Goal: Information Seeking & Learning: Learn about a topic

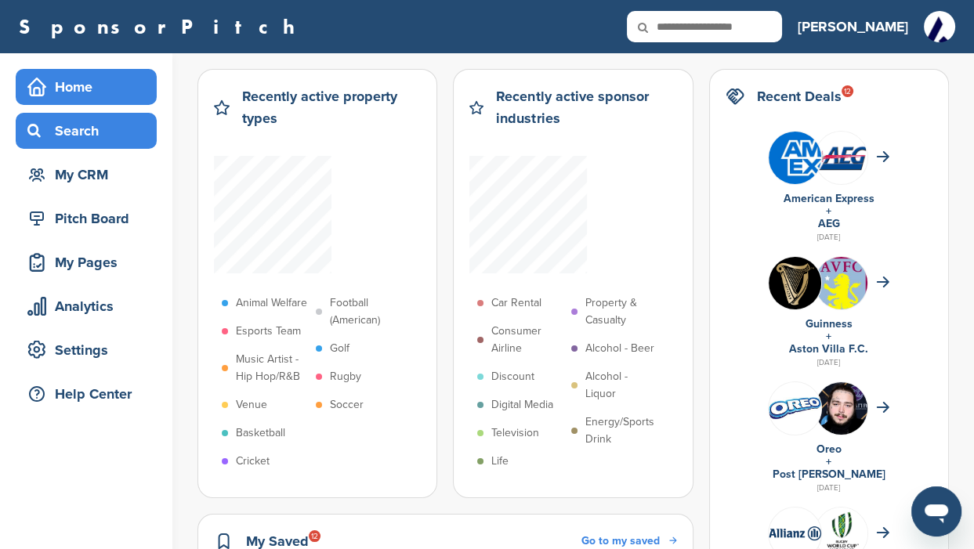
click at [70, 131] on div "Search" at bounding box center [89, 131] width 133 height 28
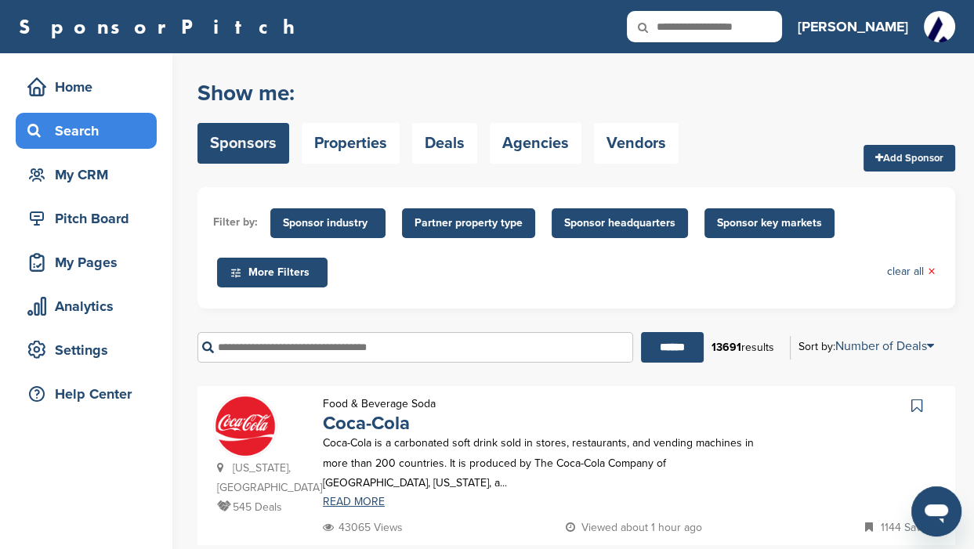
click at [680, 23] on icon at bounding box center [653, 27] width 53 height 33
click at [343, 226] on span "Sponsor industry" at bounding box center [328, 223] width 90 height 17
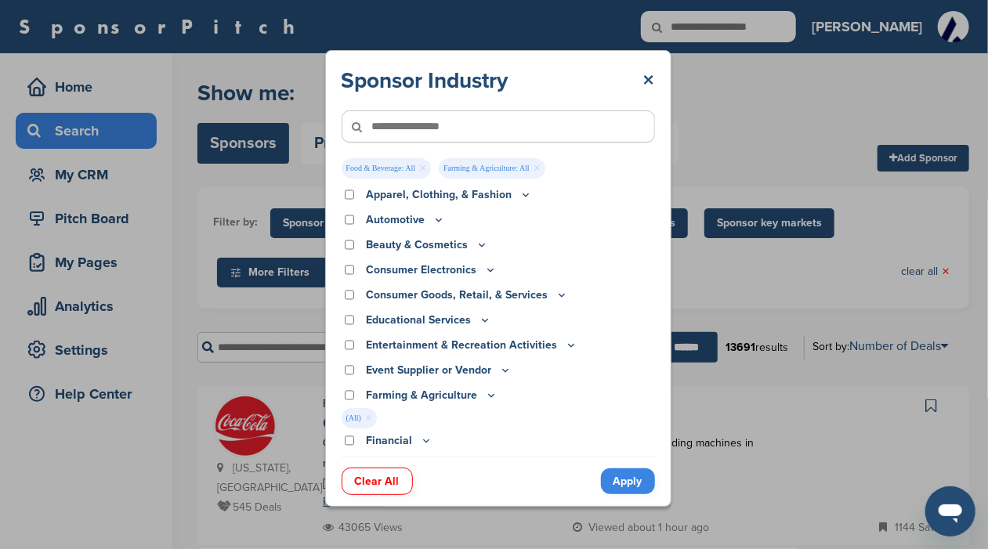
click at [629, 482] on link "Apply" at bounding box center [628, 481] width 54 height 26
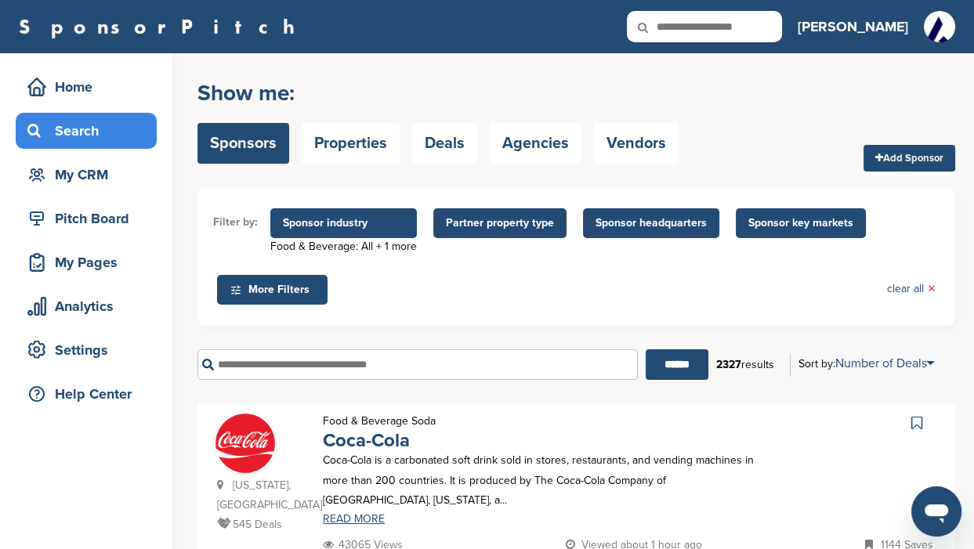
click at [475, 217] on span "Partner property type" at bounding box center [500, 223] width 108 height 17
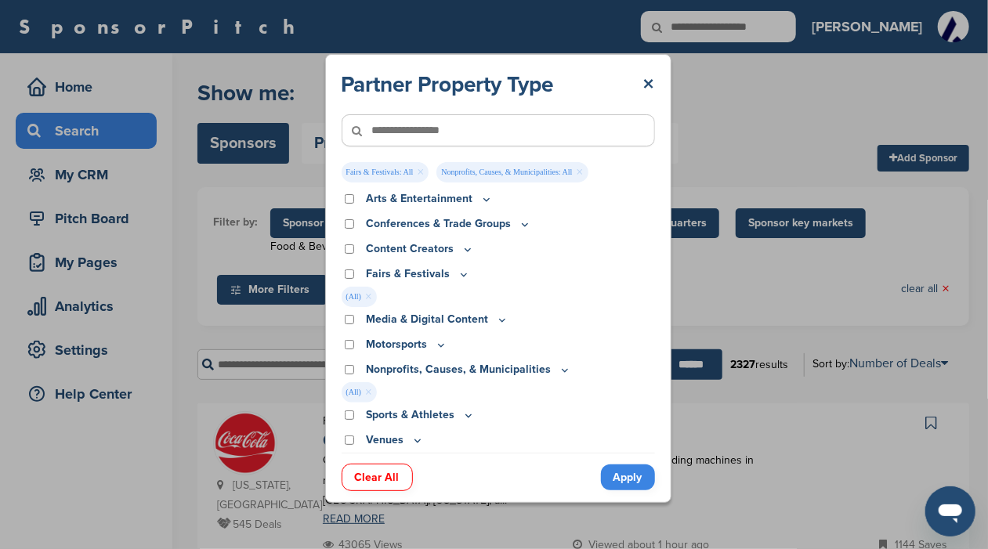
click at [633, 476] on link "Apply" at bounding box center [628, 477] width 54 height 26
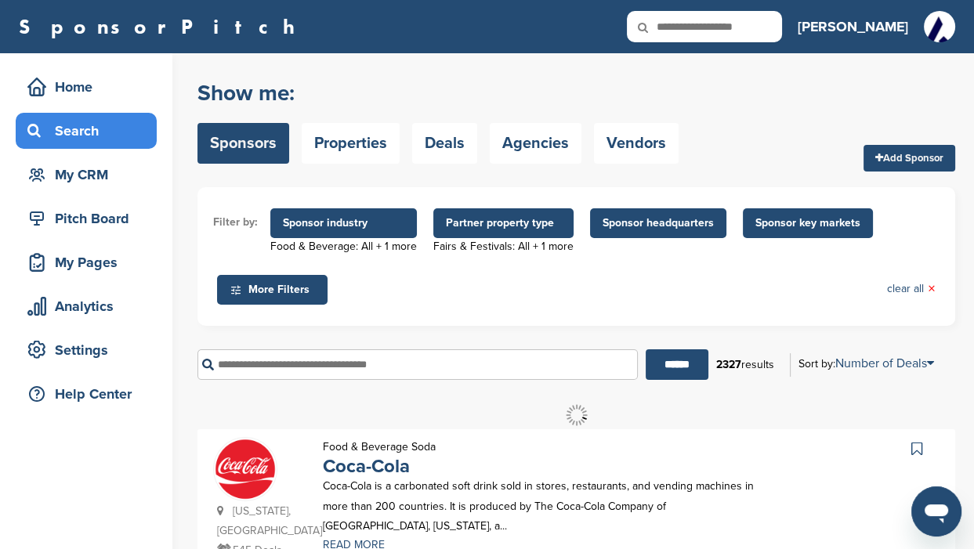
click at [764, 221] on span "Sponsor key markets" at bounding box center [807, 223] width 105 height 17
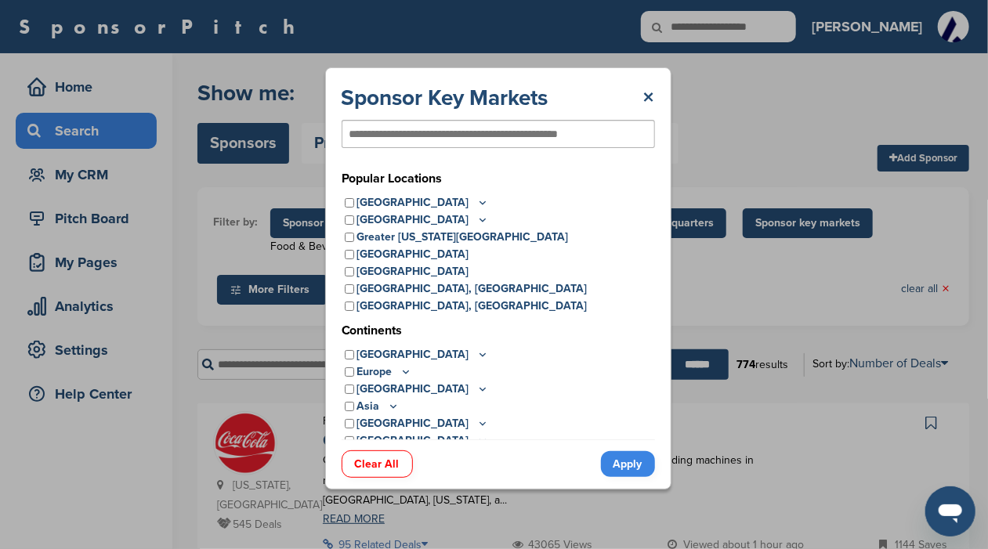
click at [384, 201] on p "[GEOGRAPHIC_DATA]" at bounding box center [422, 202] width 132 height 17
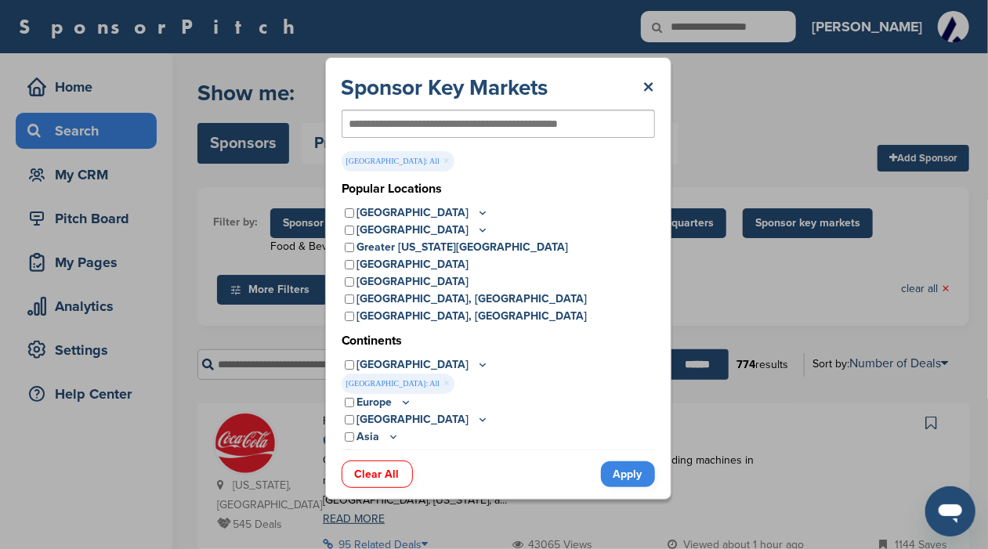
click at [623, 474] on link "Apply" at bounding box center [628, 474] width 54 height 26
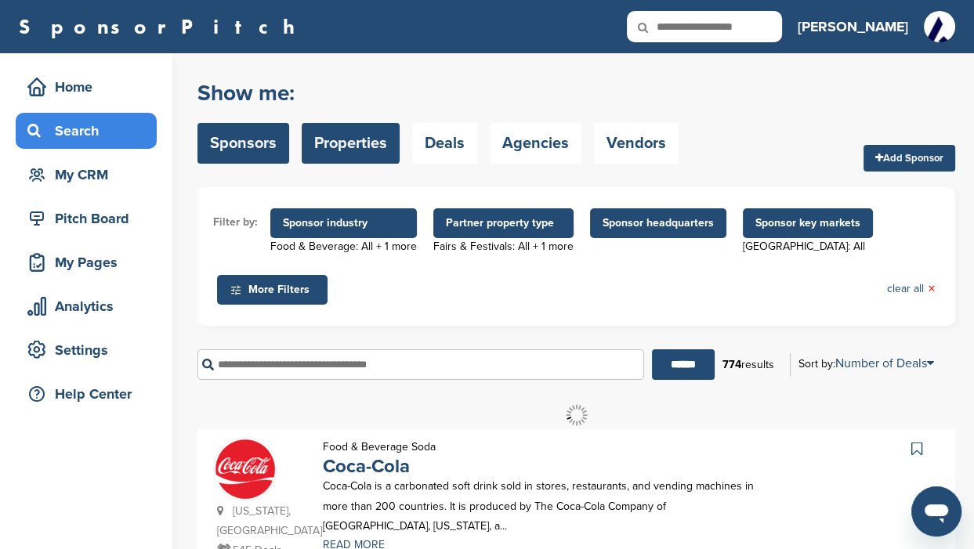
click at [376, 149] on link "Properties" at bounding box center [351, 143] width 98 height 41
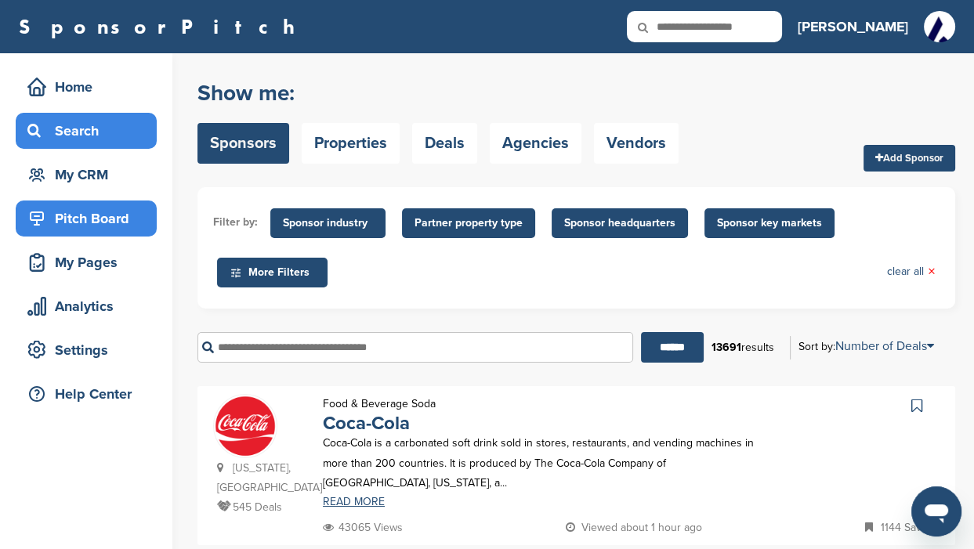
click at [87, 212] on div "Pitch Board" at bounding box center [89, 218] width 133 height 28
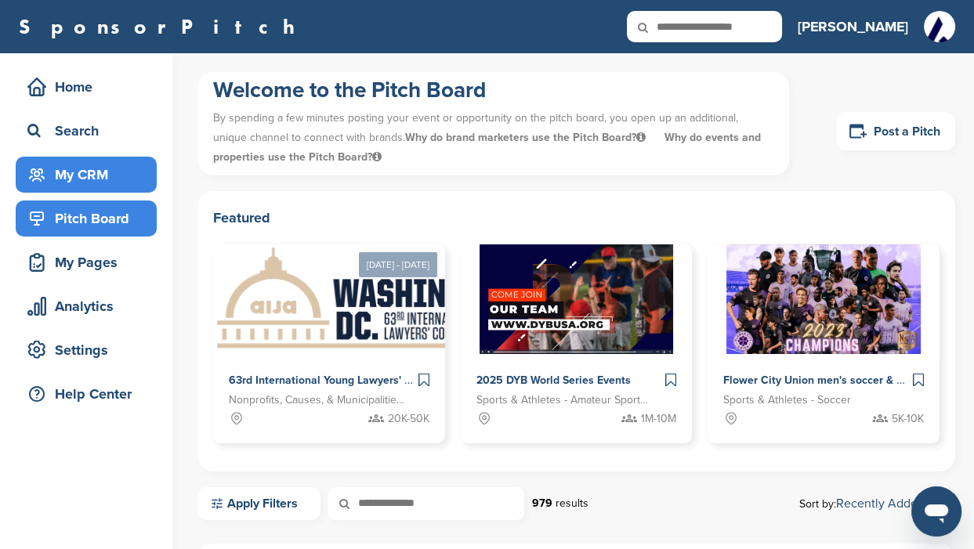
click at [76, 179] on div "My CRM" at bounding box center [89, 175] width 133 height 28
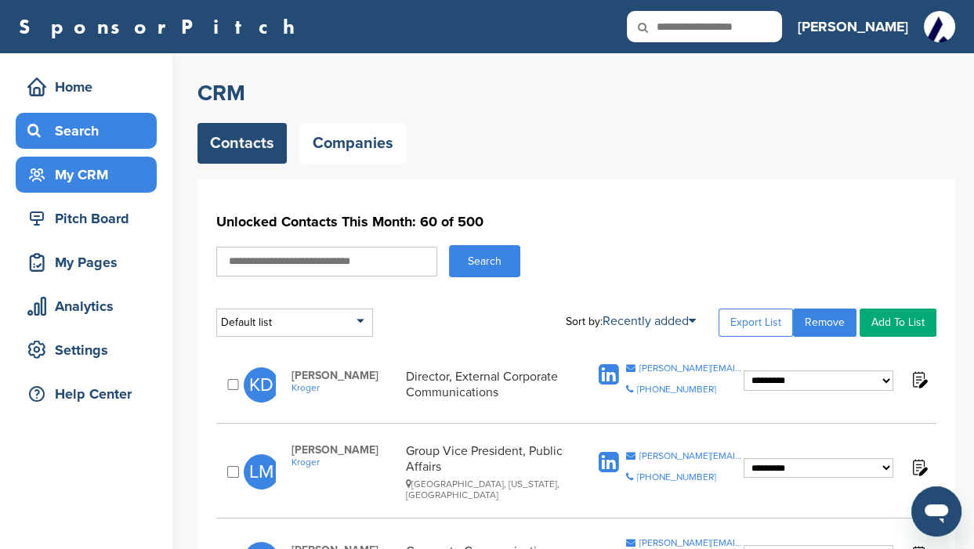
click at [63, 136] on div "Search" at bounding box center [89, 131] width 133 height 28
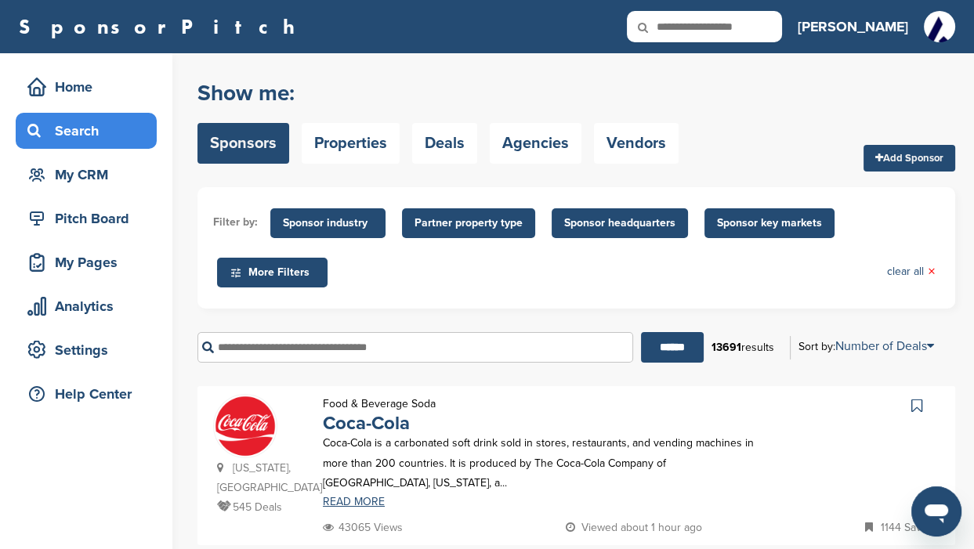
click at [680, 23] on icon at bounding box center [653, 27] width 53 height 33
click at [103, 186] on div "My CRM" at bounding box center [89, 175] width 133 height 28
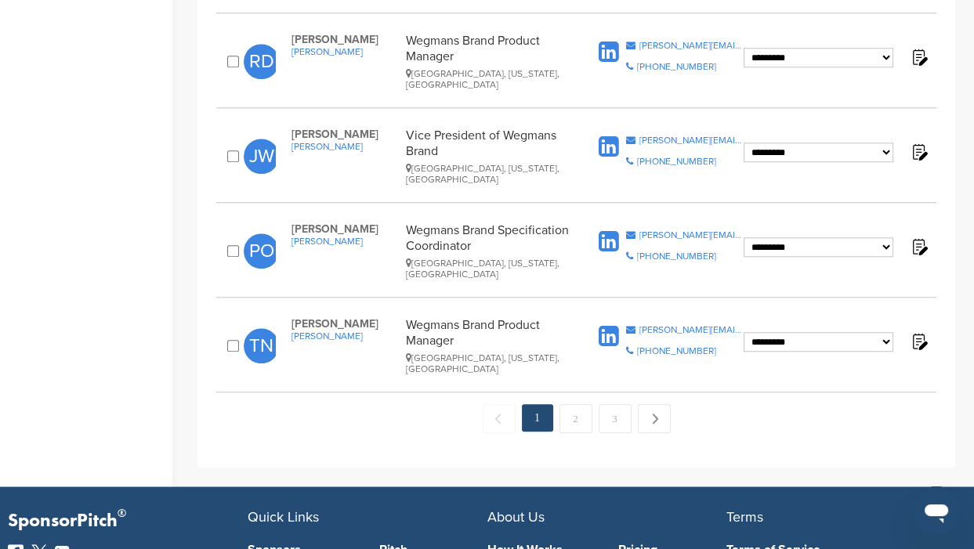
scroll to position [1701, 0]
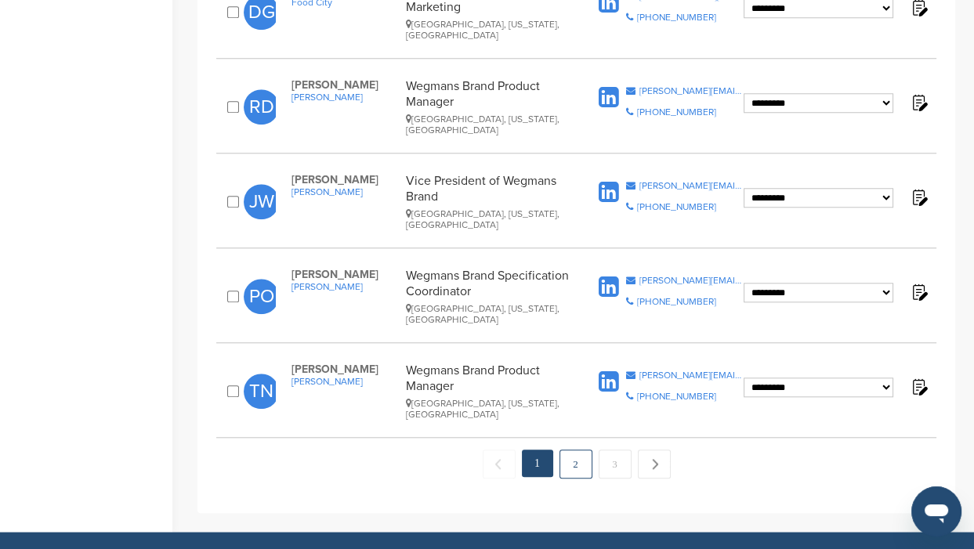
click at [584, 450] on link "2" at bounding box center [575, 464] width 33 height 29
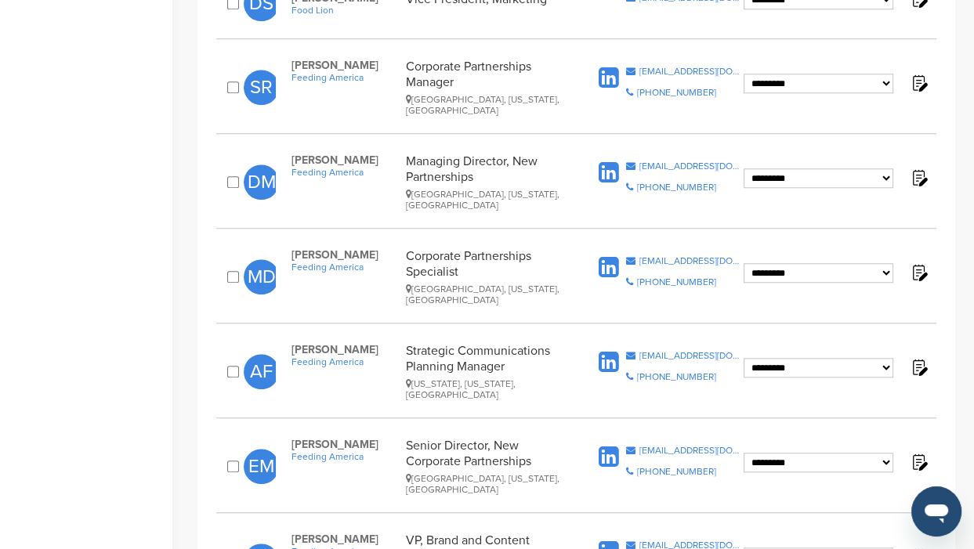
scroll to position [1664, 0]
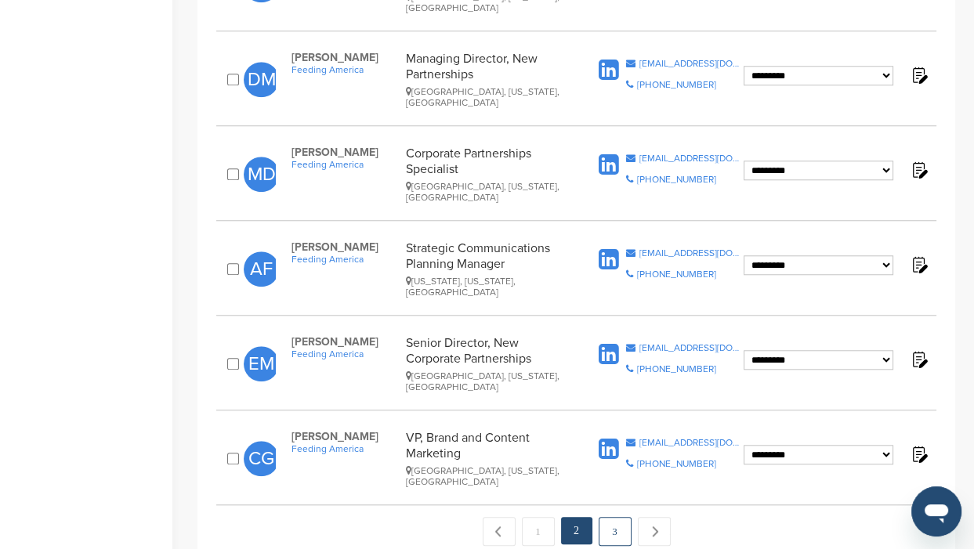
click at [613, 517] on link "3" at bounding box center [614, 531] width 33 height 29
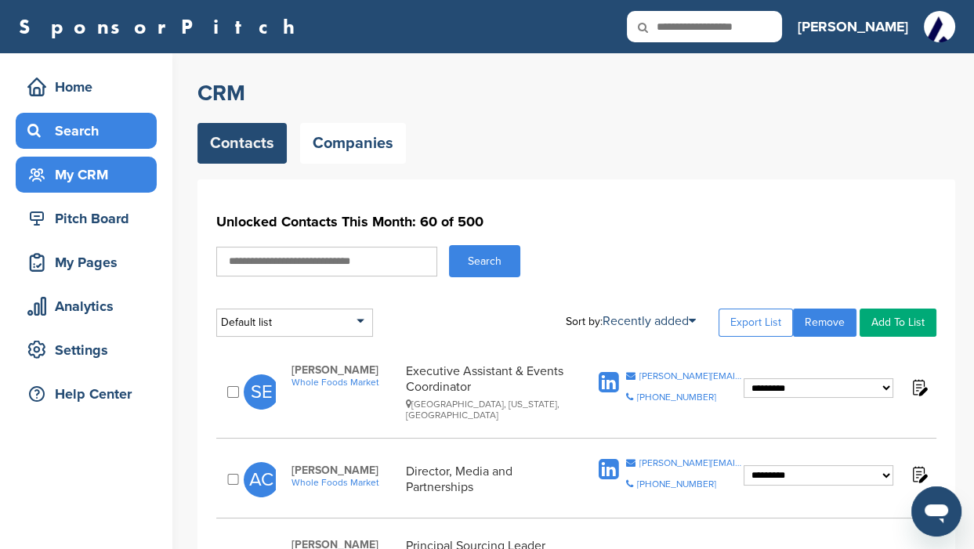
click at [67, 135] on div "Search" at bounding box center [89, 131] width 133 height 28
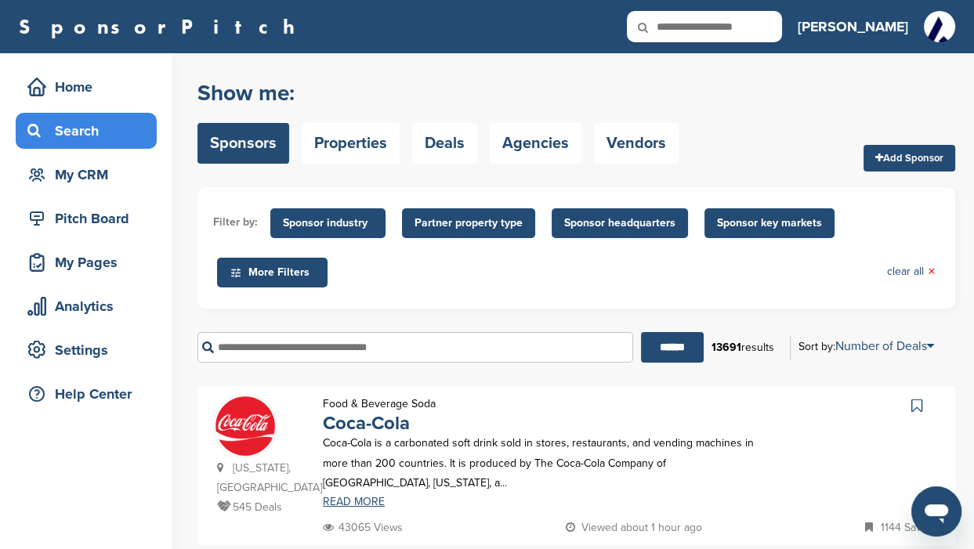
click at [291, 348] on input "text" at bounding box center [414, 347] width 435 height 31
type input "**********"
click at [664, 352] on input "******" at bounding box center [672, 347] width 63 height 31
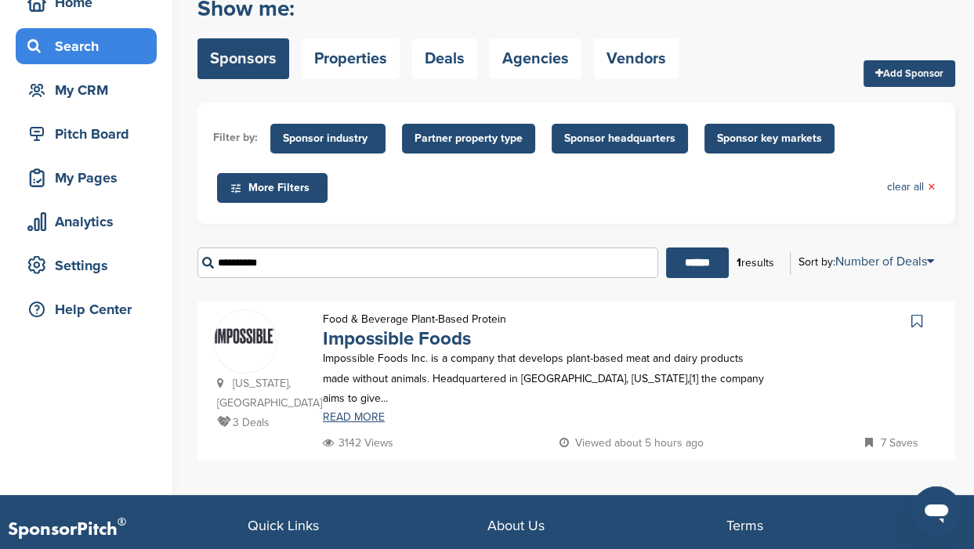
scroll to position [196, 0]
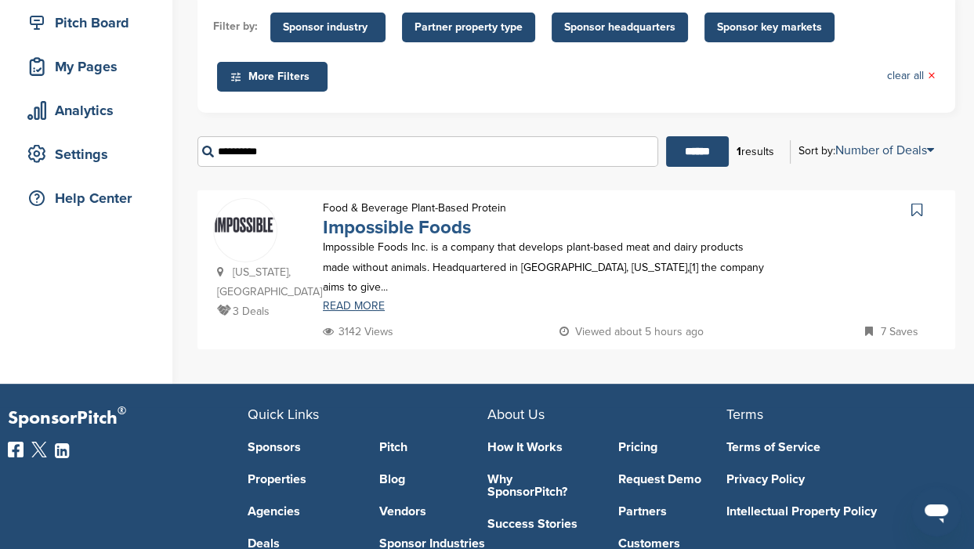
click at [354, 226] on link "Impossible Foods" at bounding box center [397, 227] width 148 height 23
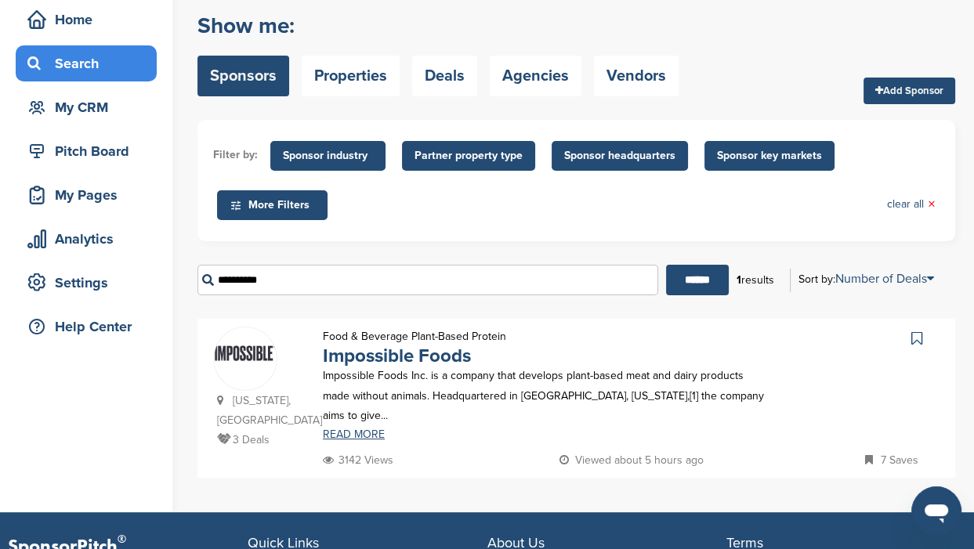
scroll to position [97, 0]
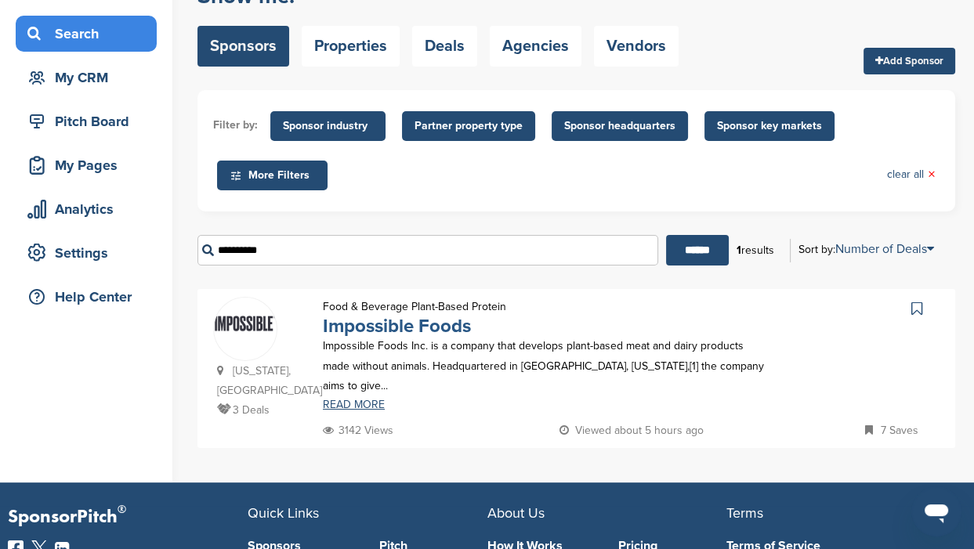
click at [338, 328] on link "Impossible Foods" at bounding box center [397, 326] width 148 height 23
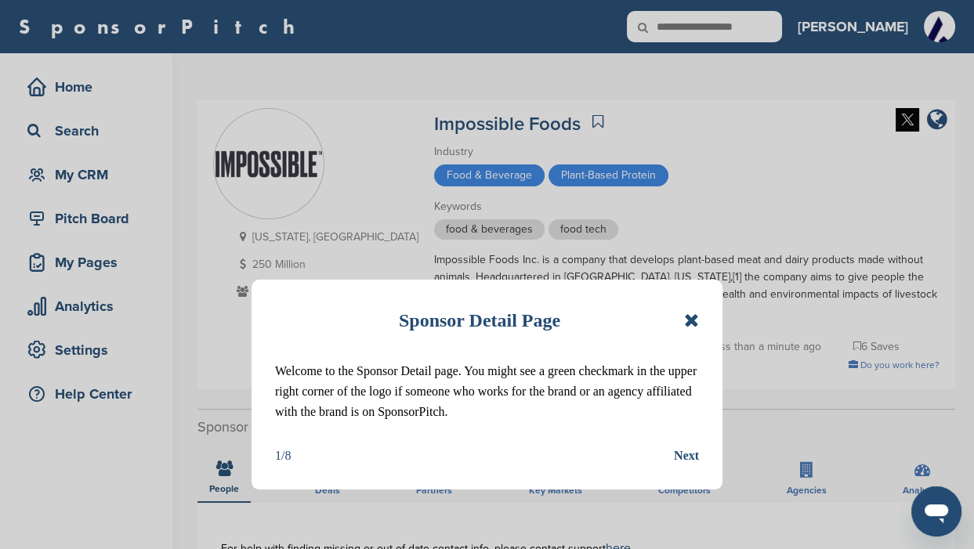
click at [691, 320] on icon at bounding box center [691, 320] width 15 height 19
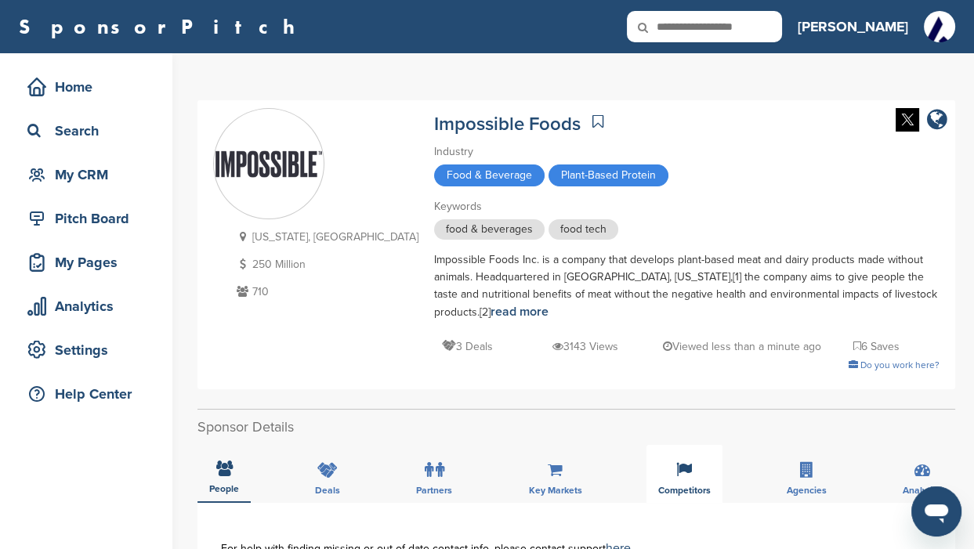
click at [678, 461] on div "Competitors" at bounding box center [684, 474] width 76 height 58
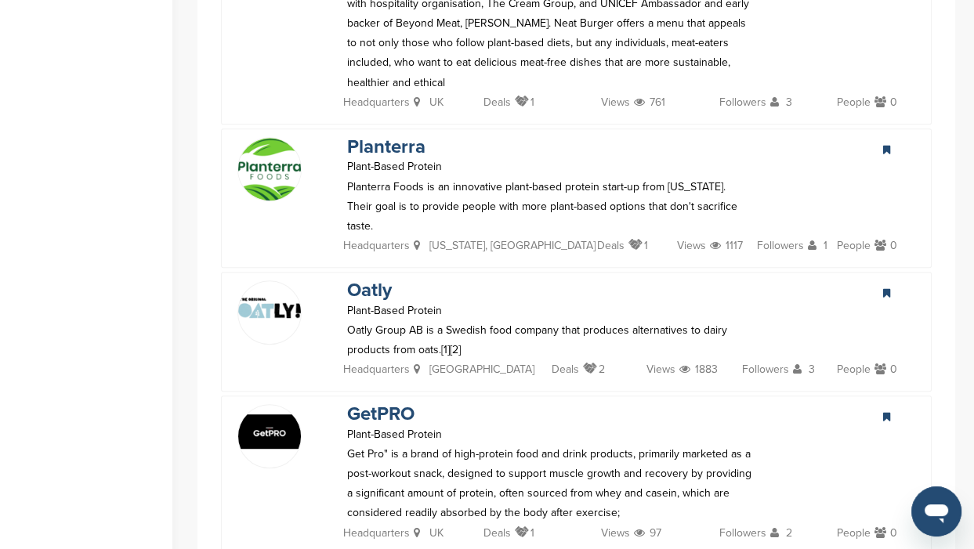
scroll to position [1175, 0]
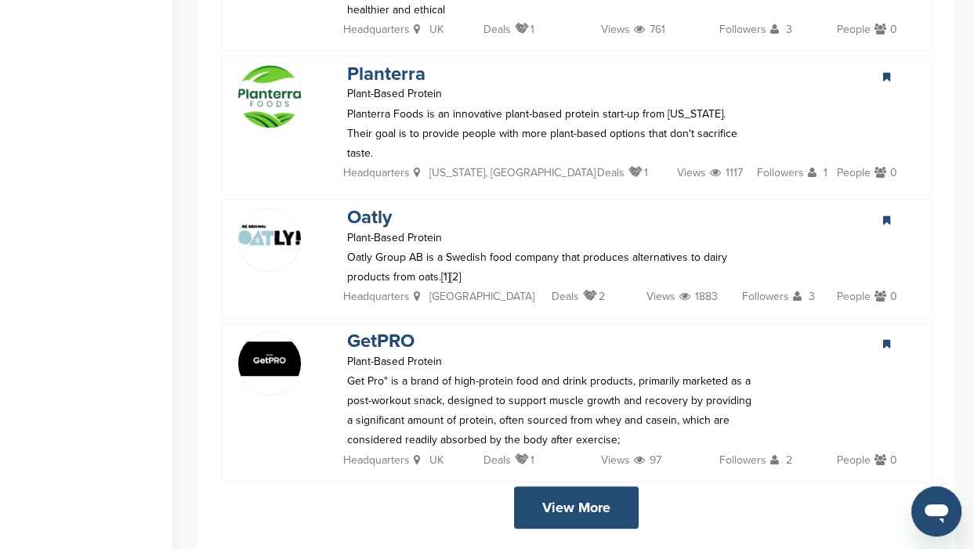
click at [560, 486] on link "View More" at bounding box center [576, 507] width 125 height 42
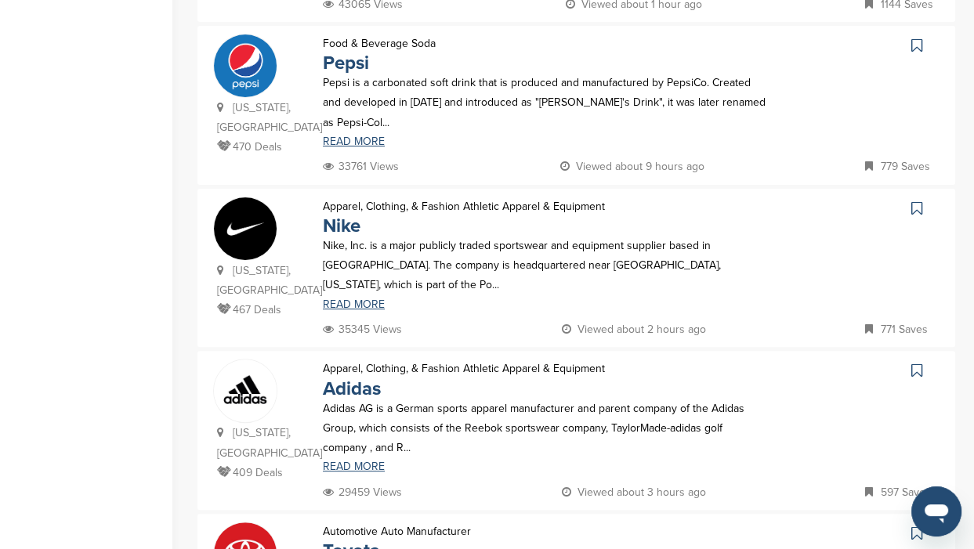
scroll to position [587, 0]
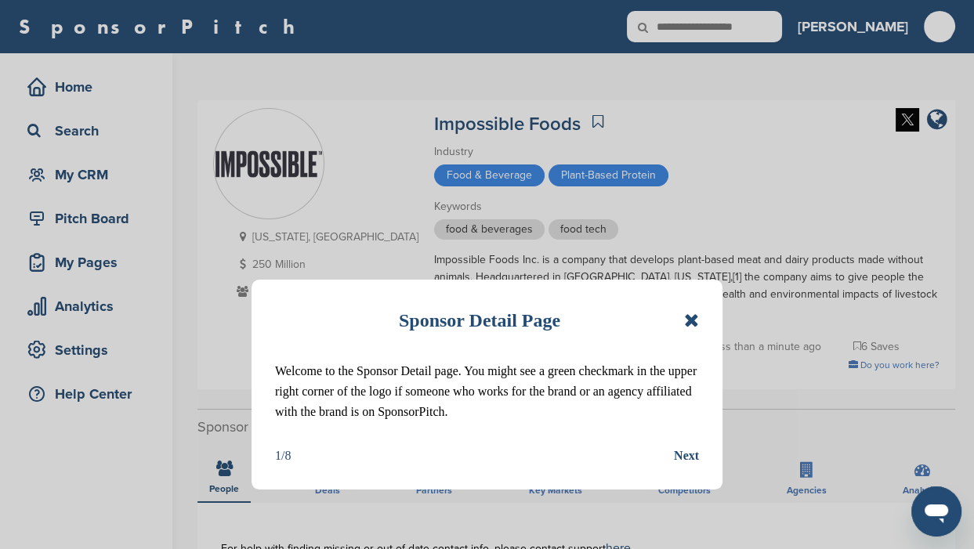
scroll to position [1074, 0]
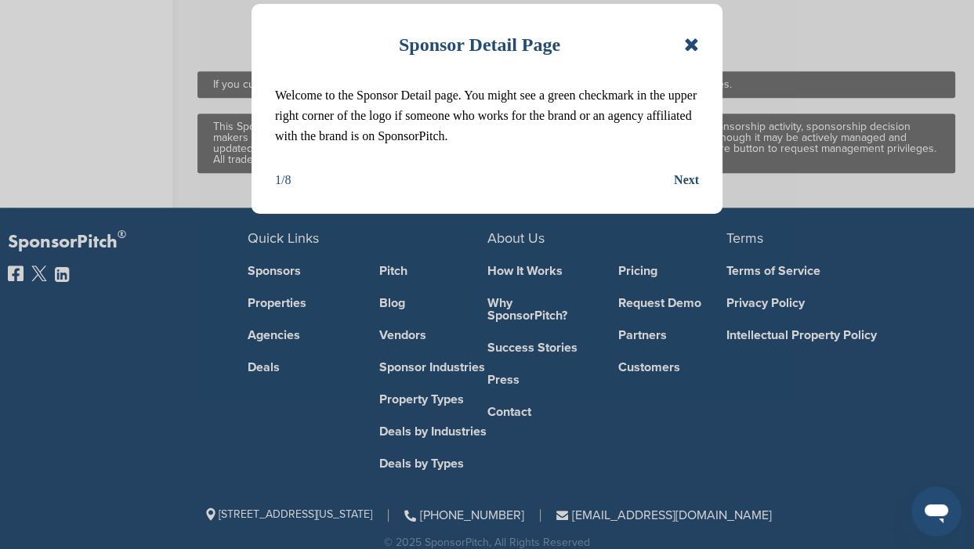
click at [688, 42] on icon at bounding box center [691, 44] width 15 height 19
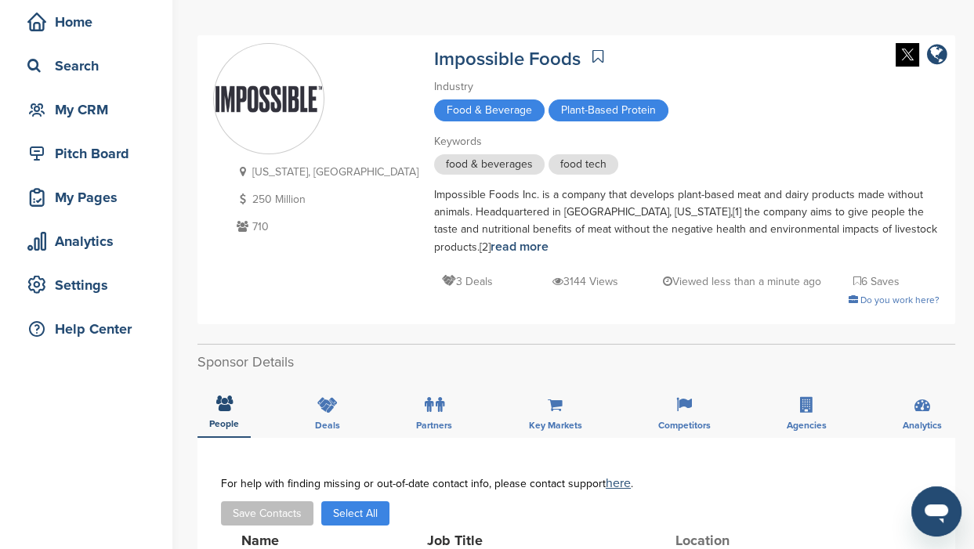
scroll to position [0, 0]
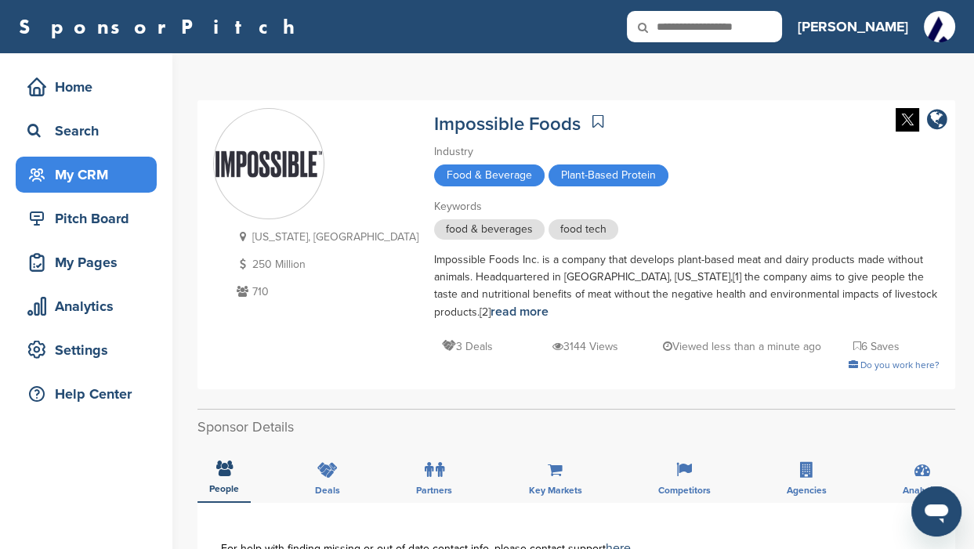
click at [67, 174] on div "My CRM" at bounding box center [89, 175] width 133 height 28
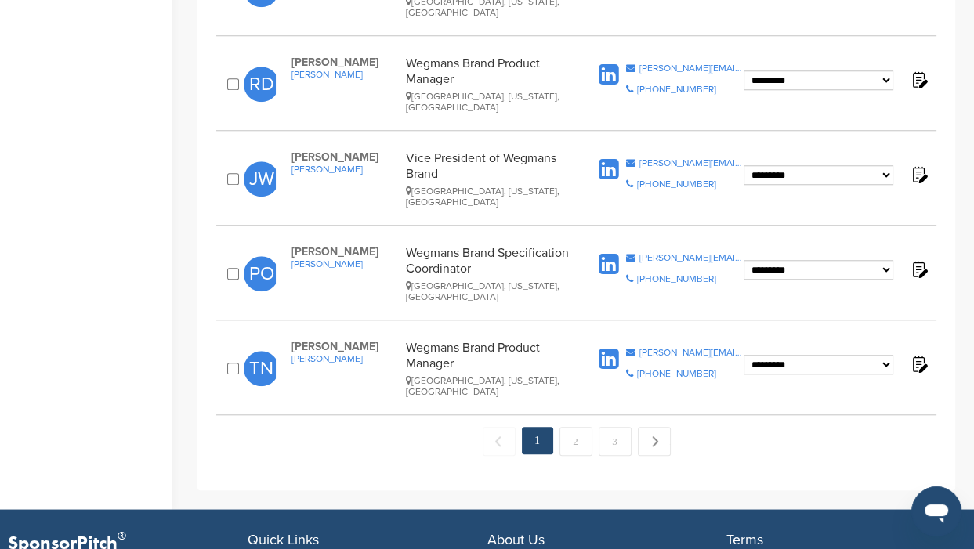
scroll to position [1762, 0]
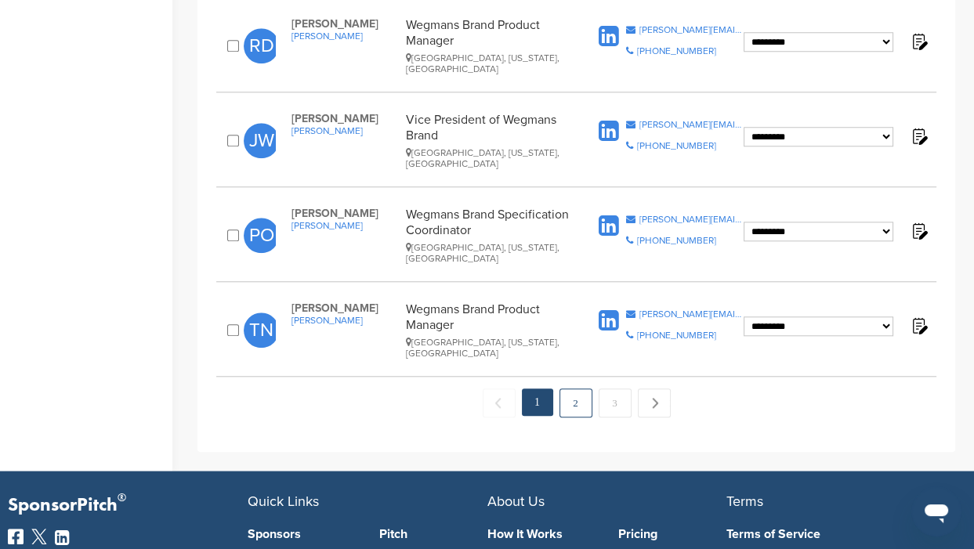
click at [574, 388] on link "2" at bounding box center [575, 402] width 33 height 29
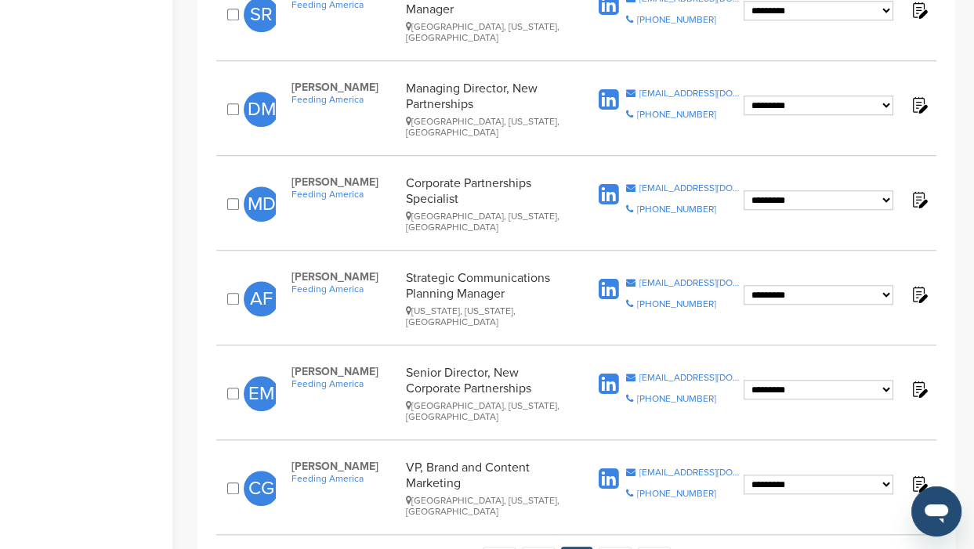
scroll to position [1664, 0]
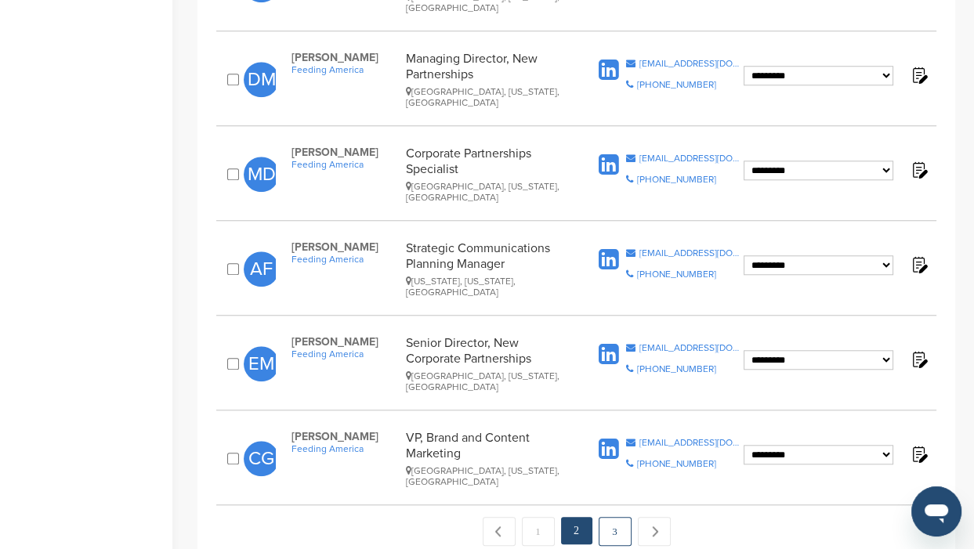
click at [616, 517] on link "3" at bounding box center [614, 531] width 33 height 29
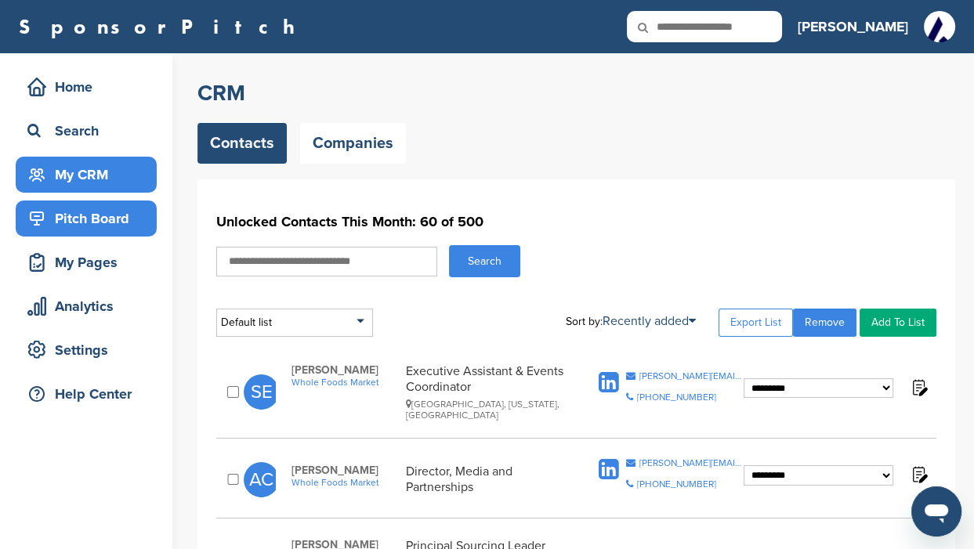
click at [85, 224] on div "Pitch Board" at bounding box center [89, 218] width 133 height 28
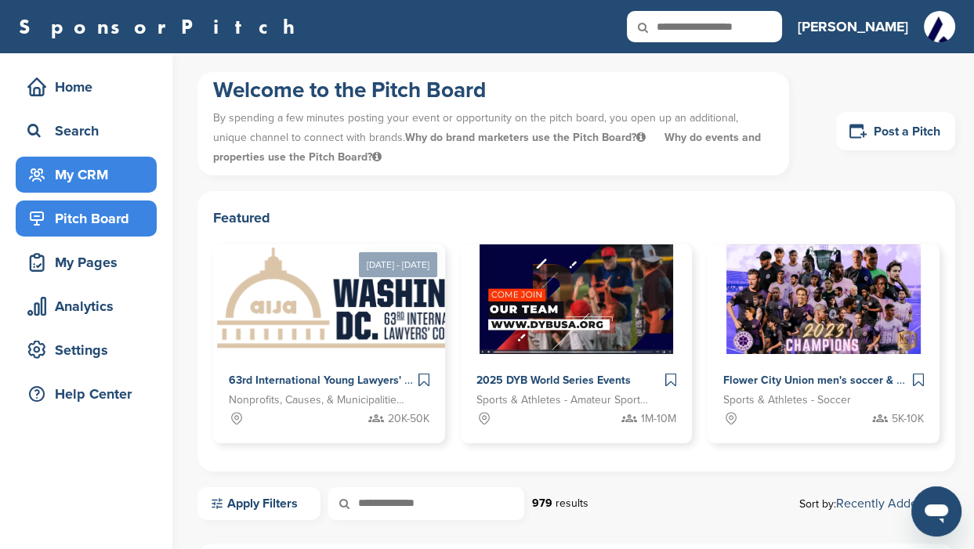
click at [72, 170] on div "My CRM" at bounding box center [89, 175] width 133 height 28
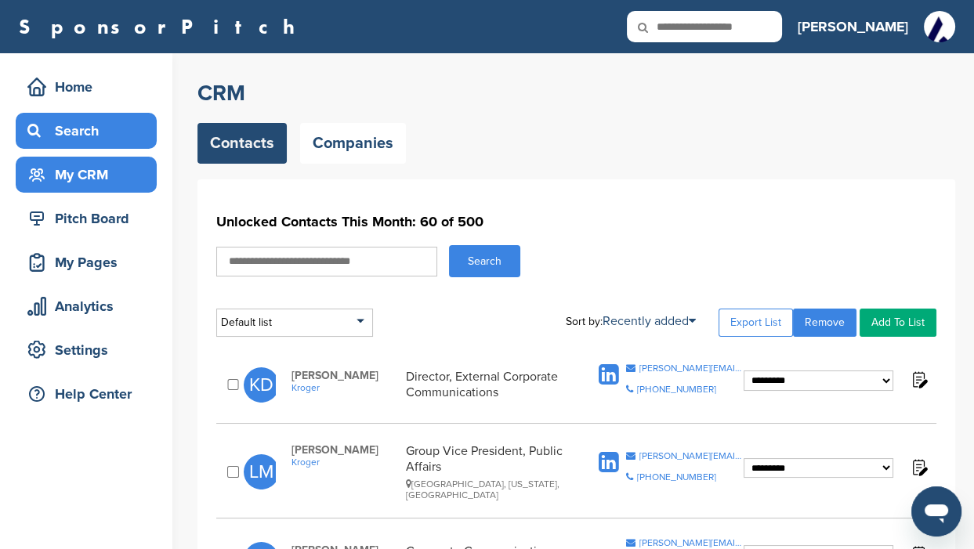
click at [70, 137] on div "Search" at bounding box center [89, 131] width 133 height 28
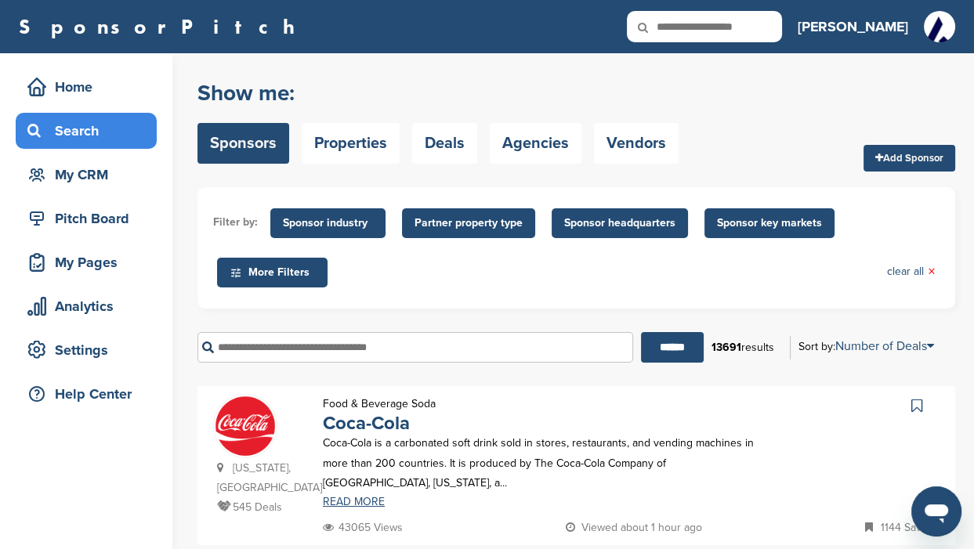
click at [270, 349] on input "text" at bounding box center [414, 347] width 435 height 31
click at [653, 350] on input "******" at bounding box center [672, 347] width 63 height 31
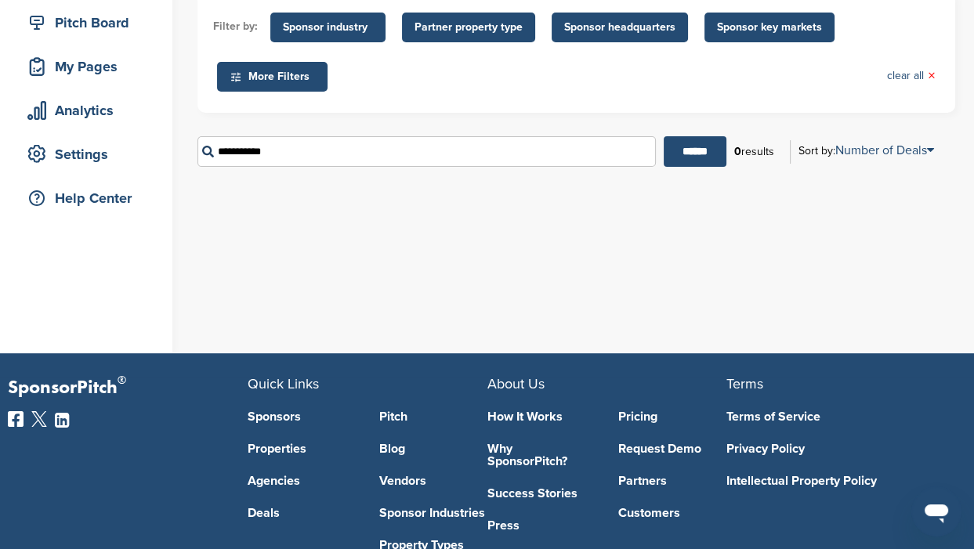
scroll to position [97, 0]
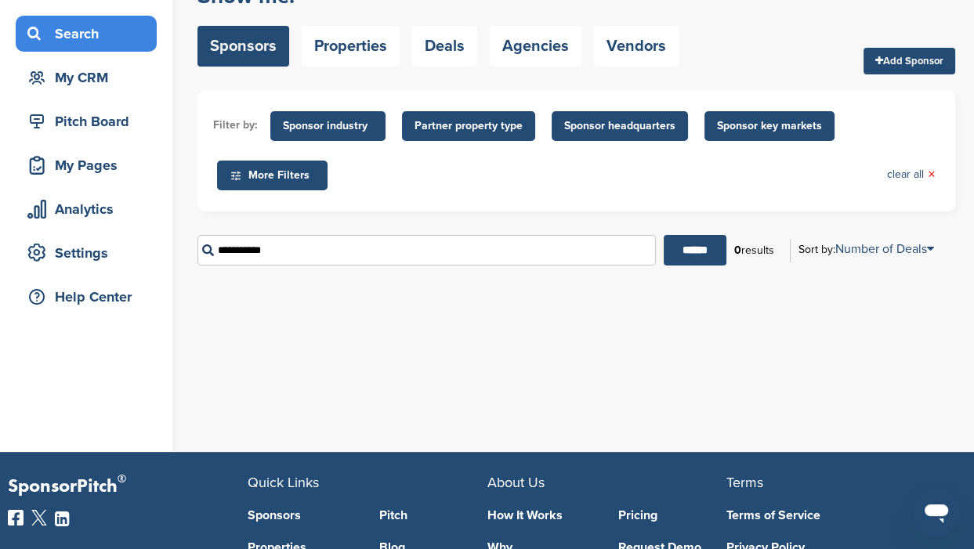
click at [282, 246] on input "**********" at bounding box center [426, 250] width 458 height 31
type input "*"
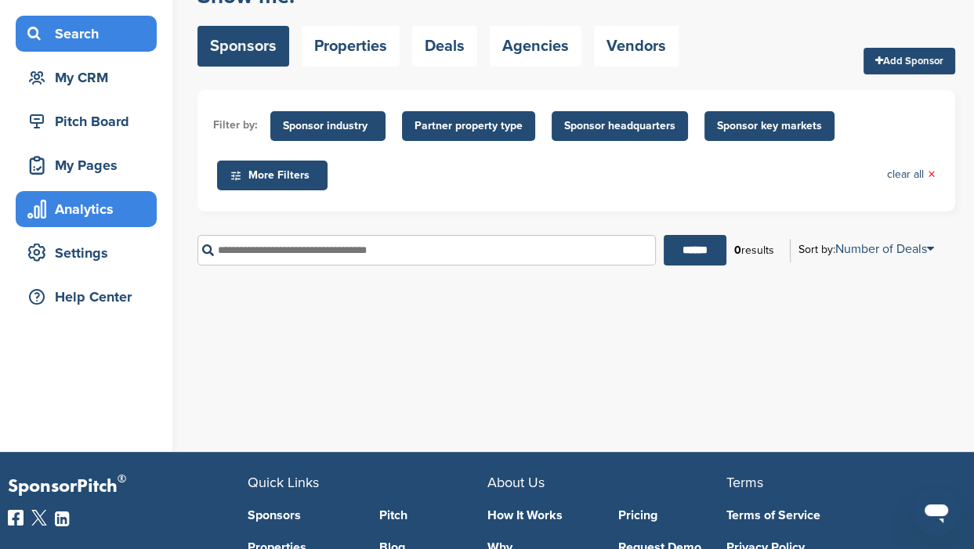
click at [70, 205] on div "Analytics" at bounding box center [89, 209] width 133 height 28
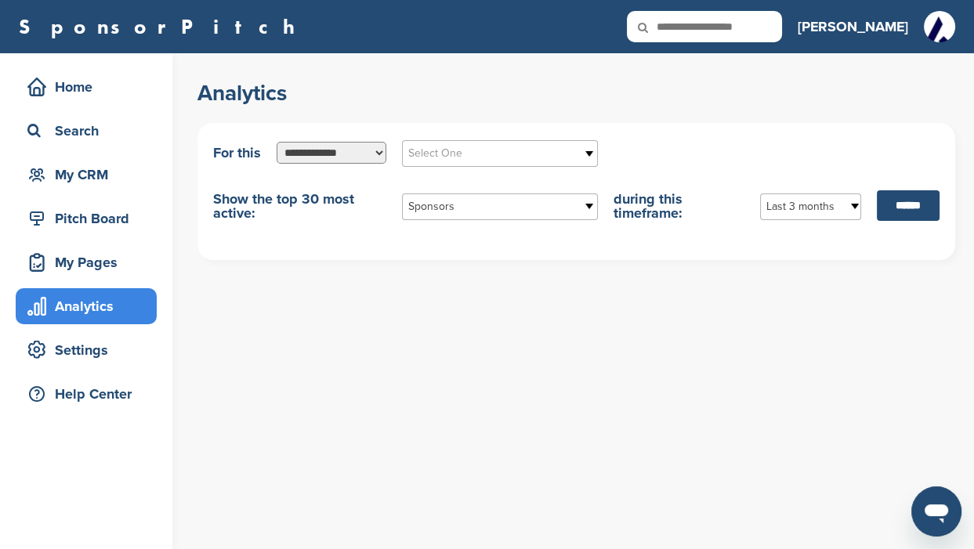
click at [379, 151] on select "**********" at bounding box center [331, 153] width 110 height 22
click at [583, 207] on b at bounding box center [590, 206] width 14 height 25
click at [589, 149] on b at bounding box center [590, 153] width 14 height 25
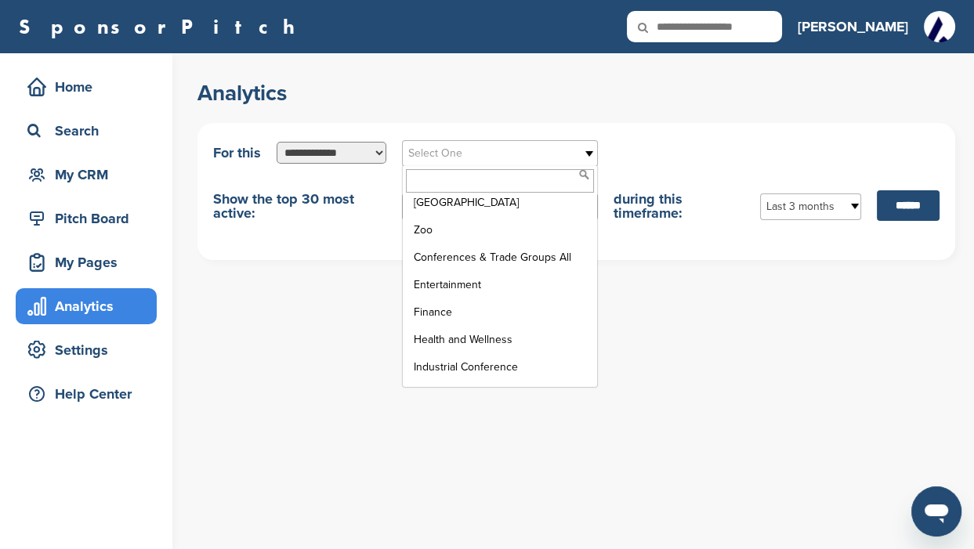
scroll to position [2032, 0]
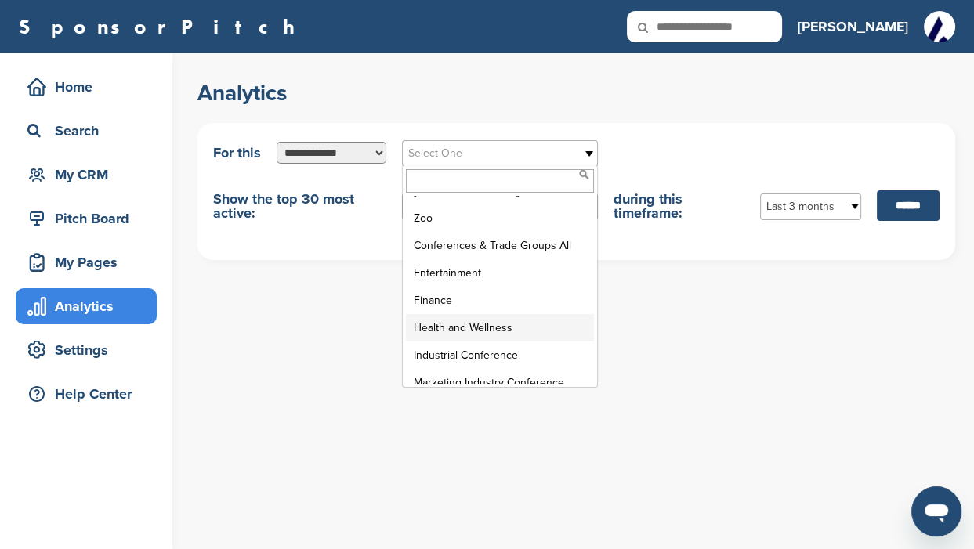
click at [450, 314] on li "Health and Wellness" at bounding box center [500, 327] width 188 height 27
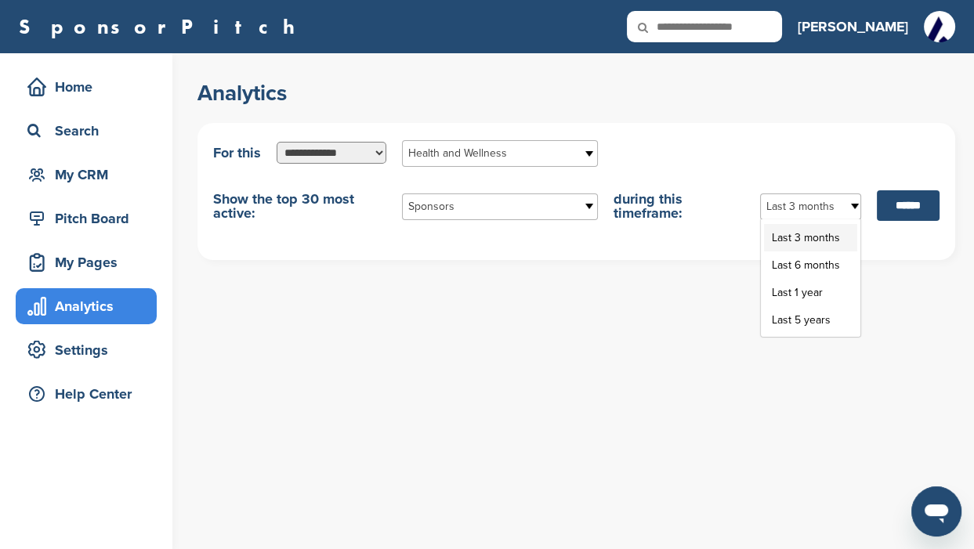
click at [847, 204] on b at bounding box center [853, 206] width 14 height 25
click at [804, 299] on li "Last 1 year" at bounding box center [810, 292] width 93 height 27
click at [381, 155] on select "**********" at bounding box center [331, 153] width 110 height 22
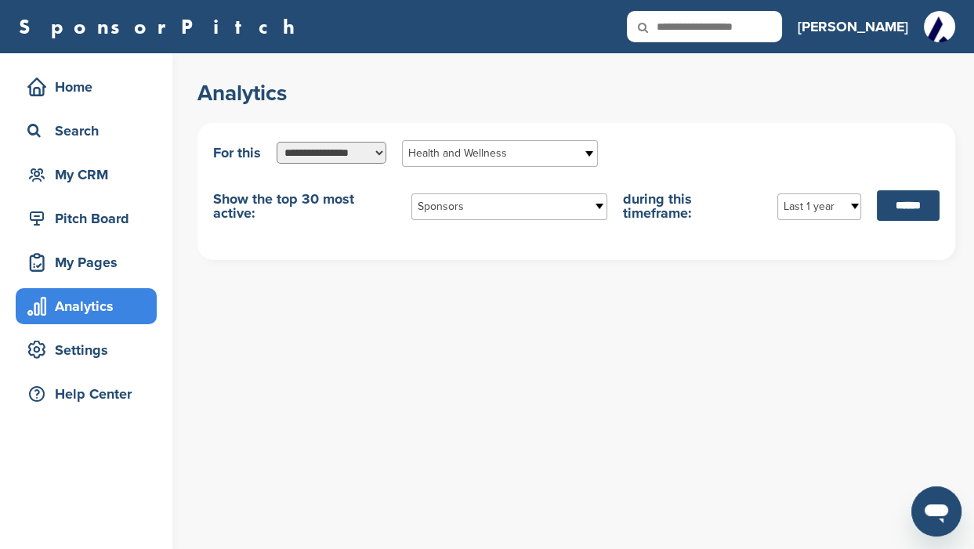
click at [276, 142] on select "**********" at bounding box center [331, 153] width 110 height 22
click at [902, 208] on input "******" at bounding box center [907, 205] width 63 height 31
click at [892, 210] on input "******" at bounding box center [907, 205] width 63 height 31
click at [382, 154] on select "**********" at bounding box center [331, 153] width 110 height 22
select select "**********"
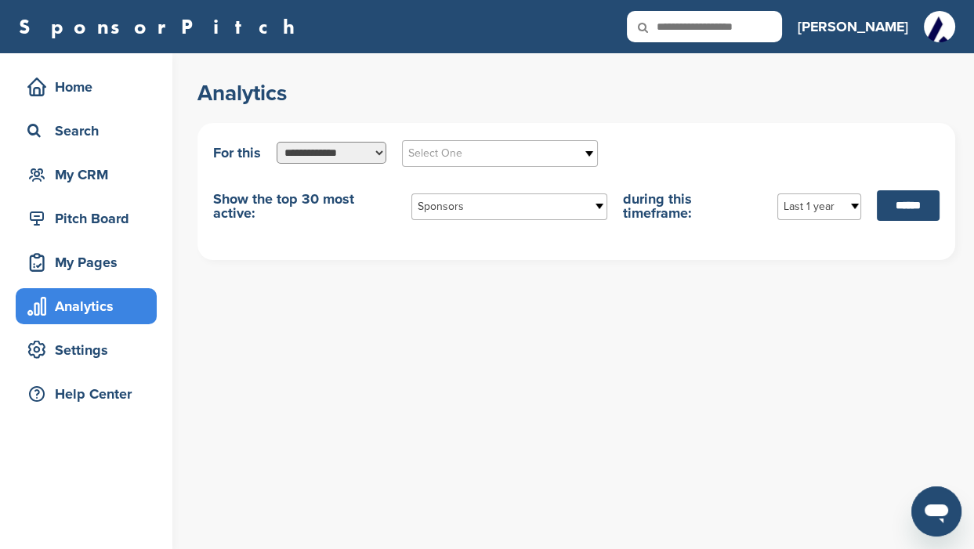
click at [276, 142] on select "**********" at bounding box center [331, 153] width 110 height 22
click at [588, 149] on b at bounding box center [590, 153] width 14 height 25
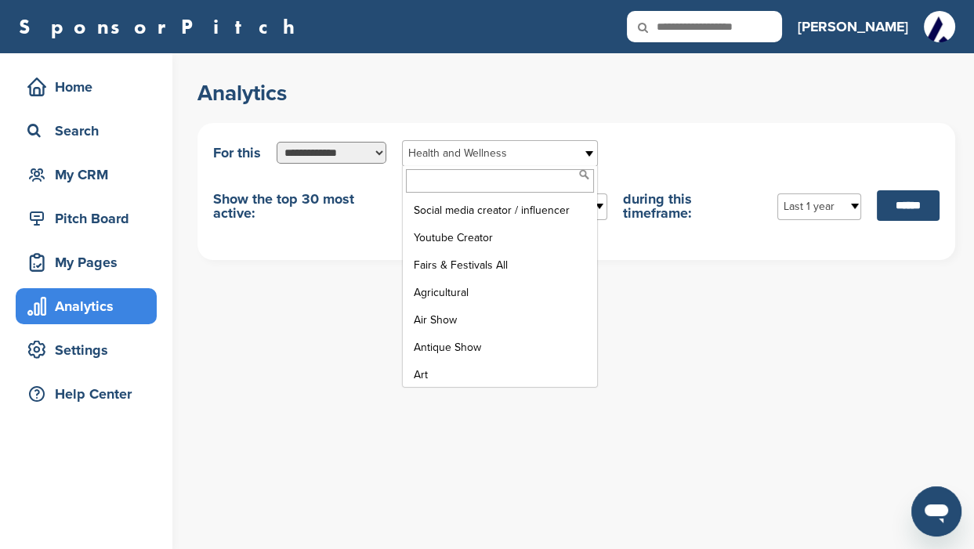
scroll to position [2463, 0]
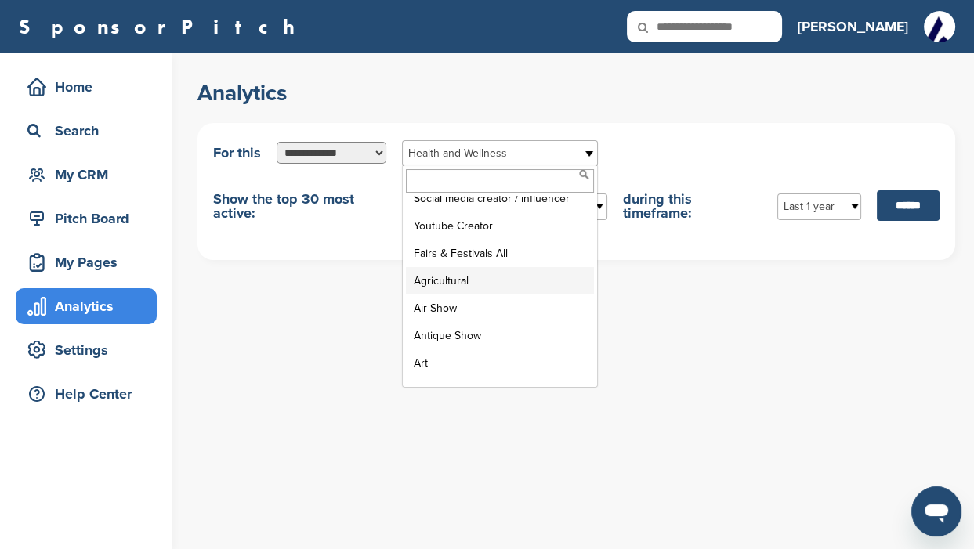
click at [445, 267] on li "Agricultural" at bounding box center [500, 280] width 188 height 27
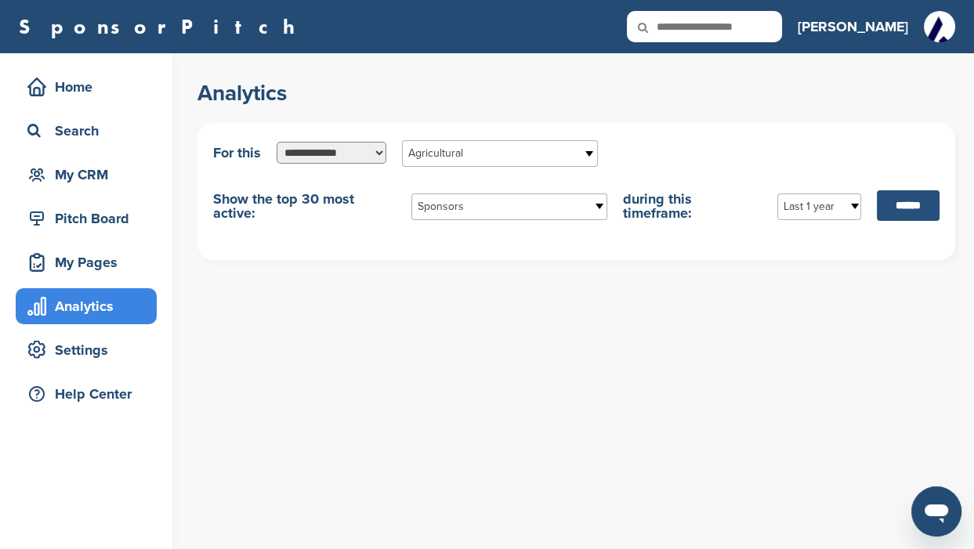
click at [894, 208] on input "******" at bounding box center [907, 205] width 63 height 31
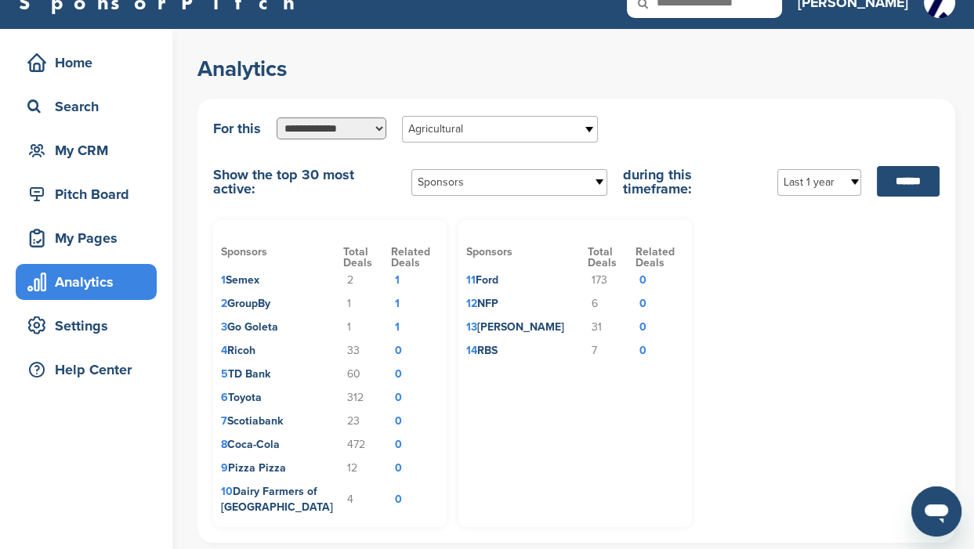
scroll to position [0, 0]
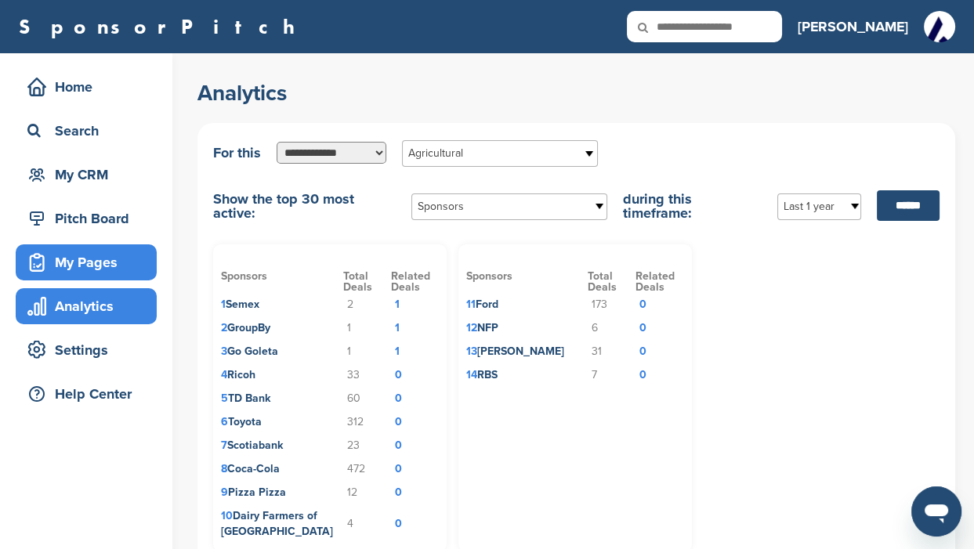
click at [87, 258] on div "My Pages" at bounding box center [89, 262] width 133 height 28
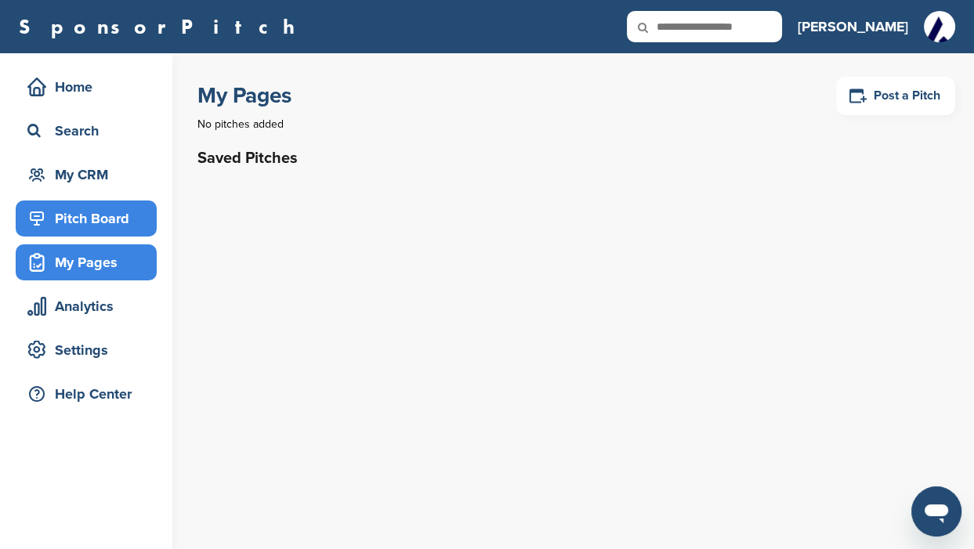
click at [76, 224] on div "Pitch Board" at bounding box center [89, 218] width 133 height 28
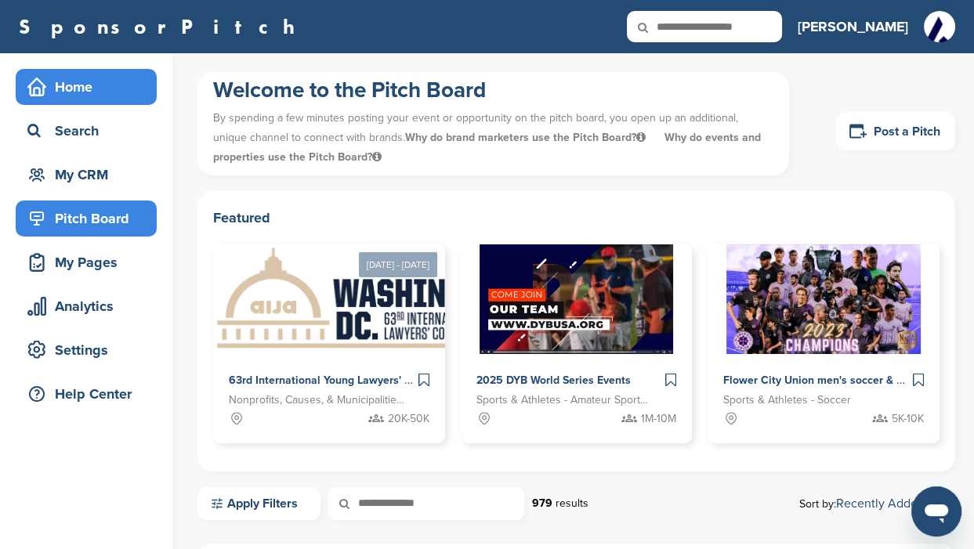
click at [74, 98] on div "Home" at bounding box center [89, 87] width 133 height 28
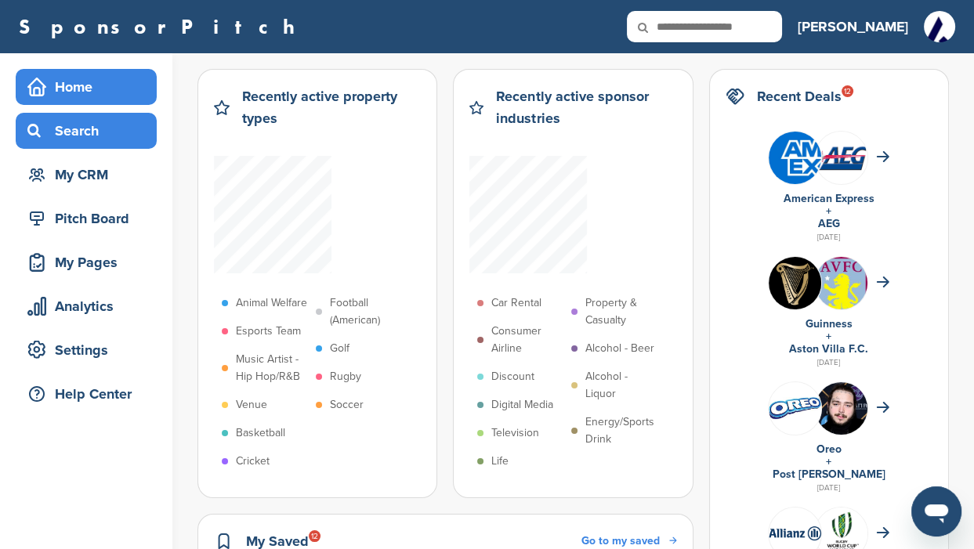
click at [81, 132] on div "Search" at bounding box center [89, 131] width 133 height 28
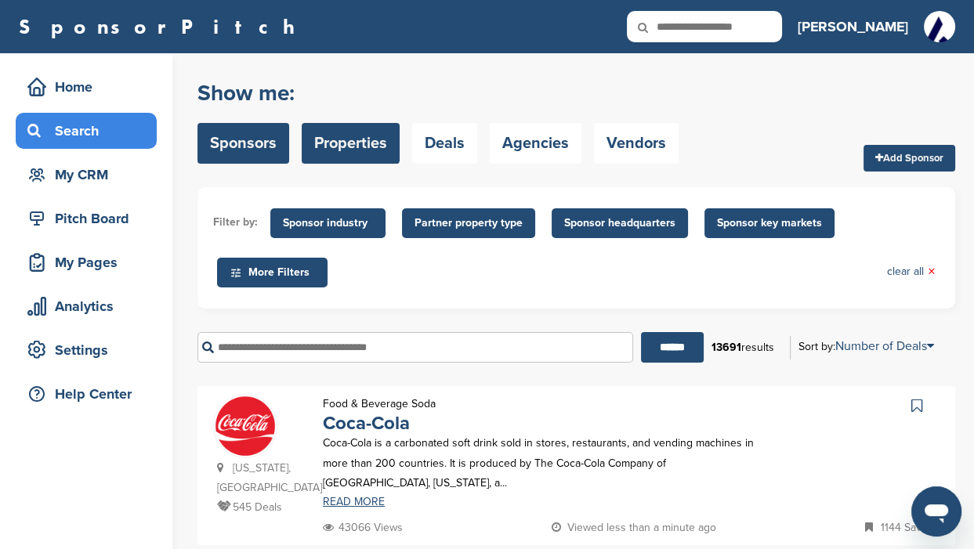
click at [349, 146] on link "Properties" at bounding box center [351, 143] width 98 height 41
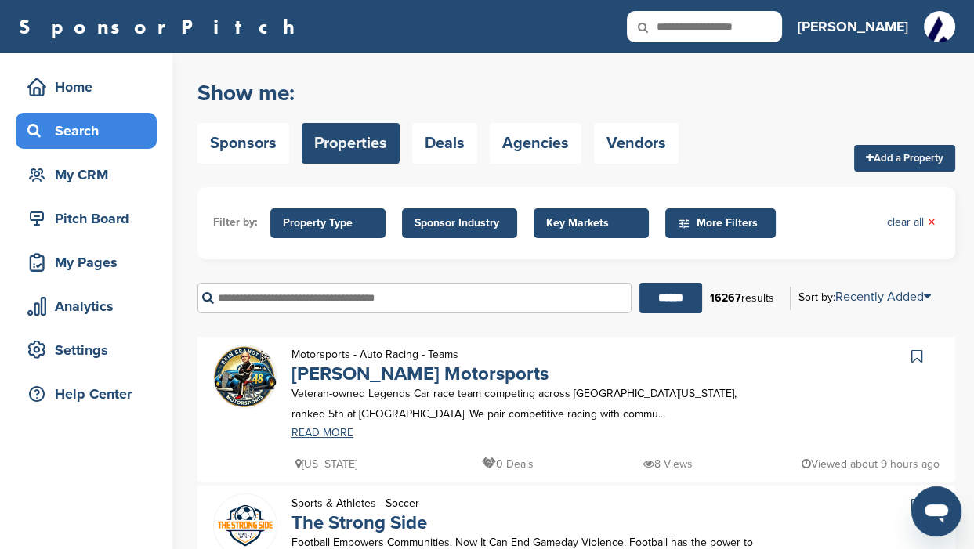
click at [326, 221] on span "Property Type" at bounding box center [328, 223] width 90 height 17
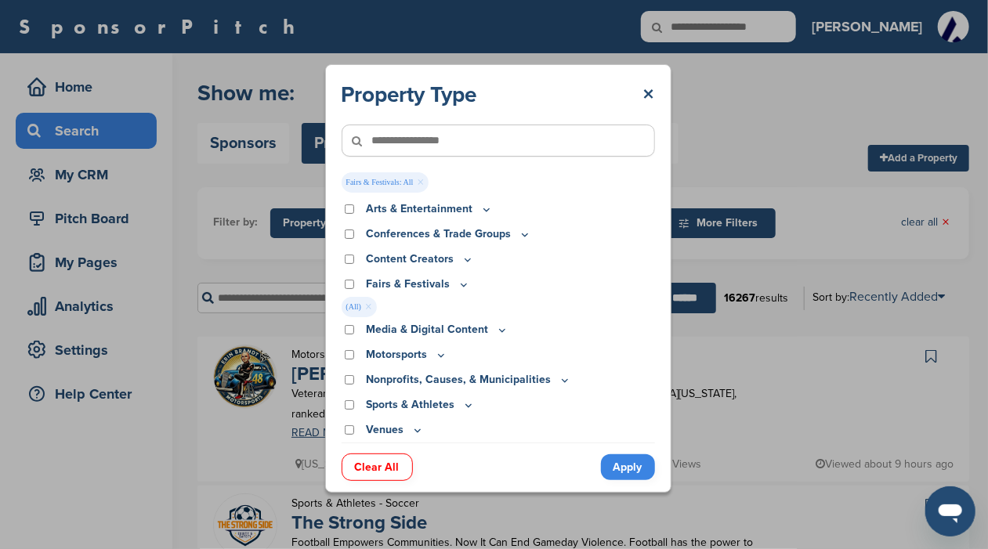
click at [623, 467] on link "Apply" at bounding box center [628, 467] width 54 height 26
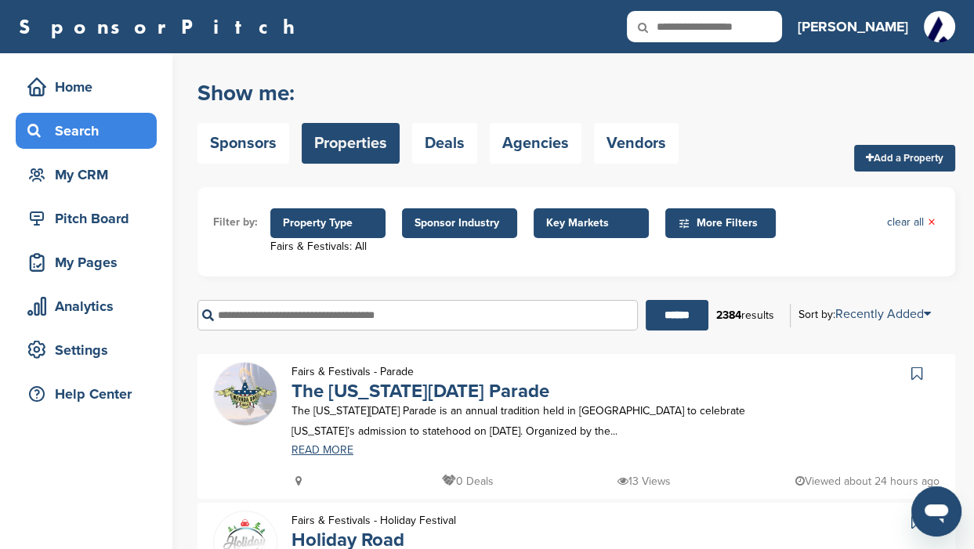
click at [475, 225] on span "Sponsor Industry" at bounding box center [459, 223] width 90 height 17
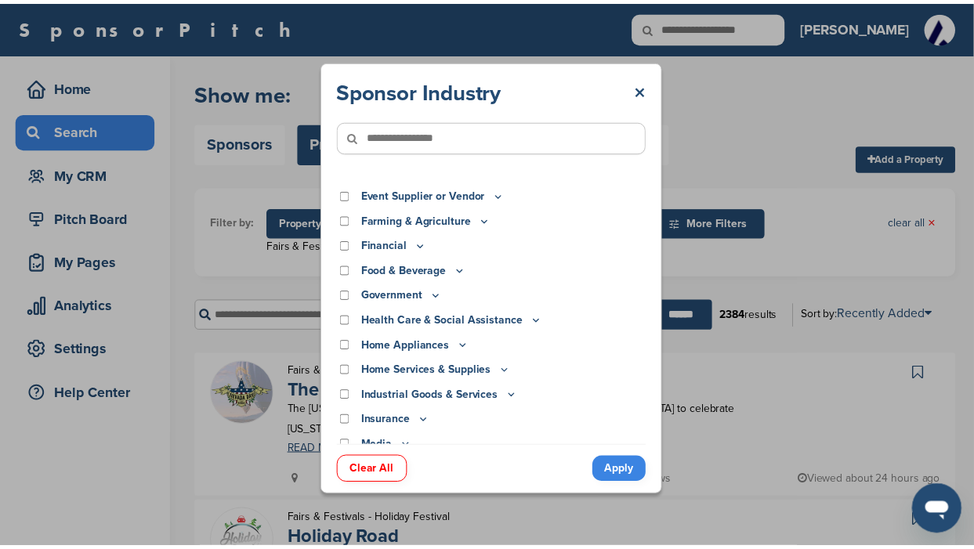
scroll to position [196, 0]
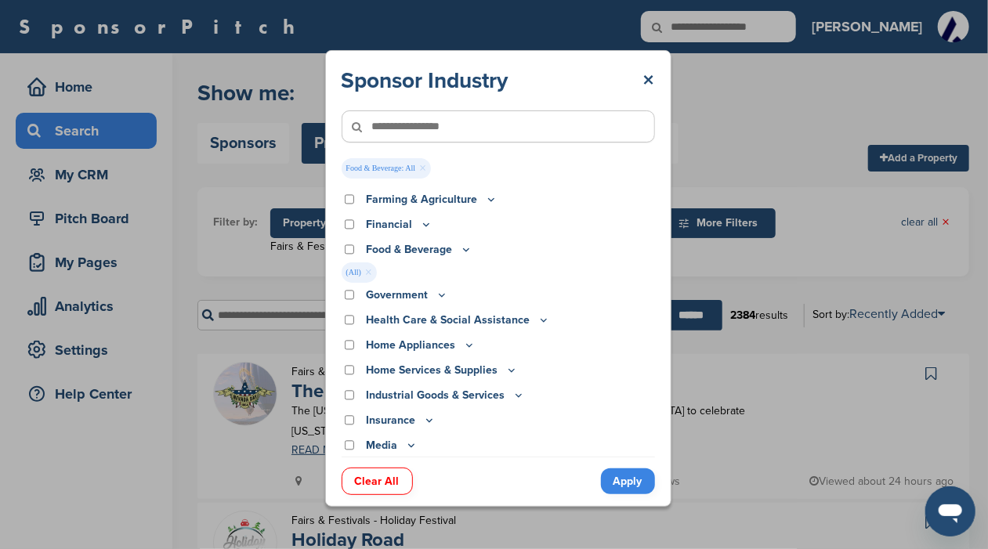
click at [626, 484] on link "Apply" at bounding box center [628, 481] width 54 height 26
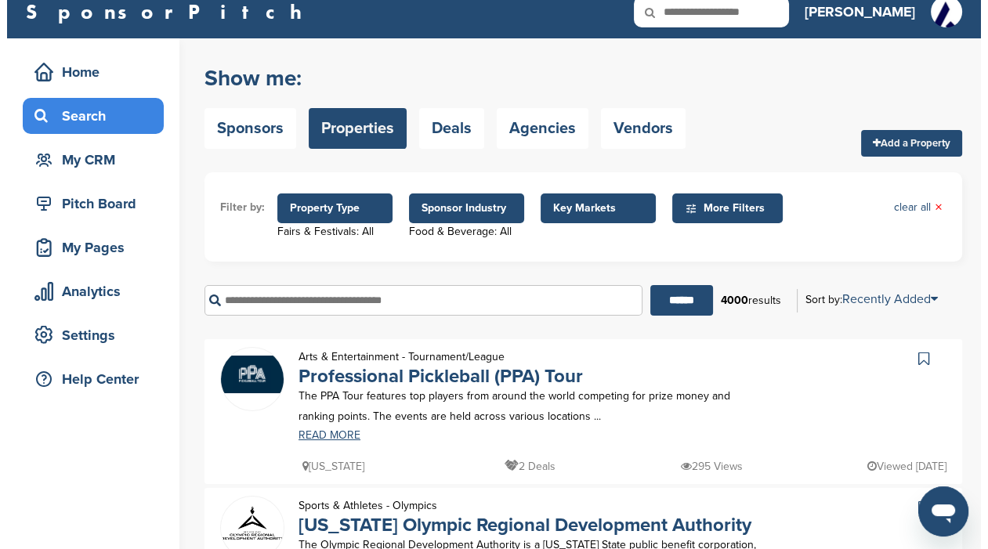
scroll to position [0, 0]
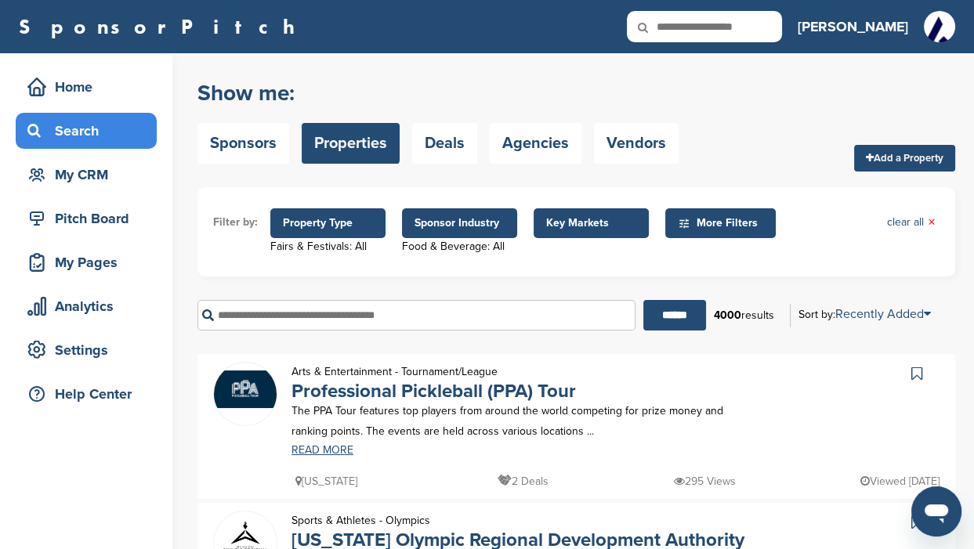
click at [703, 220] on span "More Filters" at bounding box center [723, 223] width 90 height 17
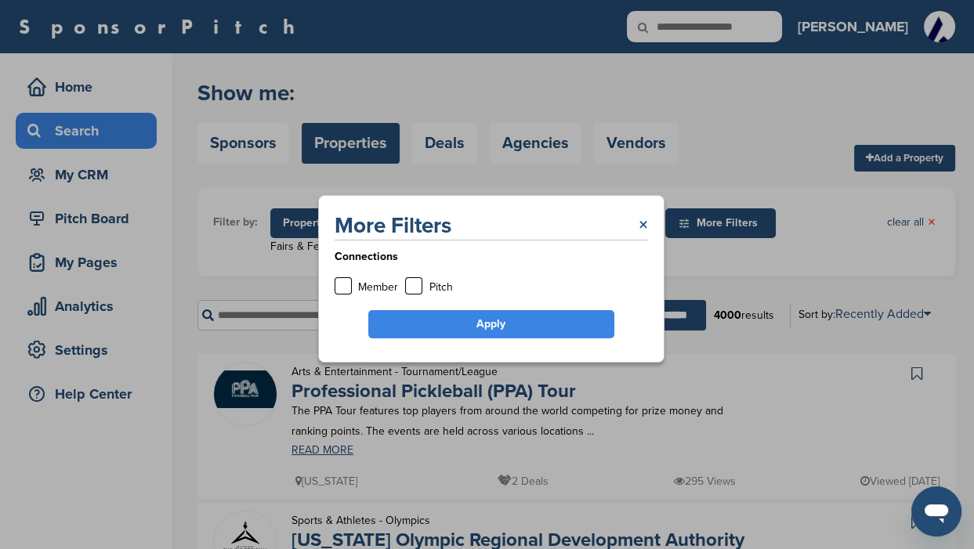
click at [645, 224] on link "×" at bounding box center [642, 225] width 9 height 28
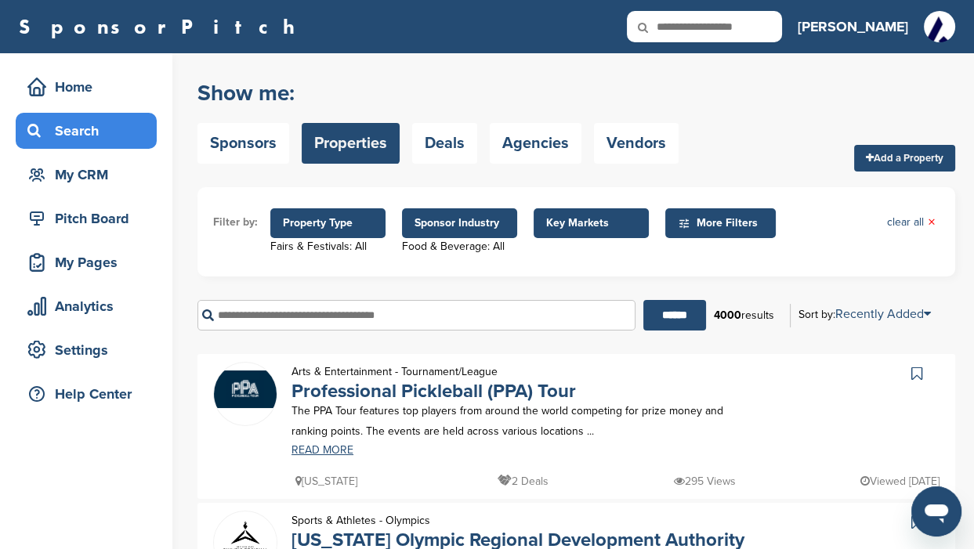
click at [594, 224] on span "Key Markets" at bounding box center [591, 223] width 90 height 17
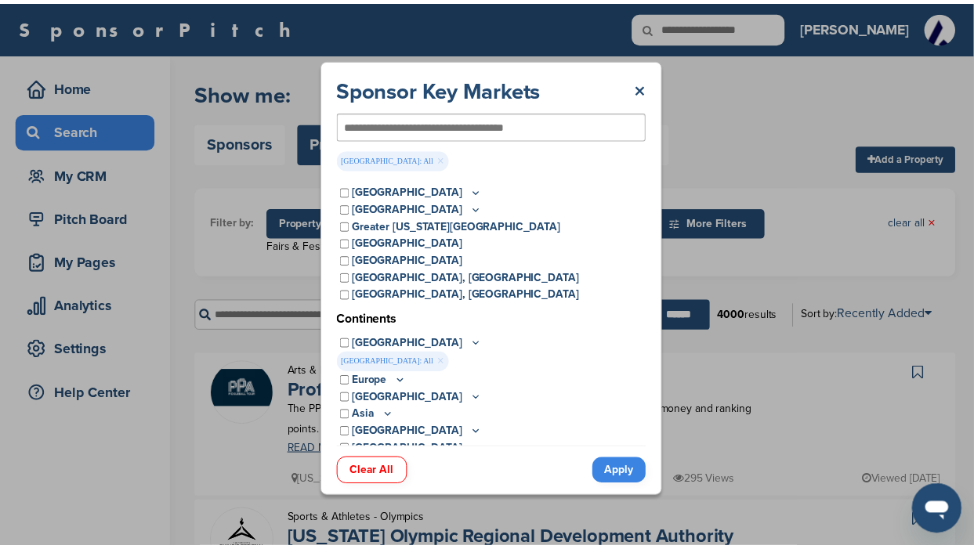
scroll to position [30, 0]
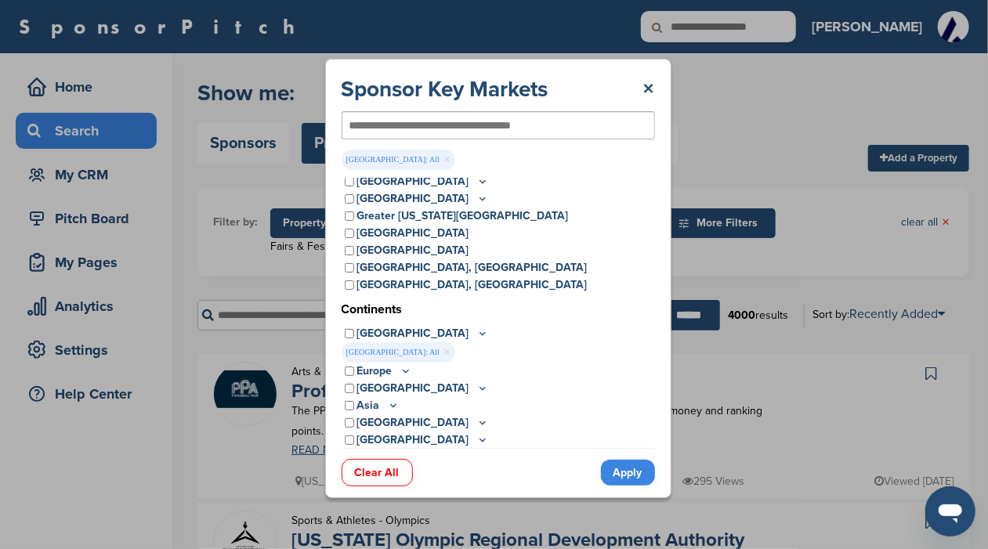
click at [626, 475] on link "Apply" at bounding box center [628, 473] width 54 height 26
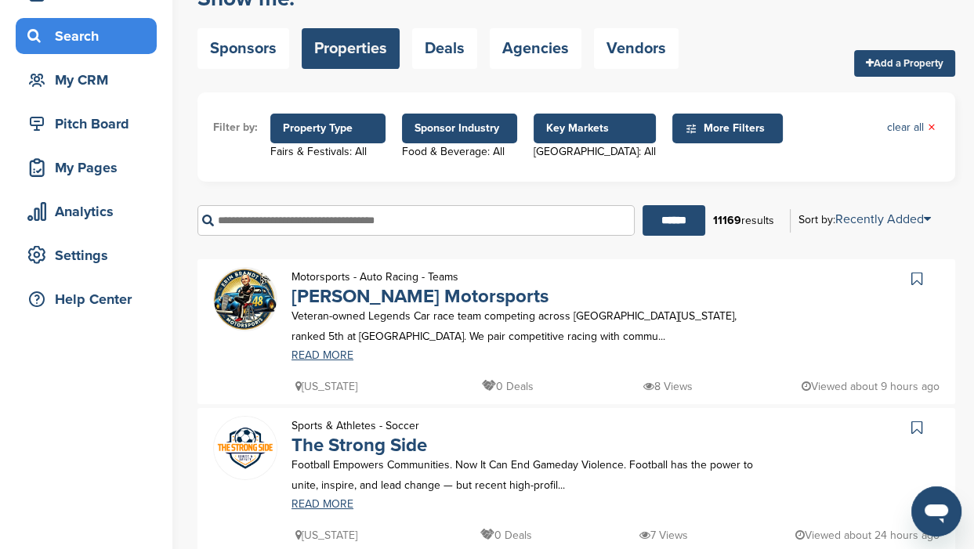
scroll to position [0, 0]
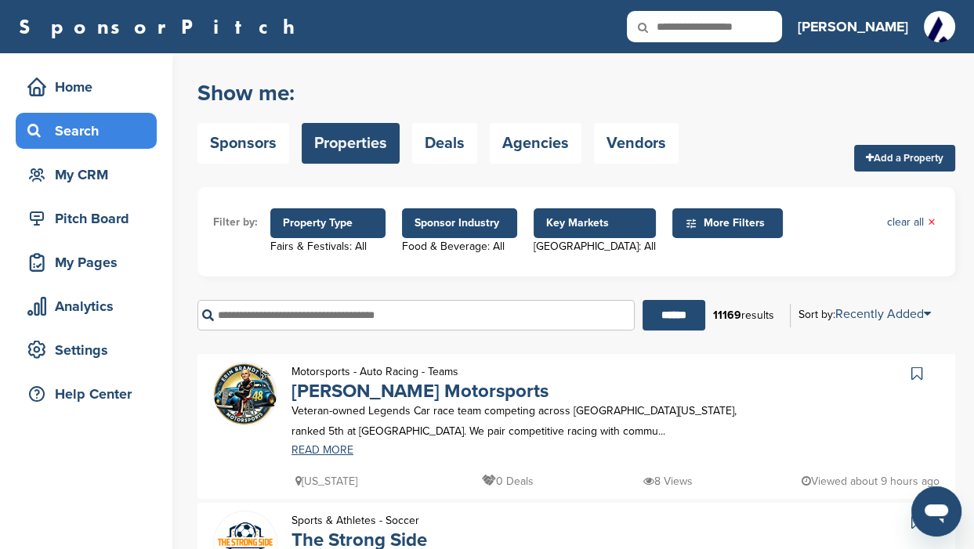
click at [237, 313] on input "text" at bounding box center [415, 315] width 437 height 31
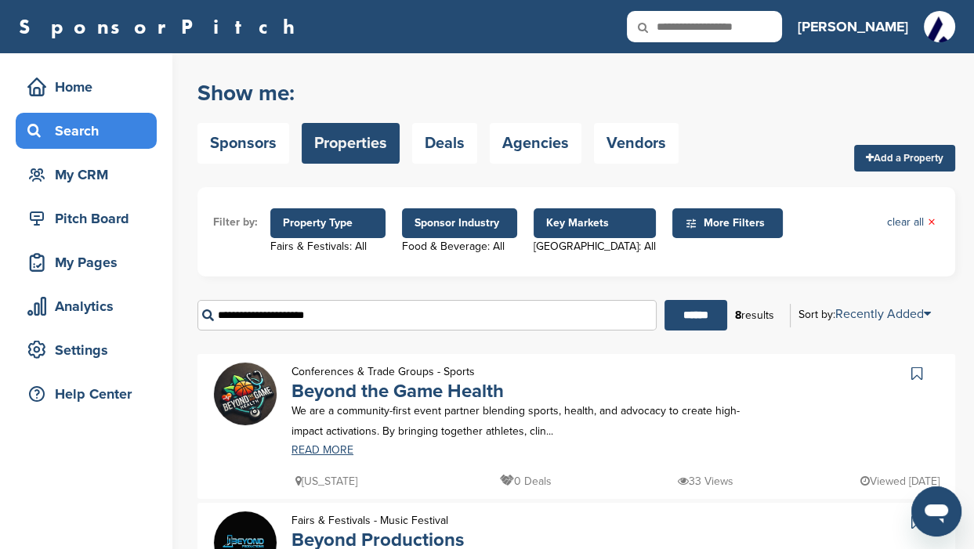
click at [289, 313] on input "**********" at bounding box center [426, 315] width 459 height 31
click at [677, 314] on input "******" at bounding box center [695, 315] width 63 height 31
click at [685, 315] on input "******" at bounding box center [695, 315] width 63 height 31
click at [273, 314] on input "******" at bounding box center [426, 315] width 459 height 31
type input "*"
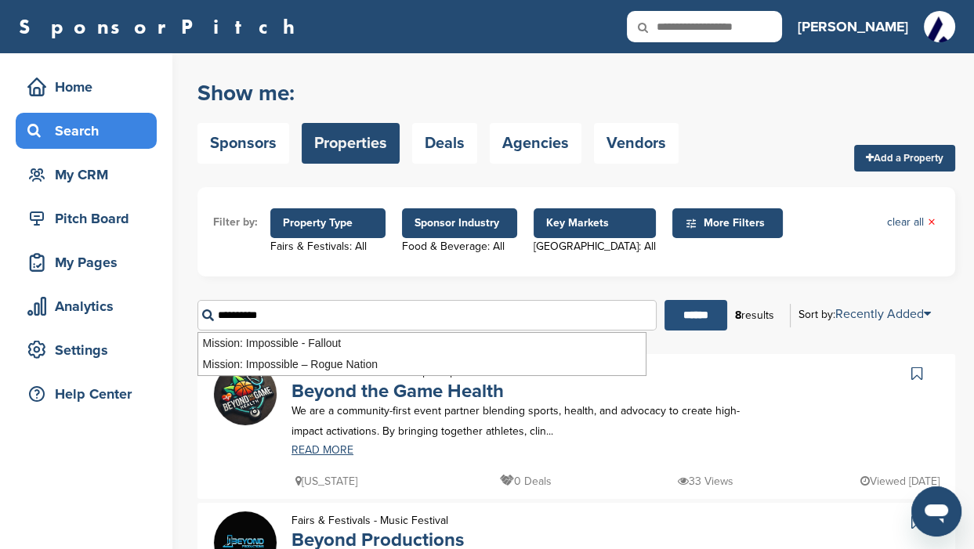
type input "**********"
click at [667, 323] on input "******" at bounding box center [695, 315] width 63 height 31
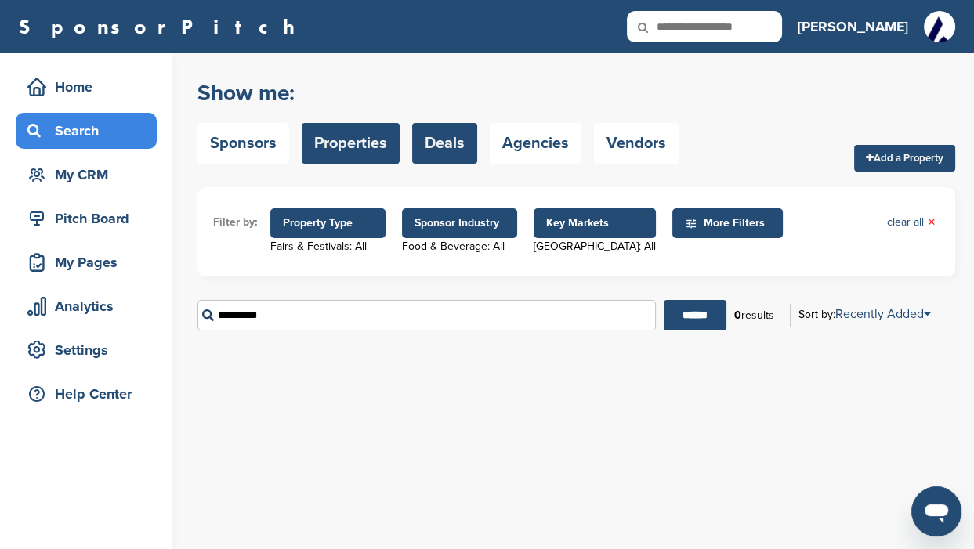
click at [462, 152] on link "Deals" at bounding box center [444, 143] width 65 height 41
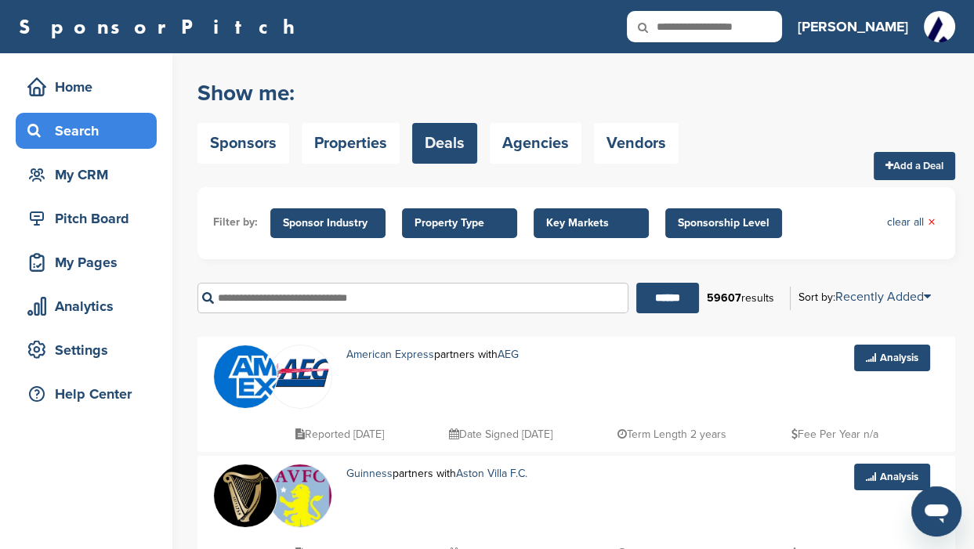
click at [530, 146] on link "Agencies" at bounding box center [536, 143] width 92 height 41
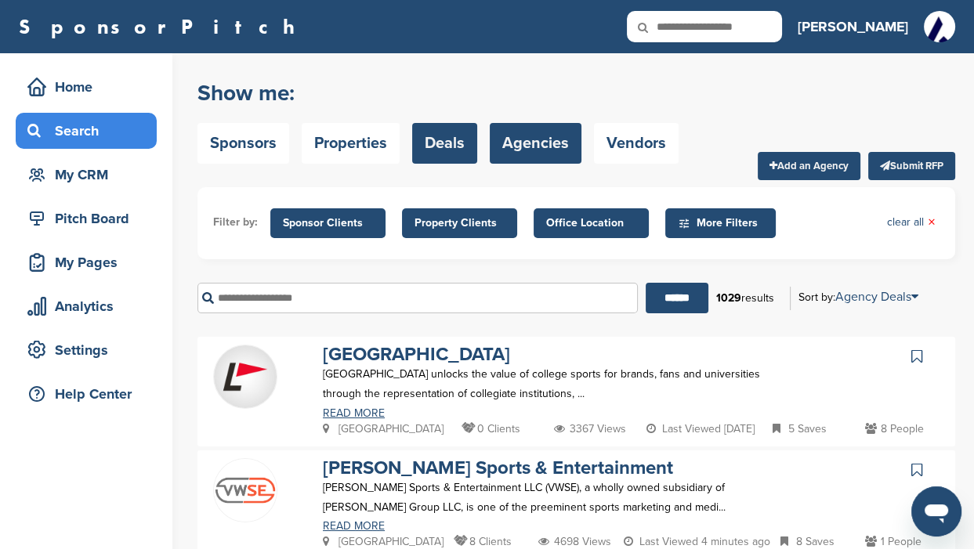
click at [432, 150] on link "Deals" at bounding box center [444, 143] width 65 height 41
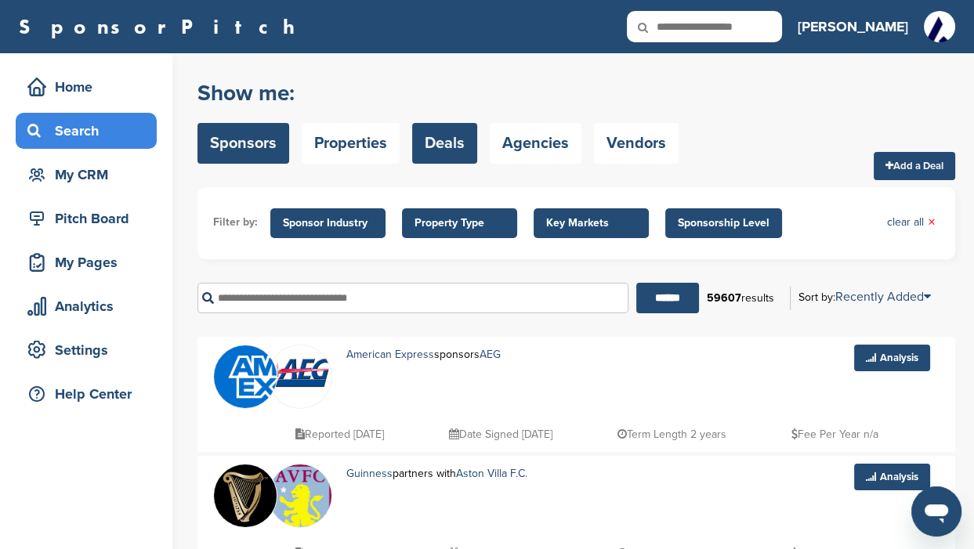
click at [248, 157] on link "Sponsors" at bounding box center [243, 143] width 92 height 41
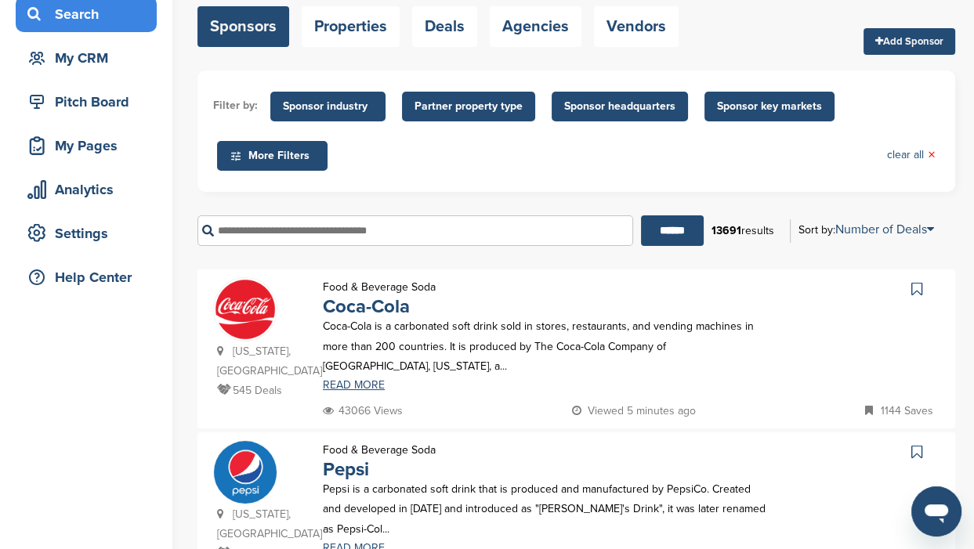
scroll to position [97, 0]
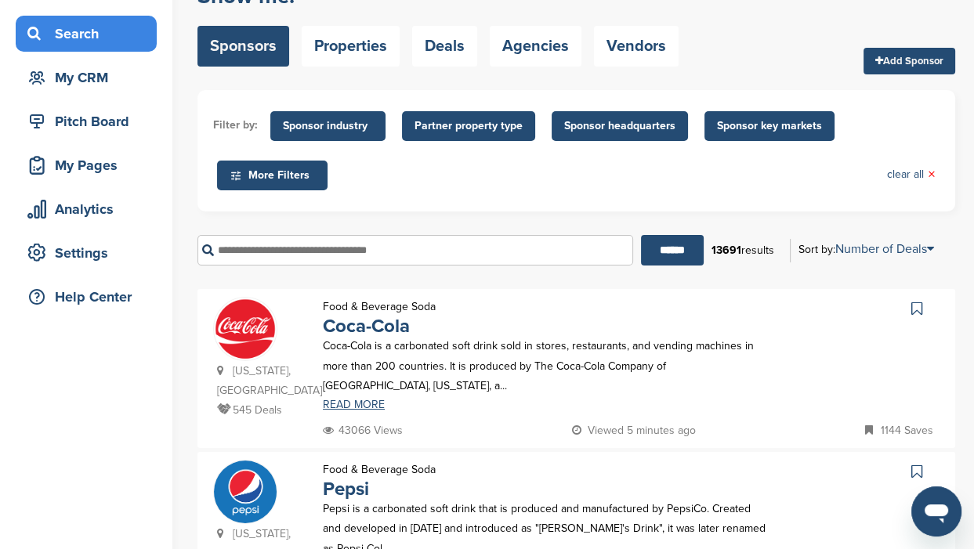
click at [240, 249] on input "text" at bounding box center [414, 250] width 435 height 31
type input "**********"
click at [676, 256] on input "******" at bounding box center [672, 250] width 63 height 31
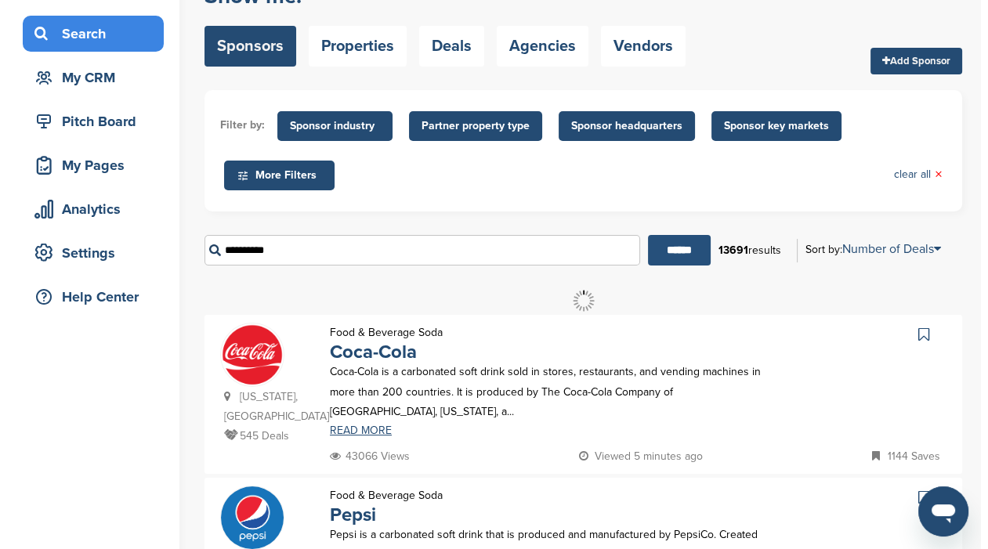
scroll to position [0, 0]
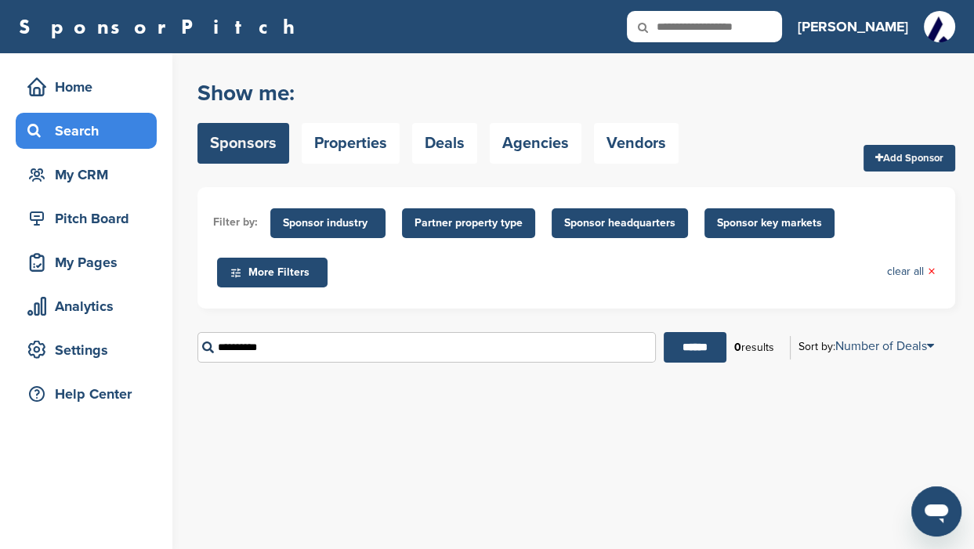
click at [333, 226] on span "Sponsor industry" at bounding box center [328, 223] width 90 height 17
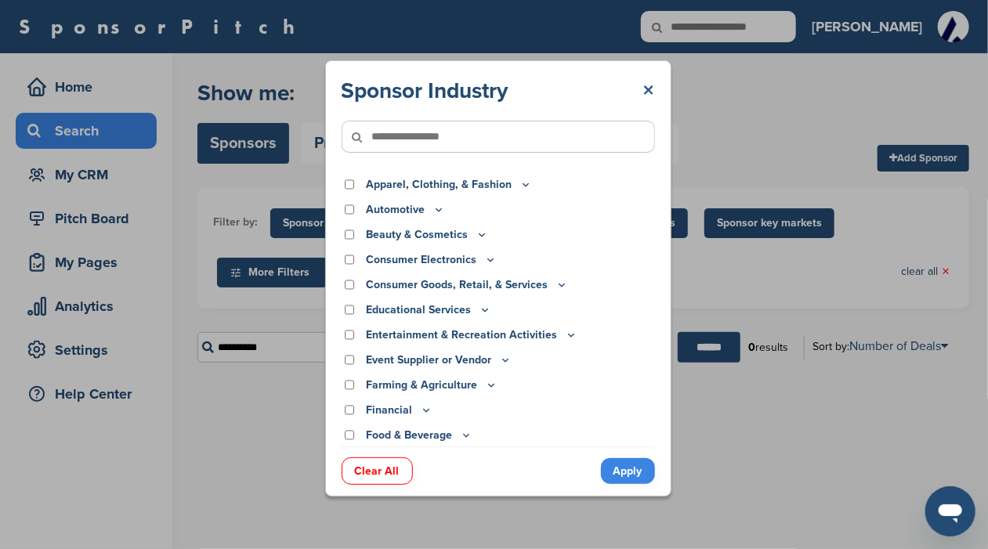
click at [654, 89] on div "Sponsor Industry × Apparel, Clothing, & Fashion Accessories Athletic Apparel & …" at bounding box center [498, 278] width 346 height 437
click at [649, 86] on link "×" at bounding box center [649, 91] width 12 height 28
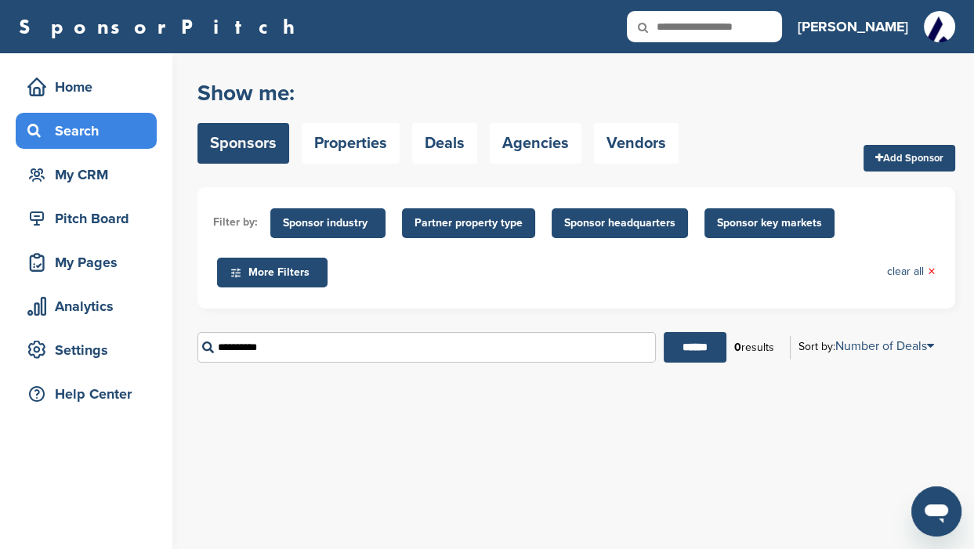
click at [451, 226] on span "Partner property type" at bounding box center [468, 223] width 108 height 17
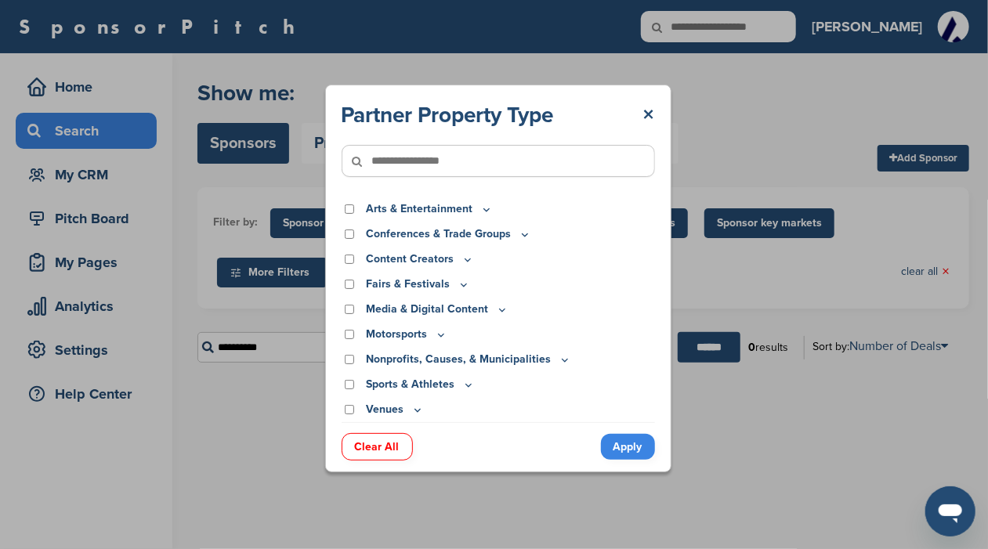
click at [645, 117] on link "×" at bounding box center [649, 115] width 12 height 28
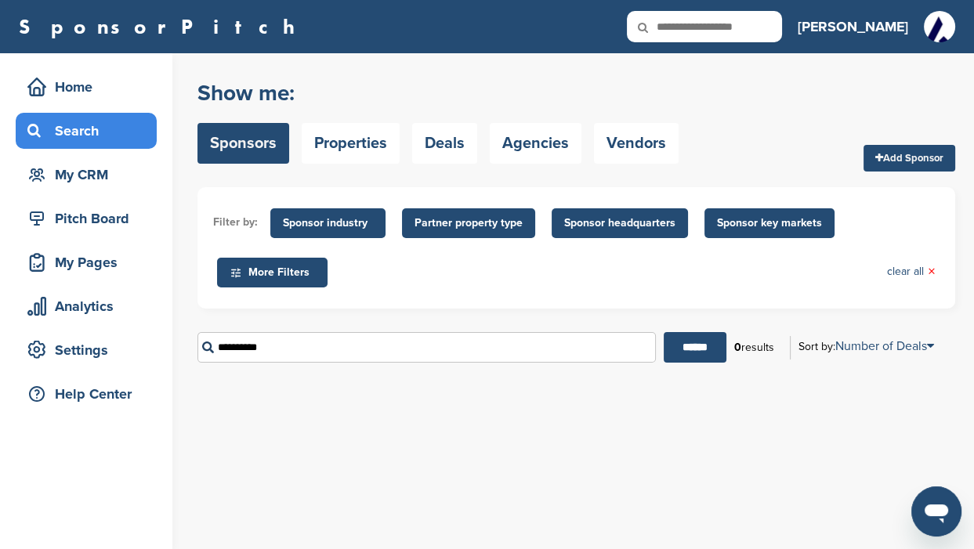
click at [739, 224] on span "Sponsor key markets" at bounding box center [769, 223] width 105 height 17
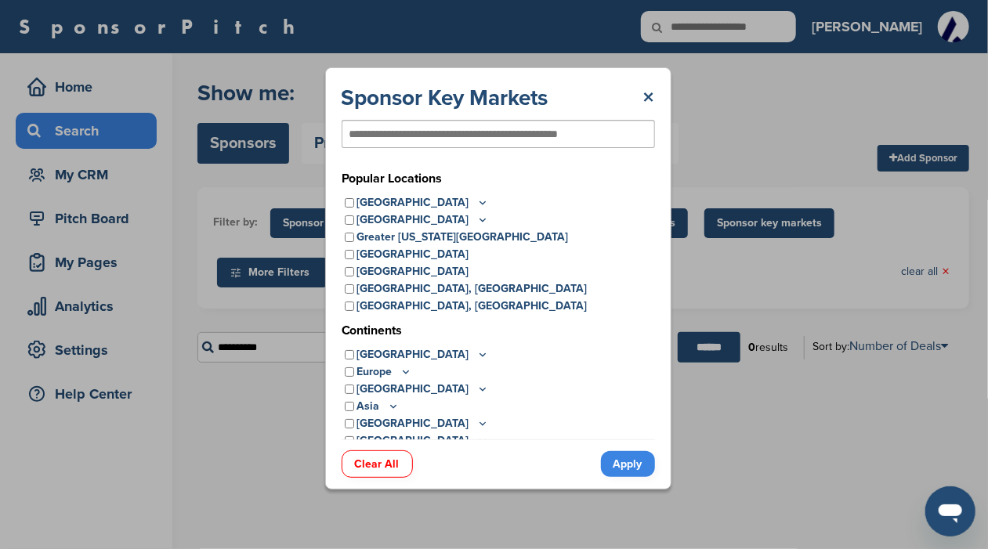
click at [388, 133] on input "text" at bounding box center [472, 134] width 247 height 14
click at [365, 136] on input "*******" at bounding box center [368, 134] width 38 height 14
type input "******"
drag, startPoint x: 367, startPoint y: 134, endPoint x: 544, endPoint y: 213, distance: 193.9
click at [544, 213] on div "[GEOGRAPHIC_DATA]" at bounding box center [498, 219] width 313 height 17
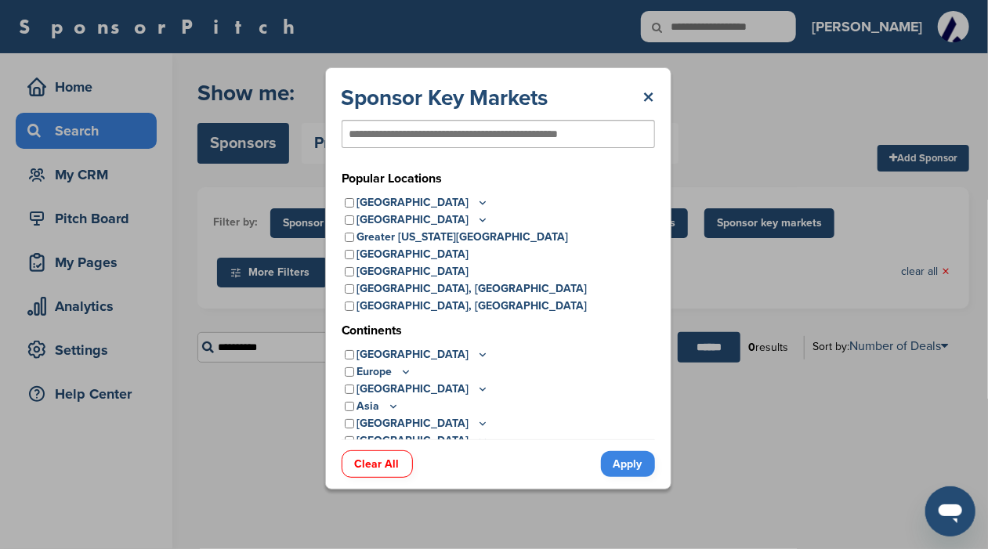
click at [392, 133] on input "text" at bounding box center [472, 134] width 247 height 14
type input "*******"
click at [622, 464] on link "Apply" at bounding box center [628, 464] width 54 height 26
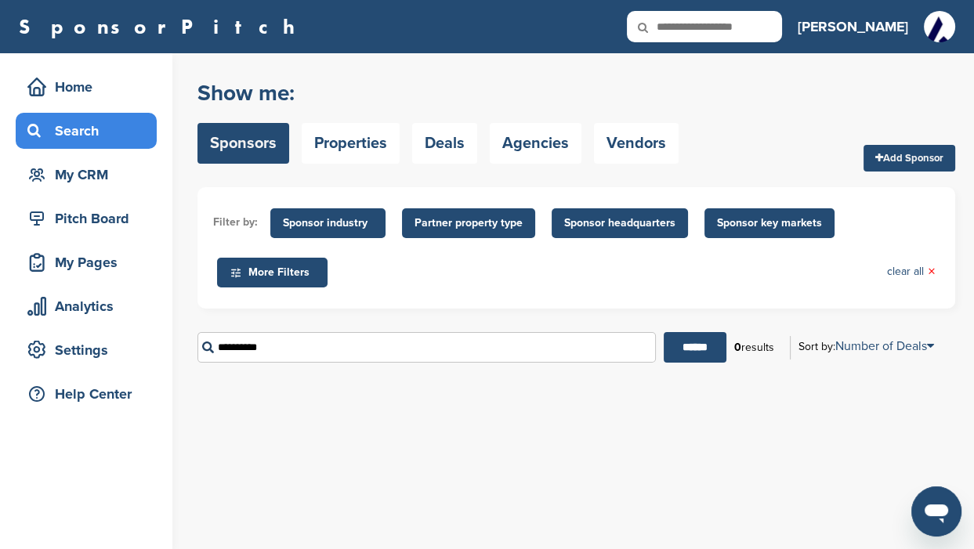
drag, startPoint x: 270, startPoint y: 349, endPoint x: 199, endPoint y: 354, distance: 71.4
click at [198, 353] on input "**********" at bounding box center [426, 347] width 458 height 31
click at [757, 220] on span "Sponsor key markets" at bounding box center [769, 223] width 105 height 17
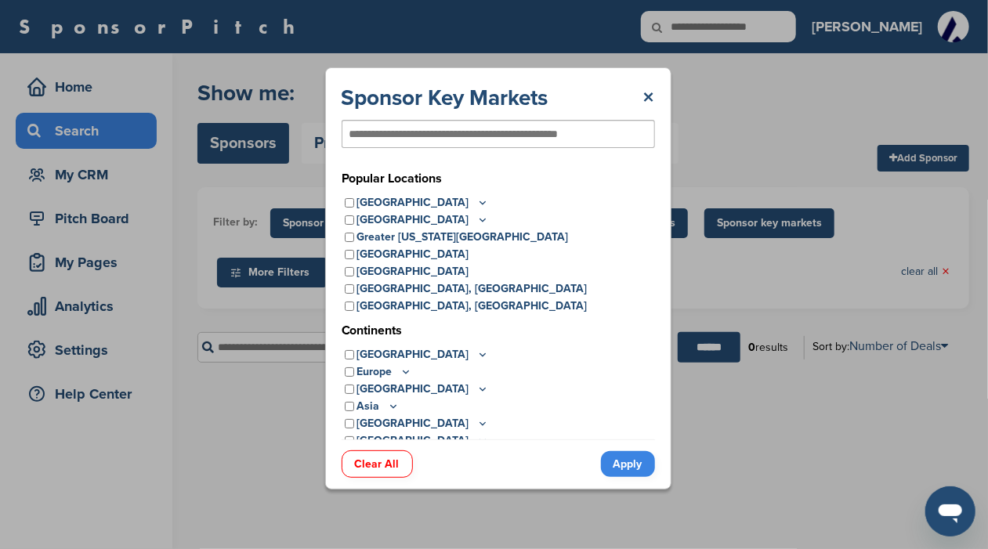
click at [361, 134] on input "text" at bounding box center [472, 134] width 247 height 14
type input "*******"
click at [624, 462] on link "Apply" at bounding box center [628, 464] width 54 height 26
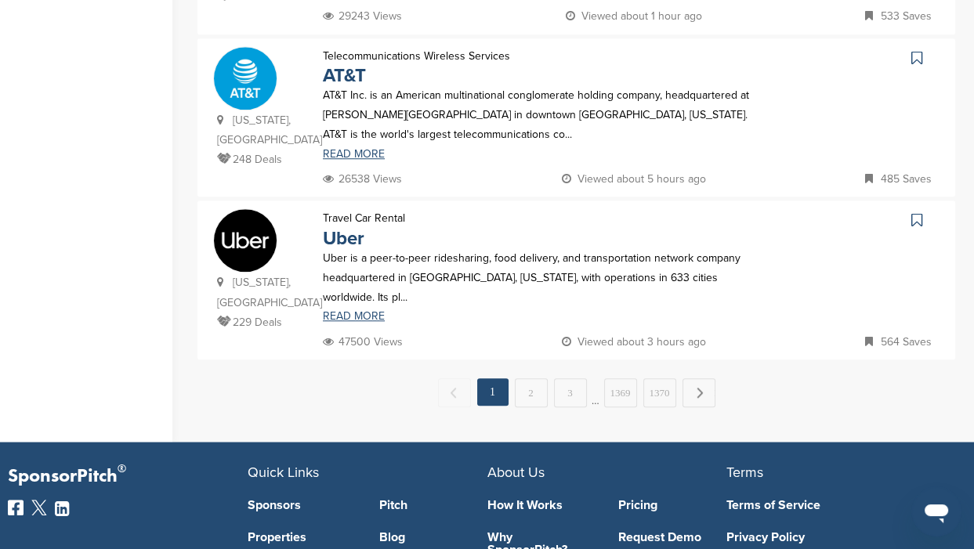
scroll to position [1664, 0]
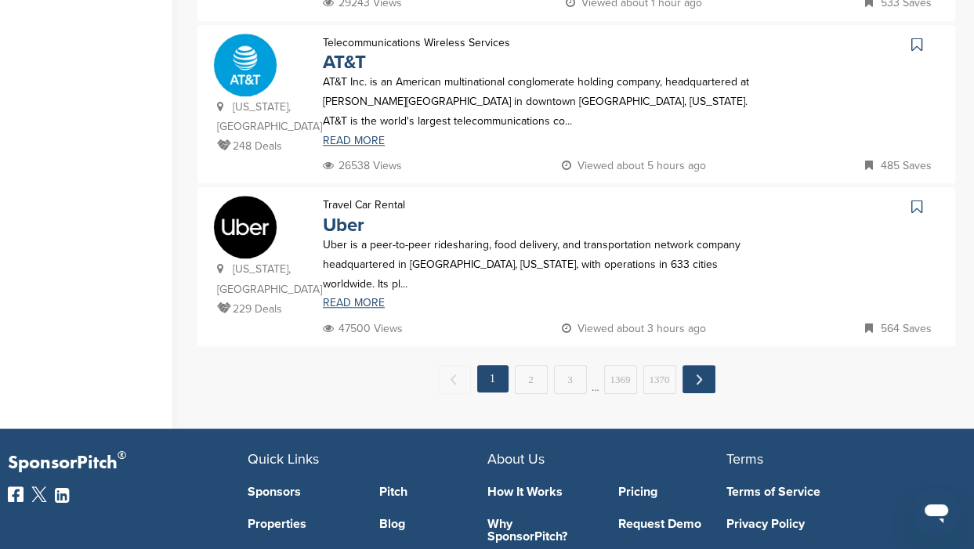
click at [696, 365] on link "Next →" at bounding box center [698, 379] width 33 height 28
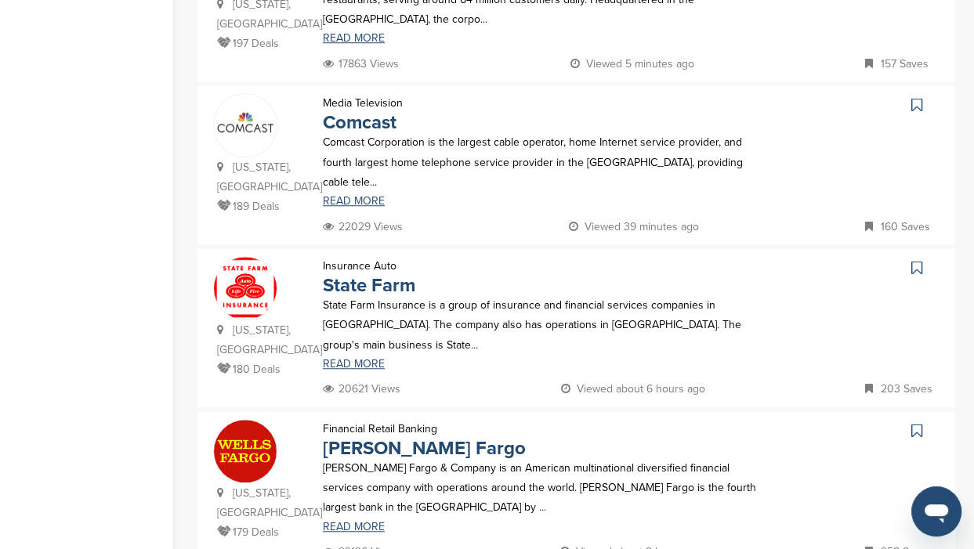
scroll to position [1567, 0]
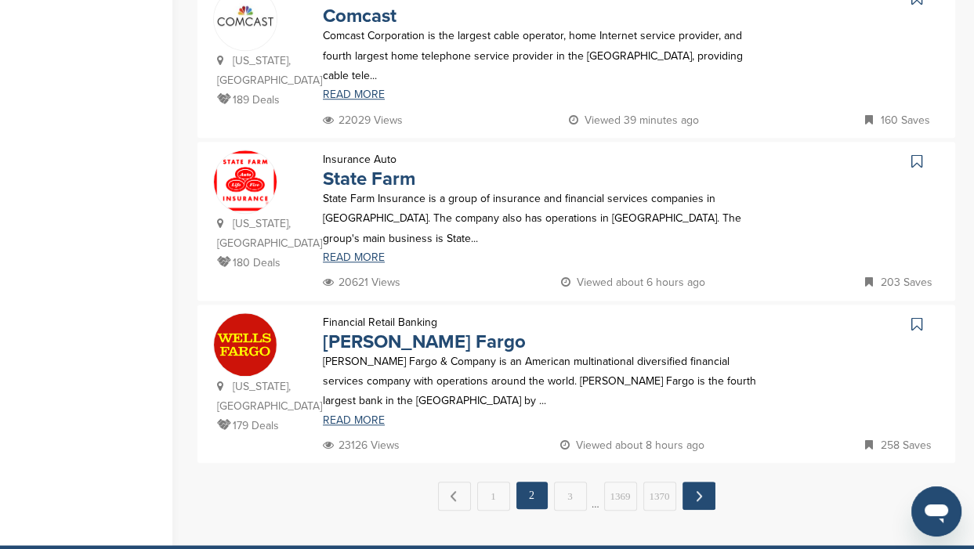
click at [697, 482] on link "Next →" at bounding box center [698, 496] width 33 height 28
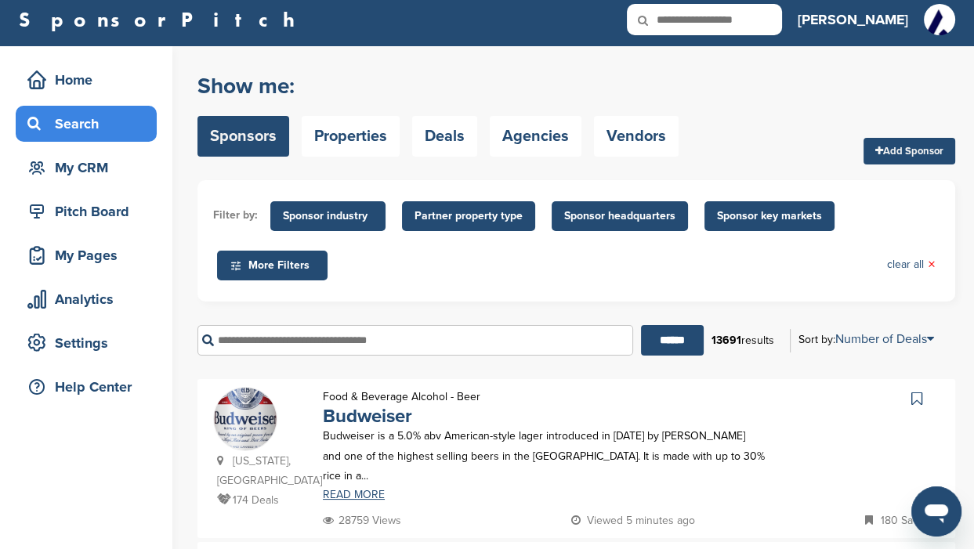
scroll to position [0, 0]
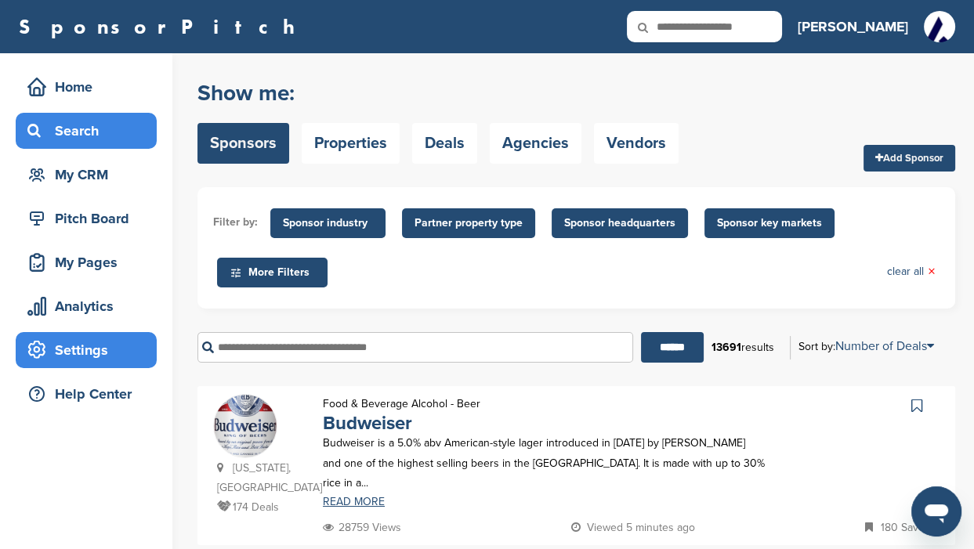
click at [64, 358] on div "Settings" at bounding box center [89, 350] width 133 height 28
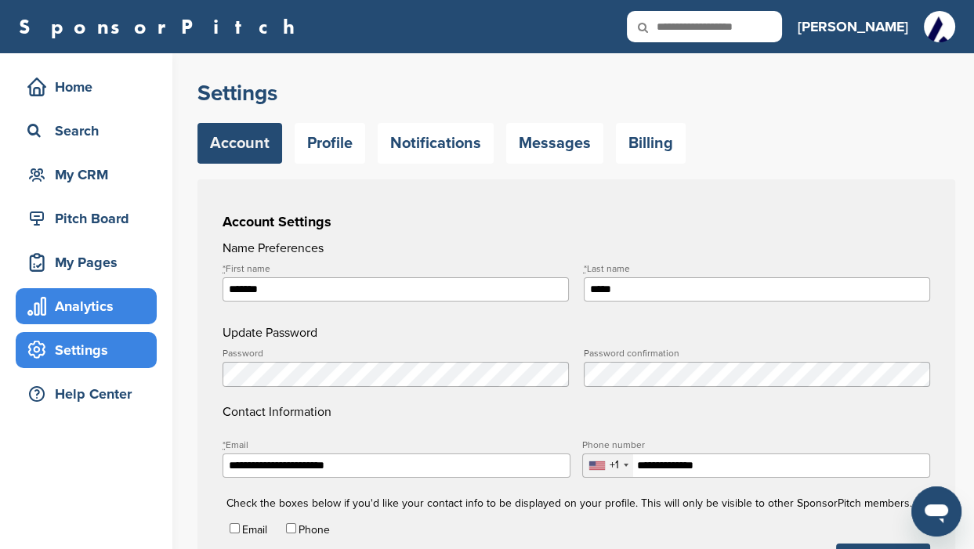
click at [81, 312] on div "Analytics" at bounding box center [89, 306] width 133 height 28
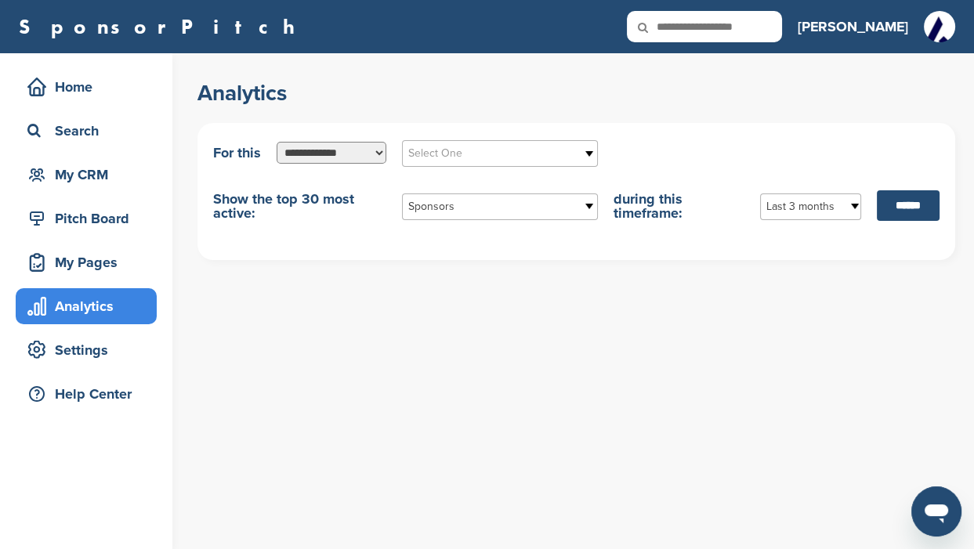
click at [378, 151] on select "**********" at bounding box center [331, 153] width 110 height 22
click at [592, 151] on b at bounding box center [590, 153] width 14 height 25
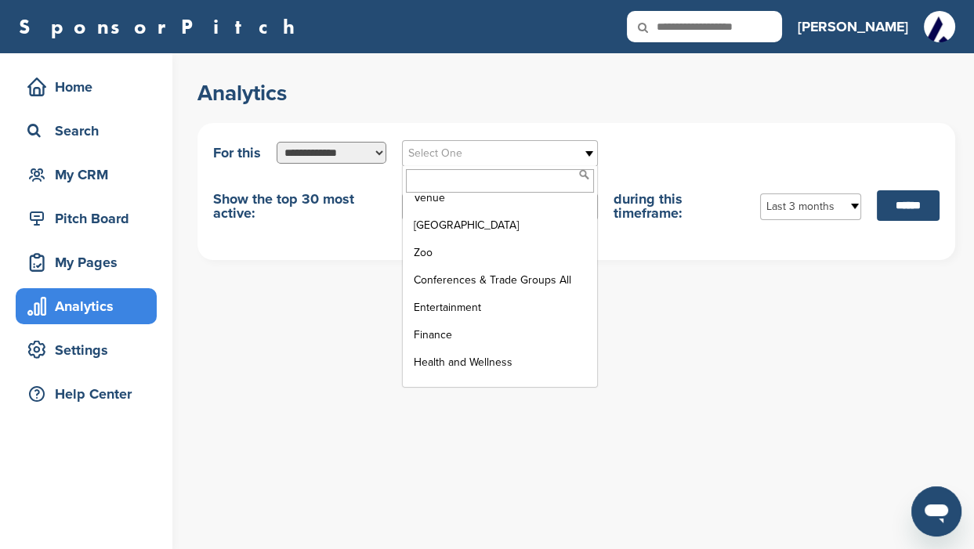
scroll to position [2036, 0]
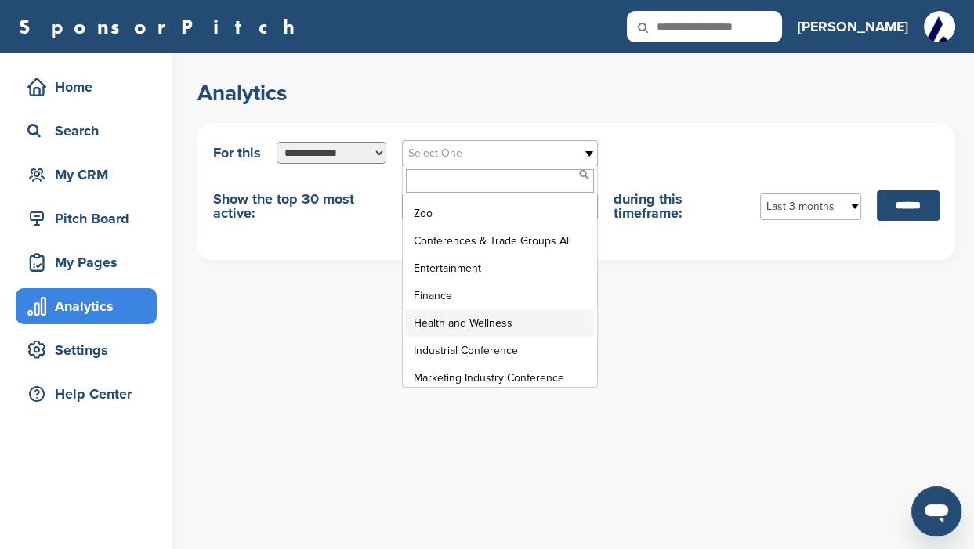
click at [475, 309] on li "Health and Wellness" at bounding box center [500, 322] width 188 height 27
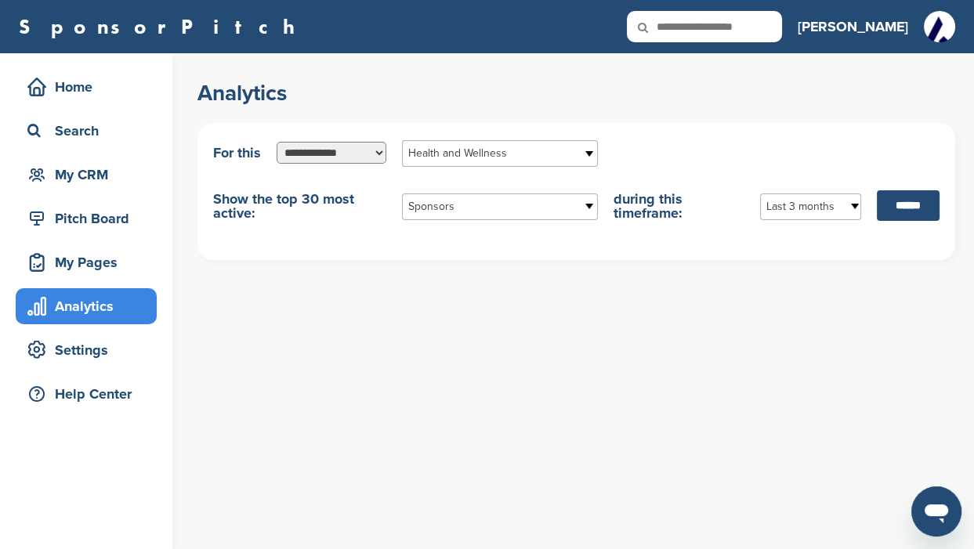
click at [846, 205] on b at bounding box center [853, 206] width 14 height 25
click at [812, 317] on li "Last 5 years" at bounding box center [810, 319] width 93 height 27
click at [898, 201] on input "******" at bounding box center [907, 205] width 63 height 31
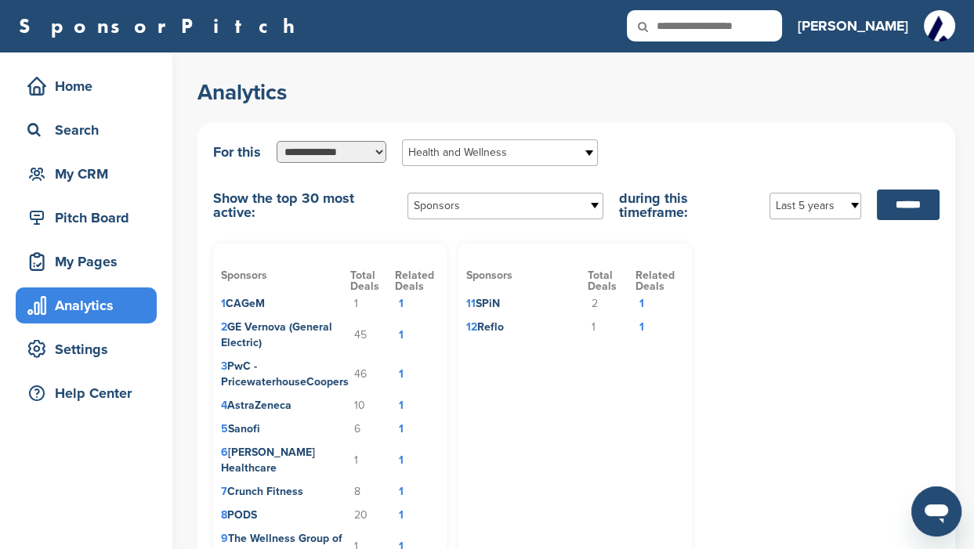
scroll to position [0, 0]
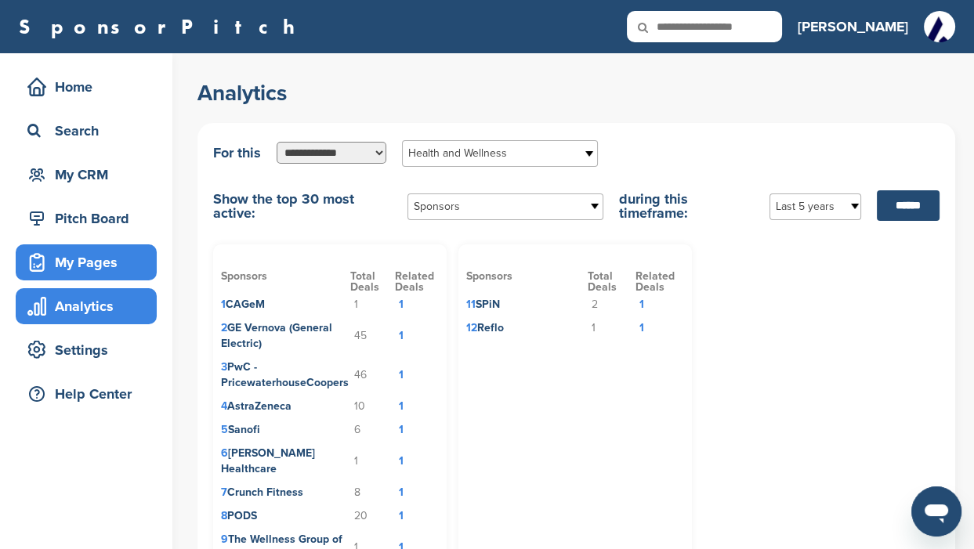
click at [78, 259] on div "My Pages" at bounding box center [89, 262] width 133 height 28
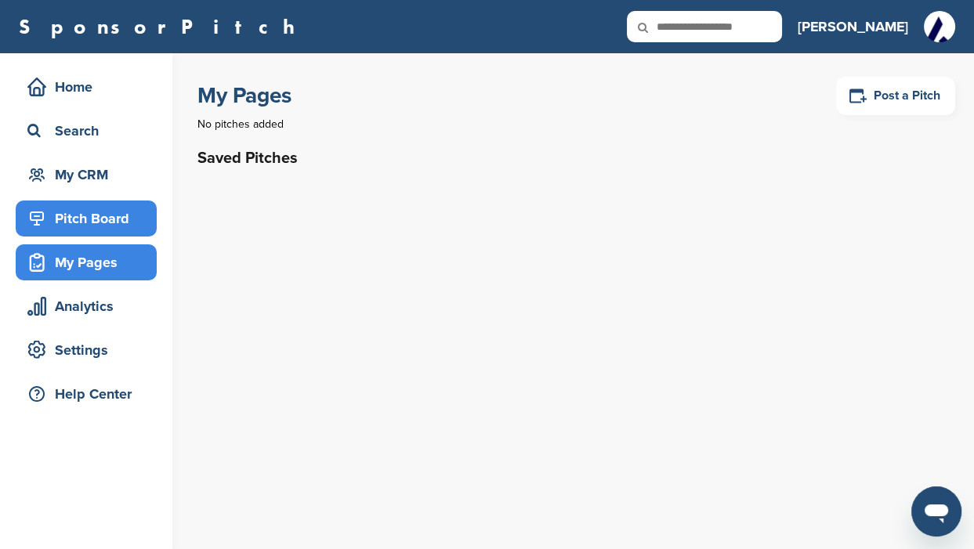
click at [79, 219] on div "Pitch Board" at bounding box center [89, 218] width 133 height 28
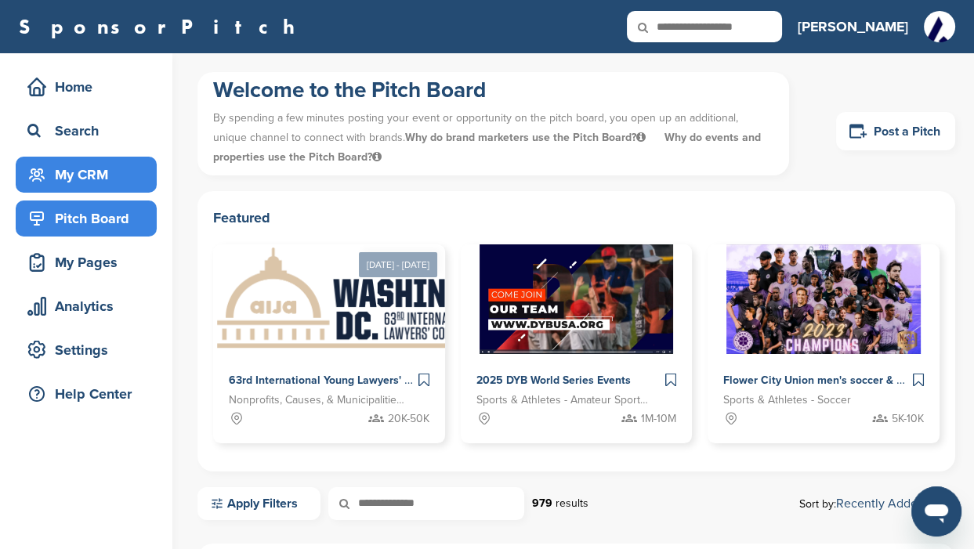
click at [64, 178] on div "My CRM" at bounding box center [89, 175] width 133 height 28
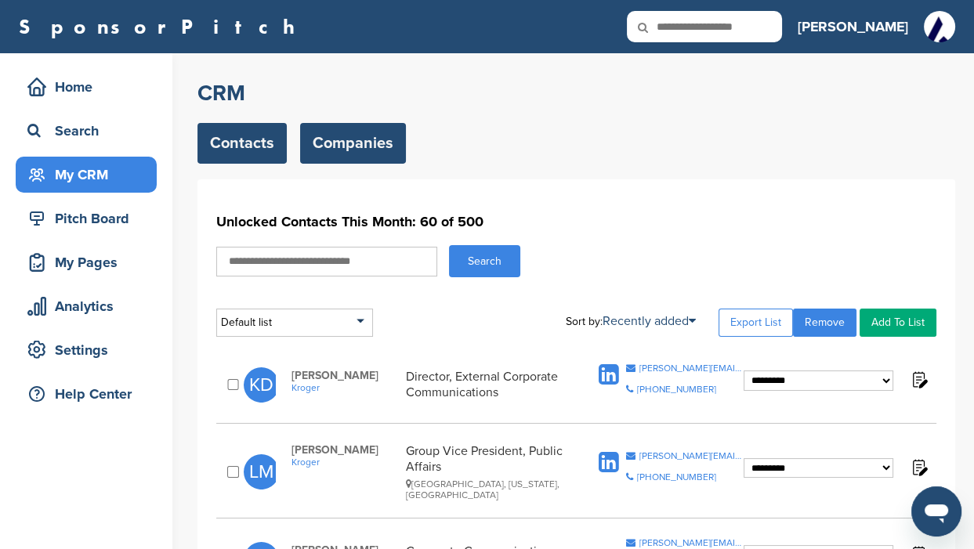
click at [349, 143] on link "Companies" at bounding box center [353, 143] width 106 height 41
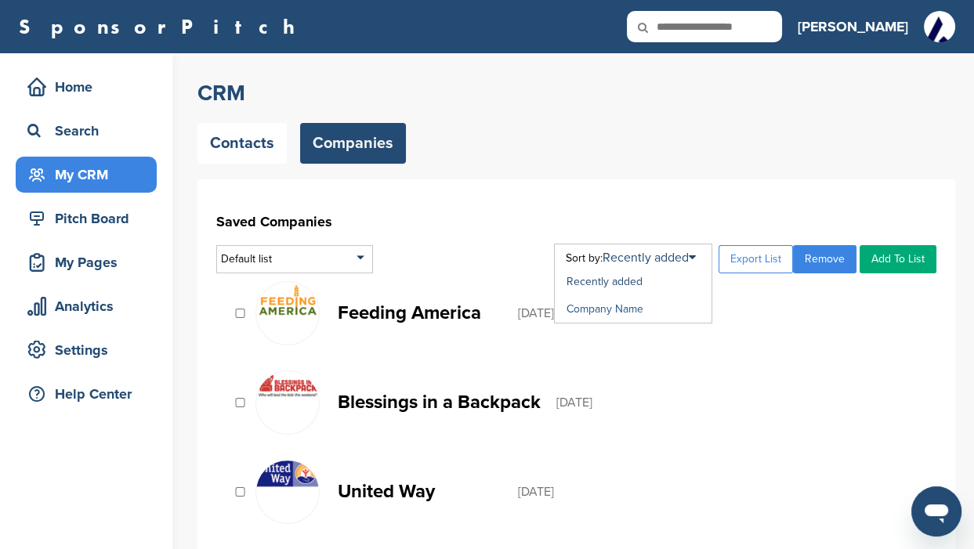
click at [620, 308] on link "Company Name" at bounding box center [604, 308] width 77 height 13
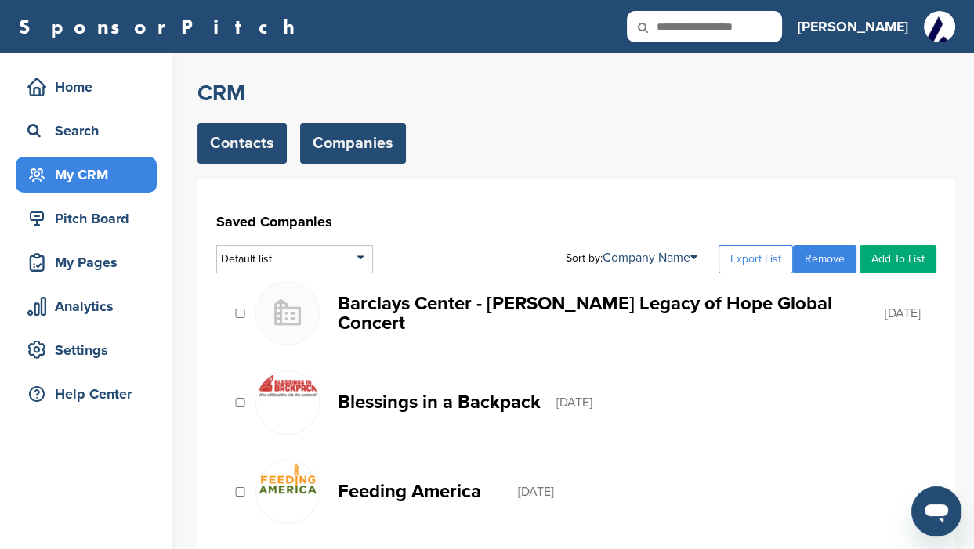
click at [224, 150] on link "Contacts" at bounding box center [241, 143] width 89 height 41
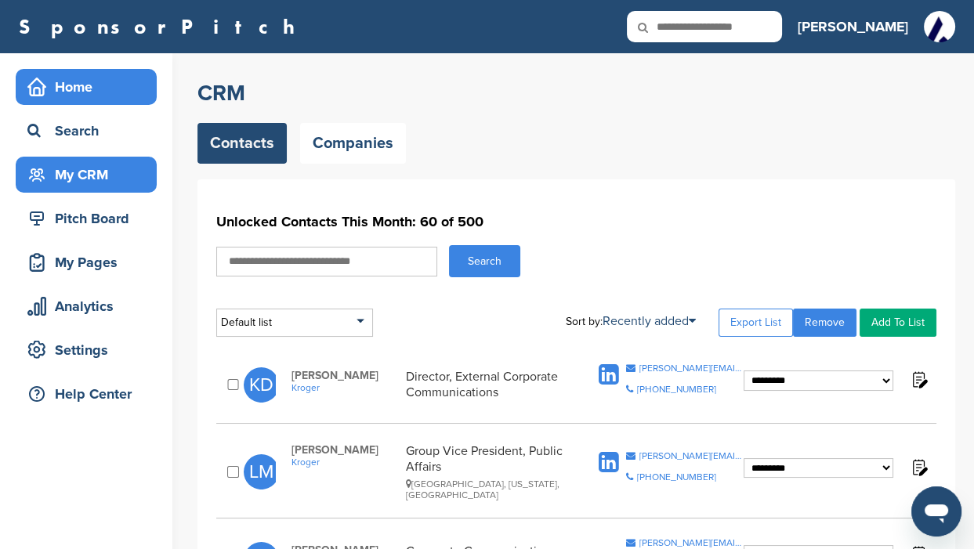
click at [79, 92] on div "Home" at bounding box center [89, 87] width 133 height 28
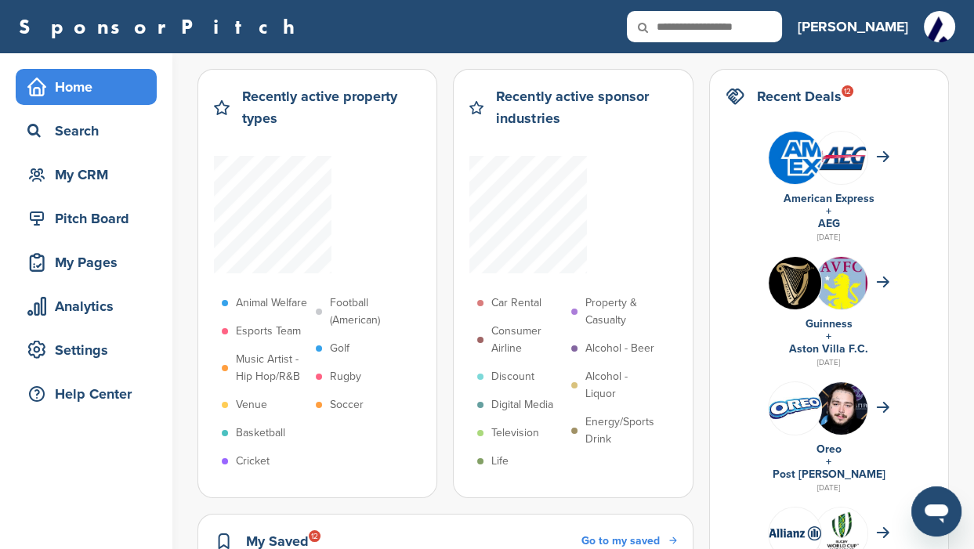
click at [737, 17] on input "text" at bounding box center [704, 26] width 155 height 31
type input "*****"
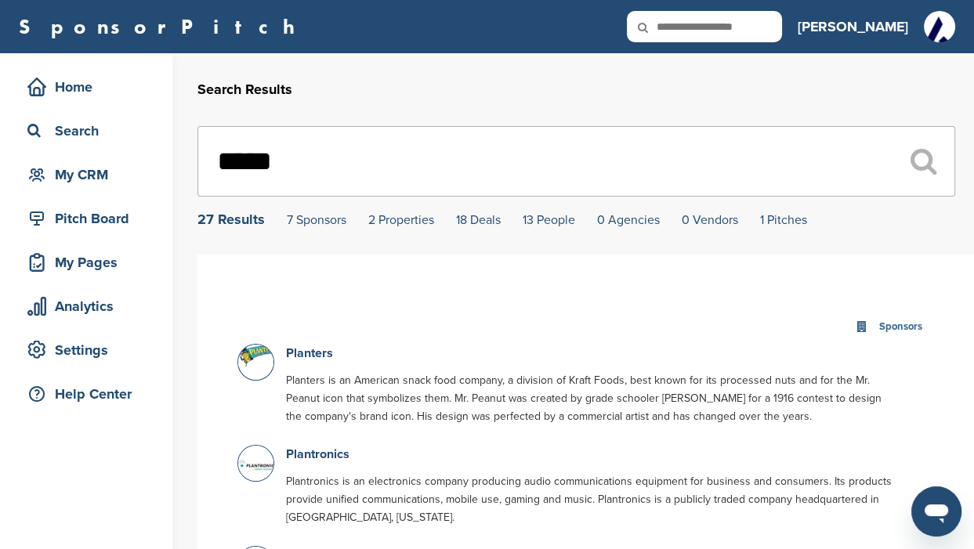
click at [739, 20] on input "text" at bounding box center [704, 26] width 155 height 31
type input "**********"
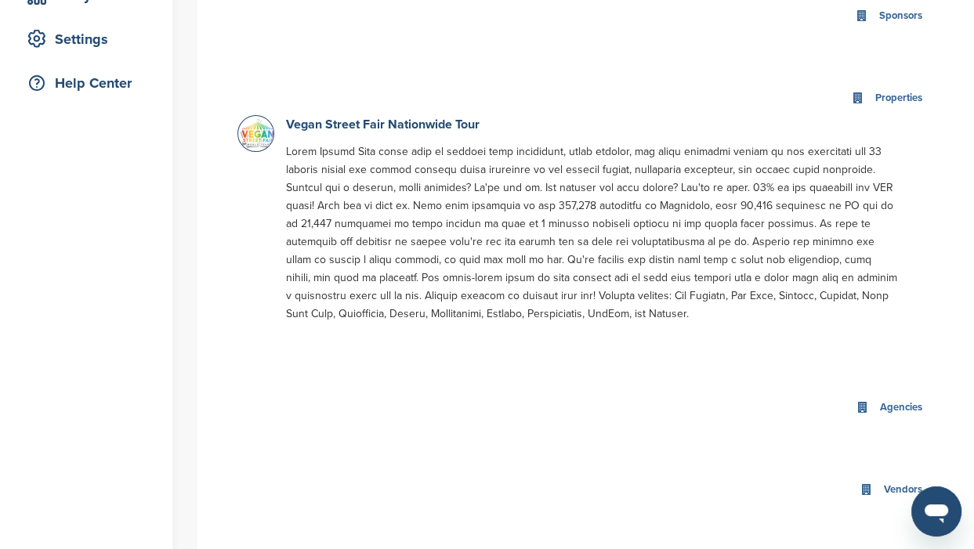
scroll to position [294, 0]
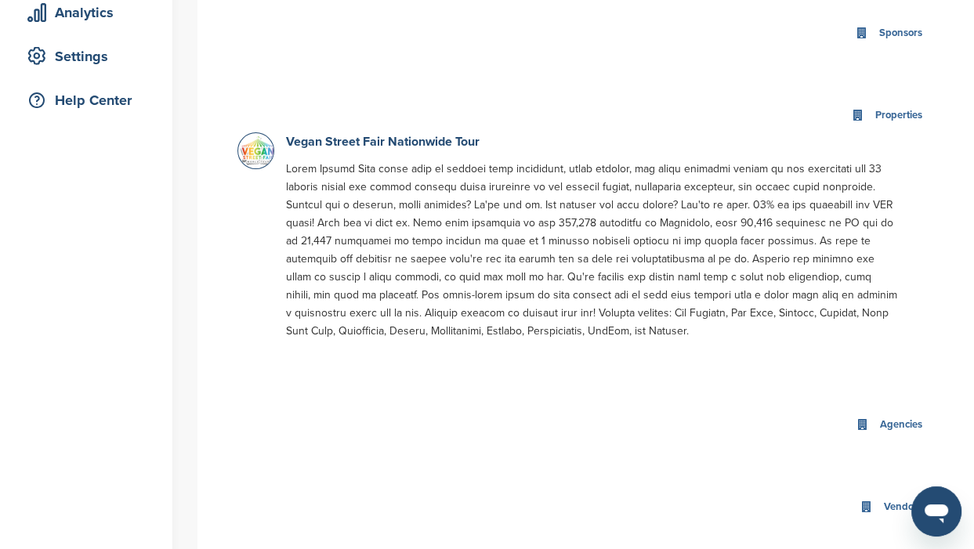
click at [248, 149] on img at bounding box center [257, 152] width 39 height 39
click at [311, 139] on link "Vegan Street Fair Nationwide Tour" at bounding box center [382, 142] width 193 height 16
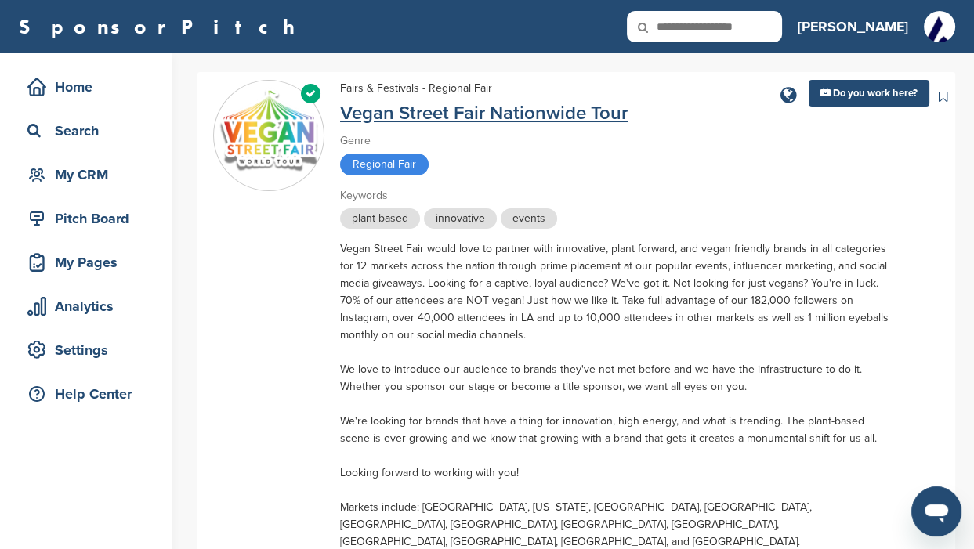
click at [403, 114] on link "Vegan Street Fair Nationwide Tour" at bounding box center [483, 113] width 287 height 23
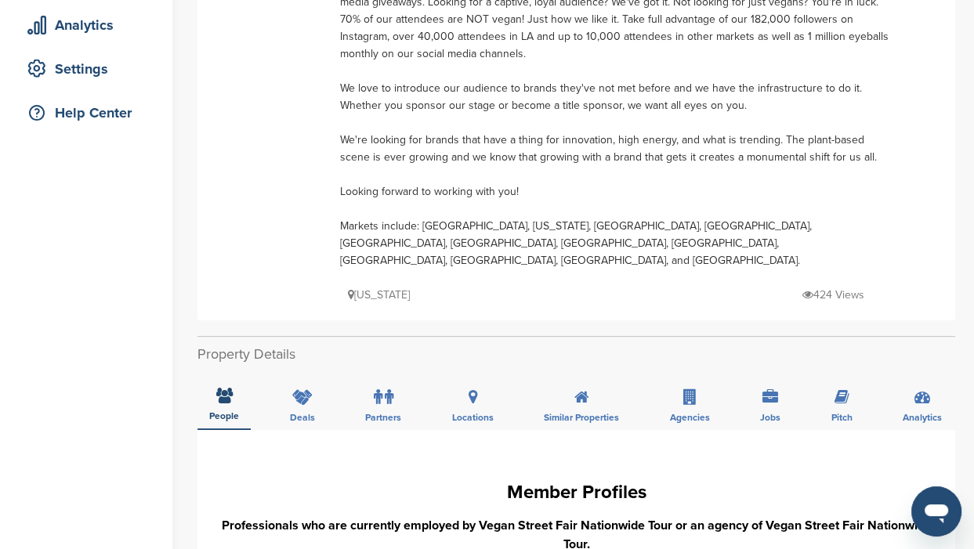
scroll to position [294, 0]
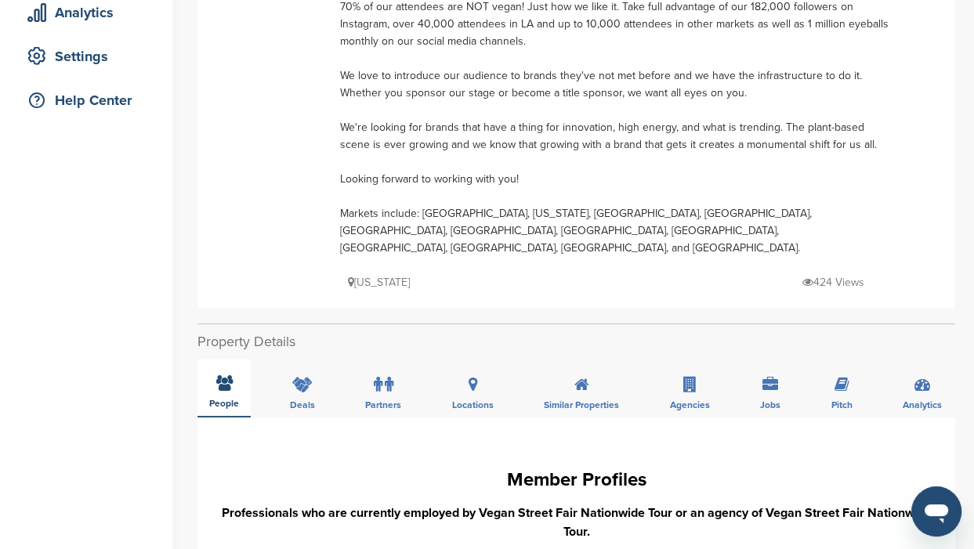
click at [219, 375] on icon at bounding box center [224, 383] width 16 height 16
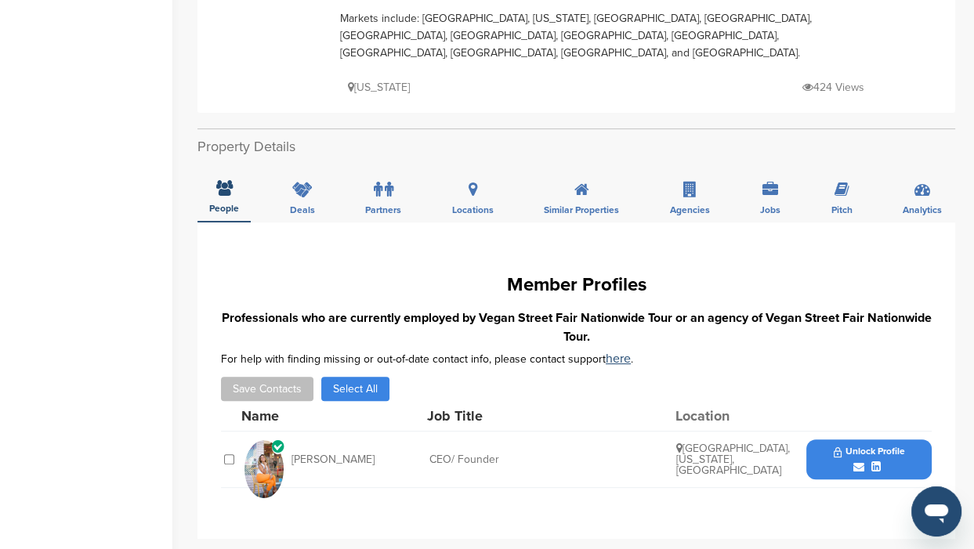
scroll to position [392, 0]
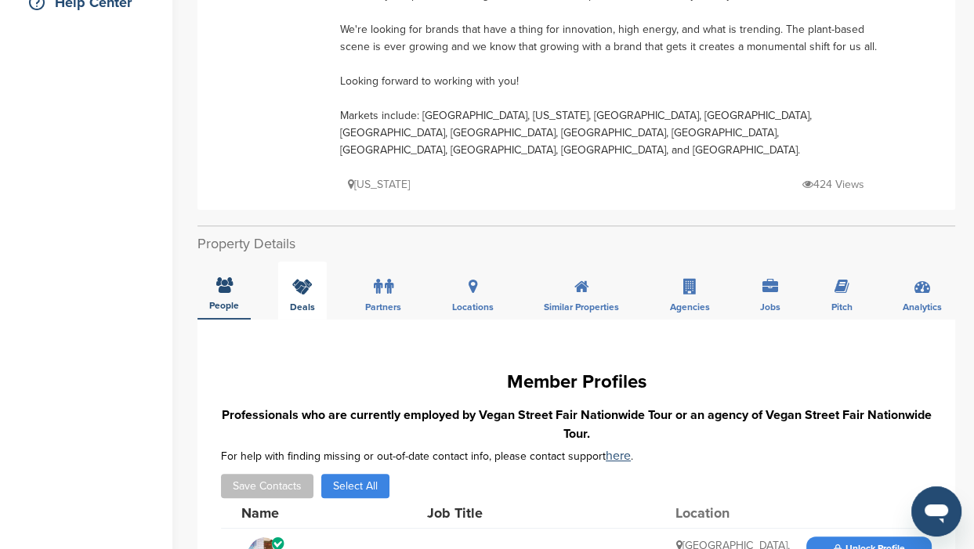
click at [307, 277] on div "Deals" at bounding box center [302, 291] width 49 height 58
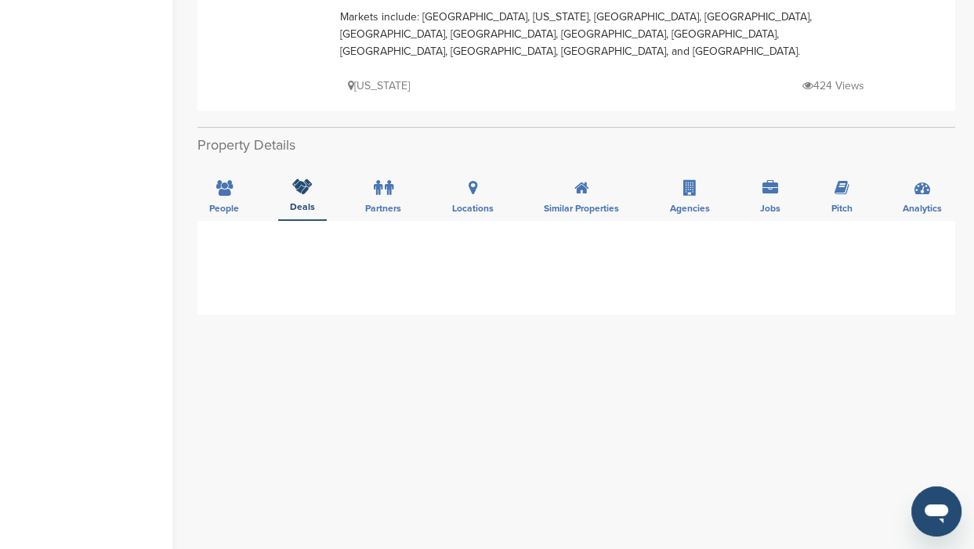
scroll to position [489, 0]
click at [239, 205] on span "Partners" at bounding box center [224, 209] width 30 height 9
click at [239, 205] on span "Locations" at bounding box center [224, 209] width 30 height 9
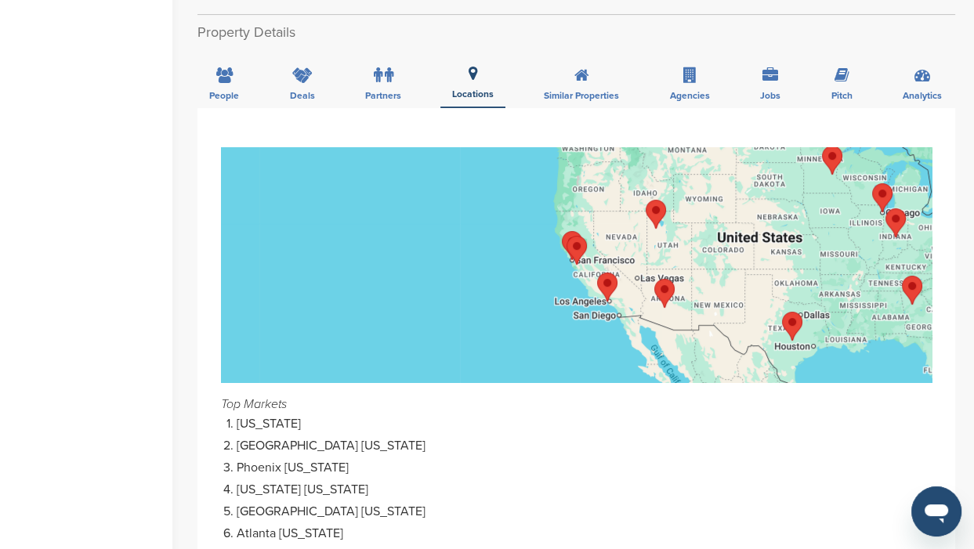
scroll to position [587, 0]
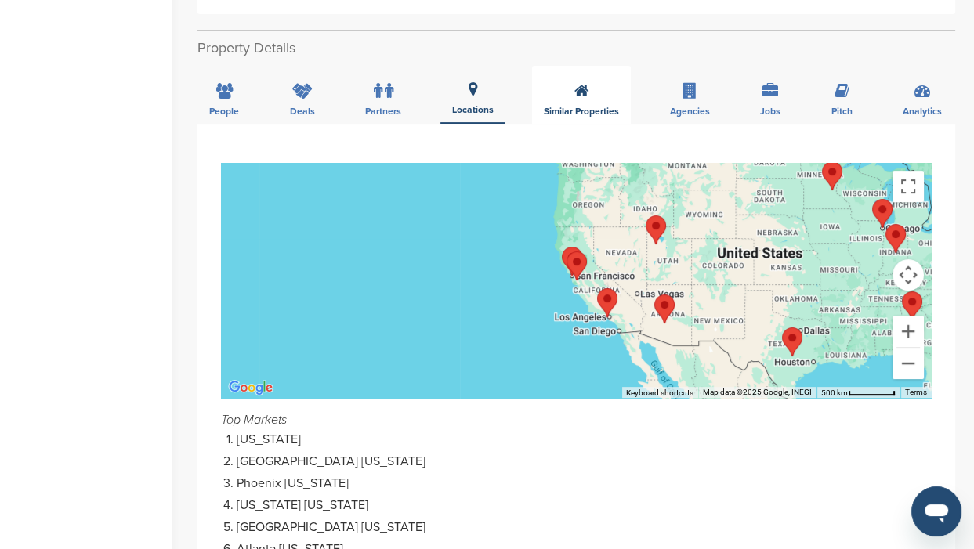
click at [239, 107] on span "Similar Properties" at bounding box center [224, 111] width 30 height 9
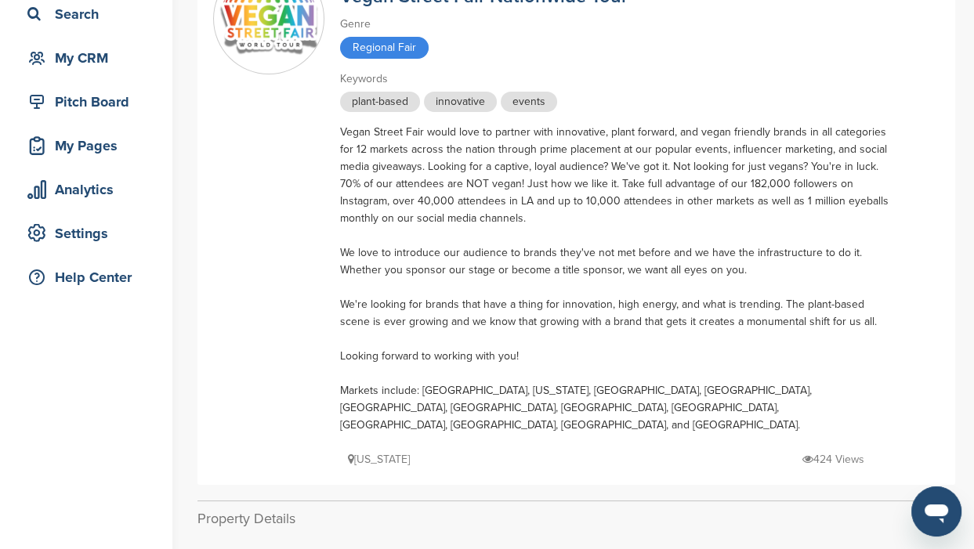
scroll to position [0, 0]
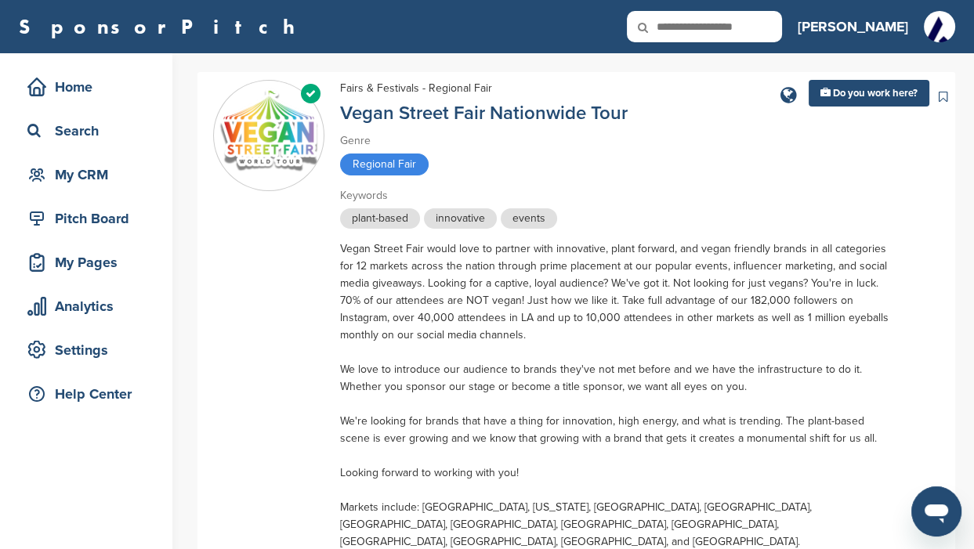
click at [680, 20] on icon at bounding box center [653, 27] width 53 height 33
click at [743, 25] on input "text" at bounding box center [704, 26] width 155 height 31
type input "****"
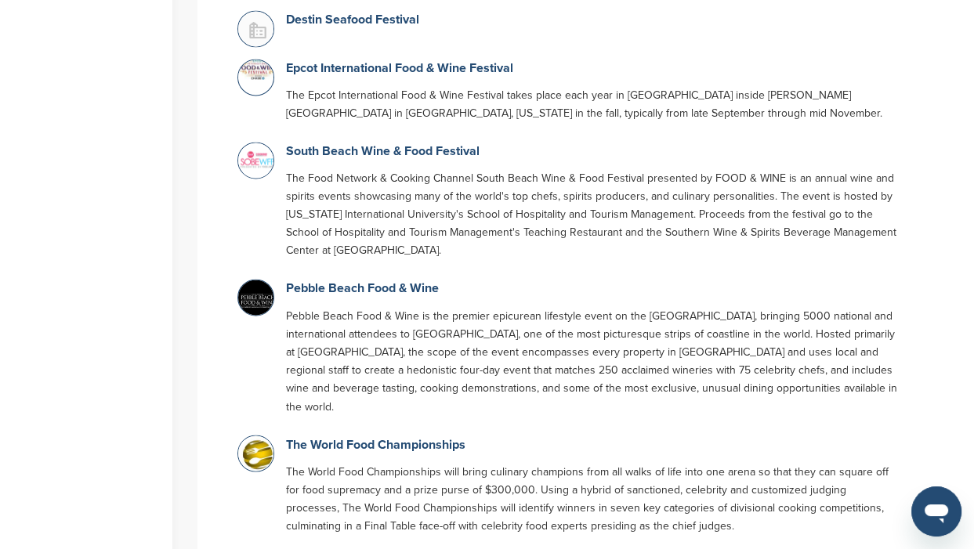
scroll to position [3035, 0]
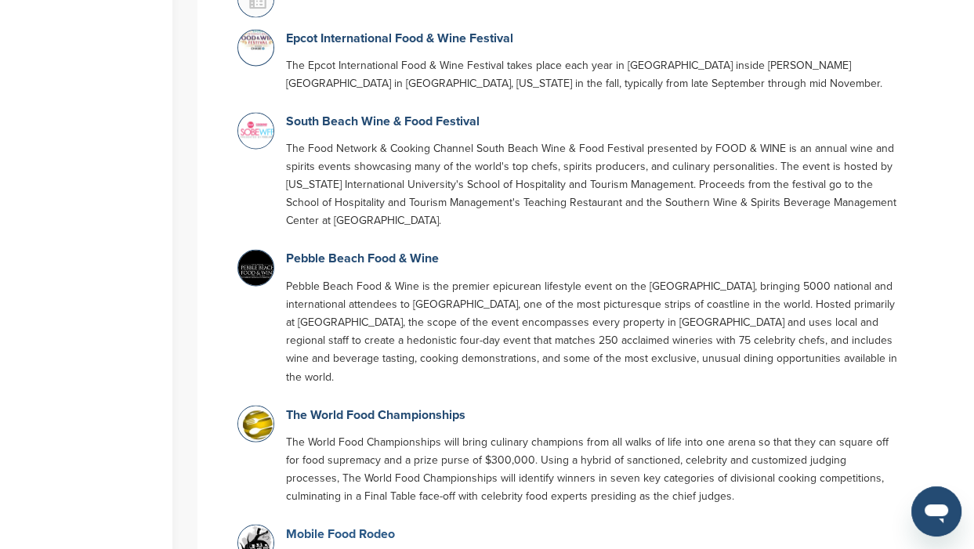
click at [296, 526] on link "Mobile Food Rodeo" at bounding box center [340, 534] width 109 height 16
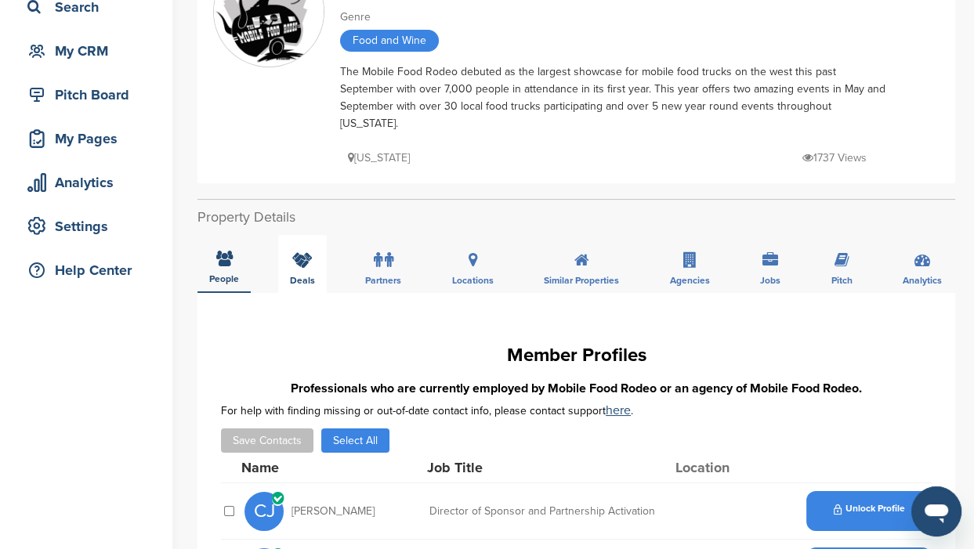
scroll to position [97, 0]
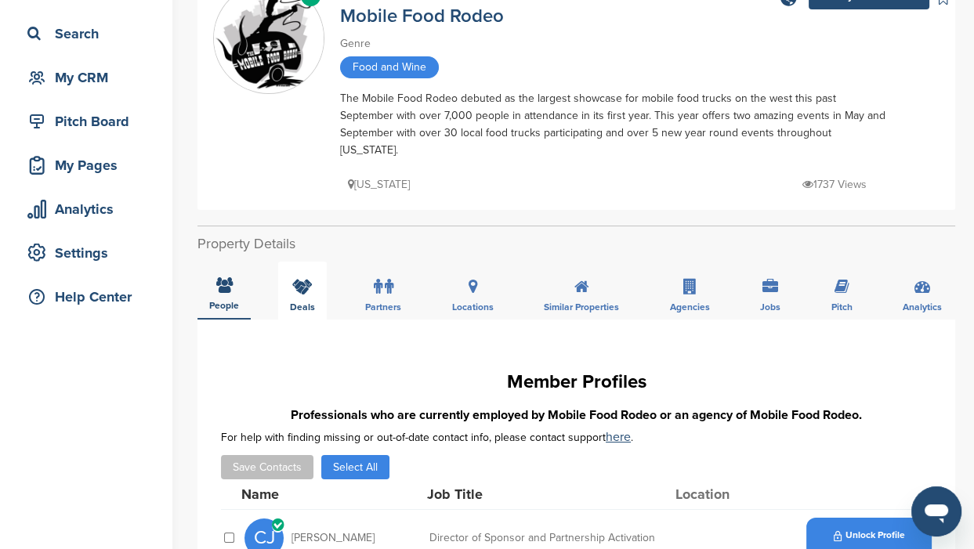
click at [301, 276] on div "Deals" at bounding box center [302, 291] width 49 height 58
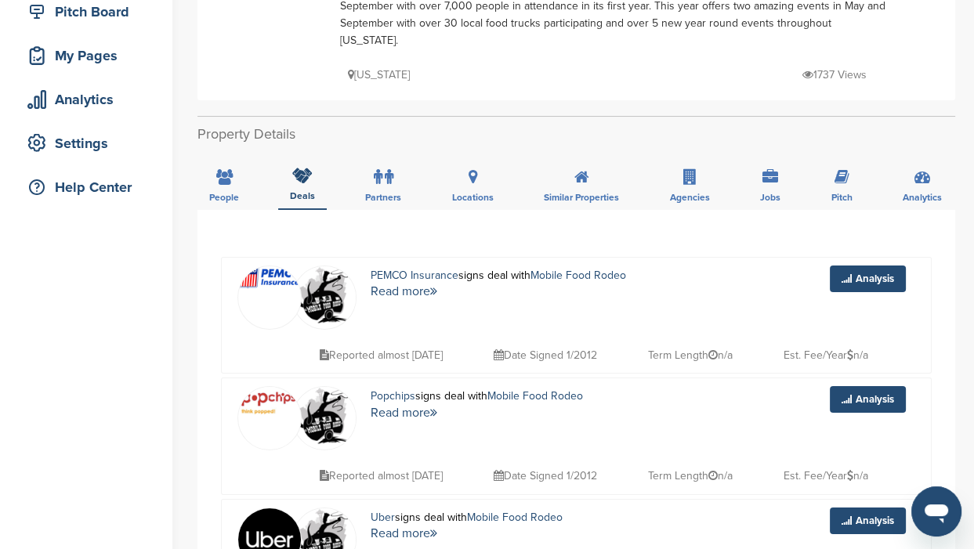
scroll to position [196, 0]
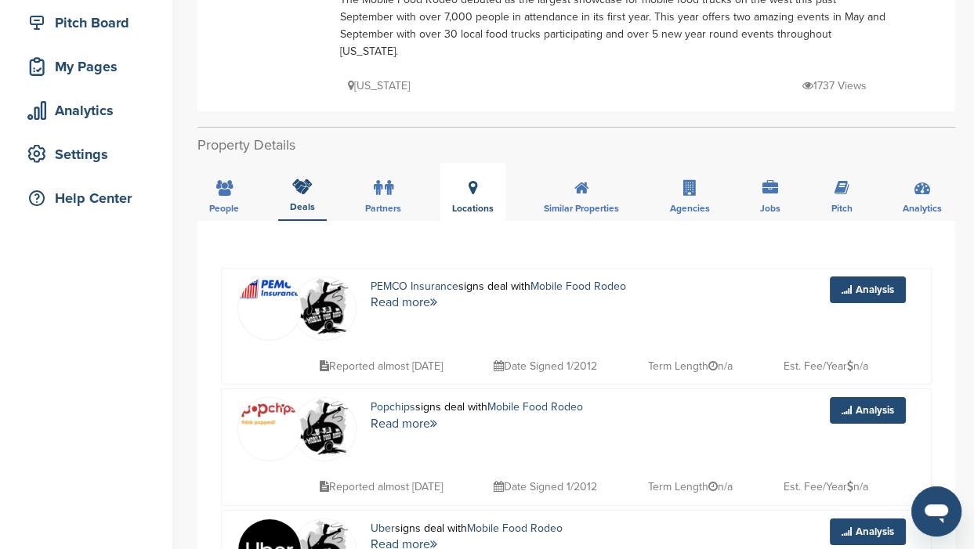
click at [490, 176] on div "Locations" at bounding box center [472, 192] width 65 height 58
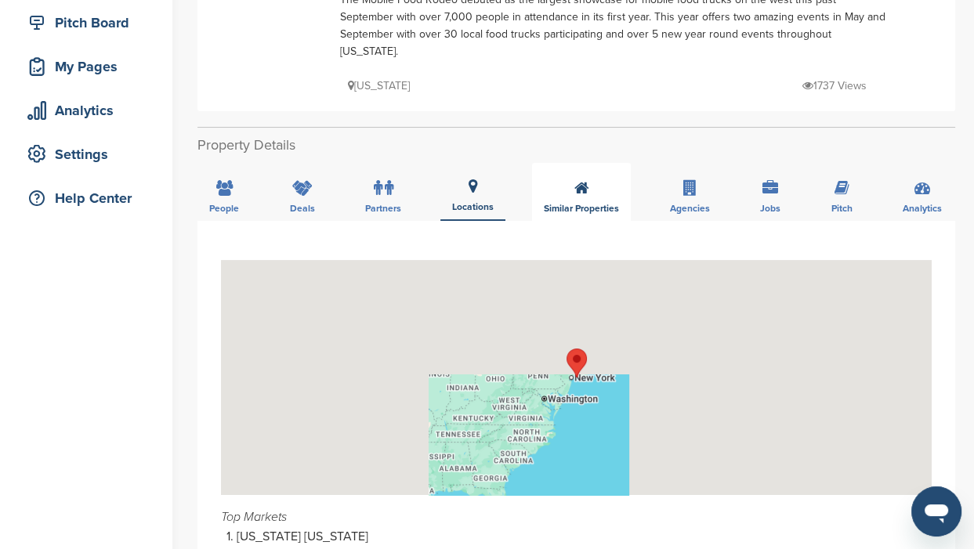
click at [239, 204] on span "Similar Properties" at bounding box center [224, 208] width 30 height 9
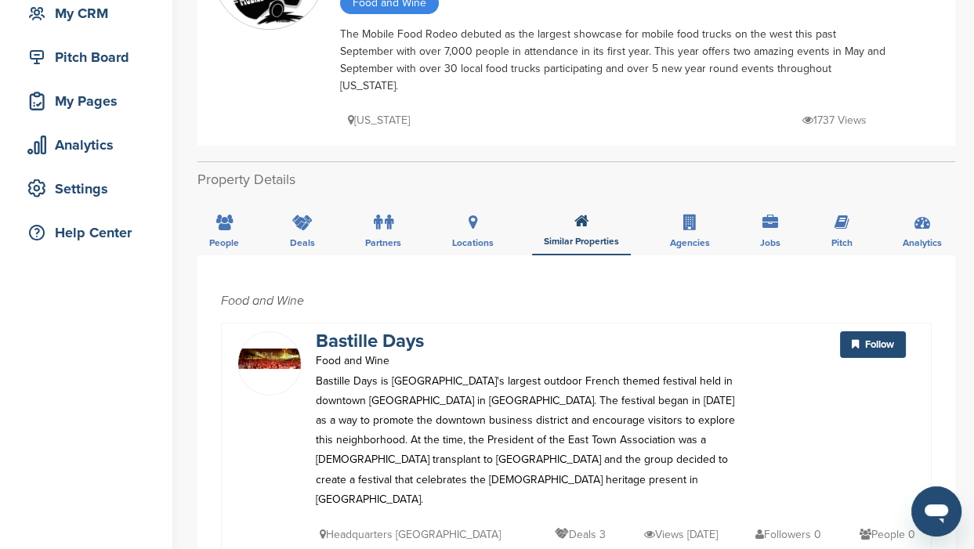
scroll to position [0, 0]
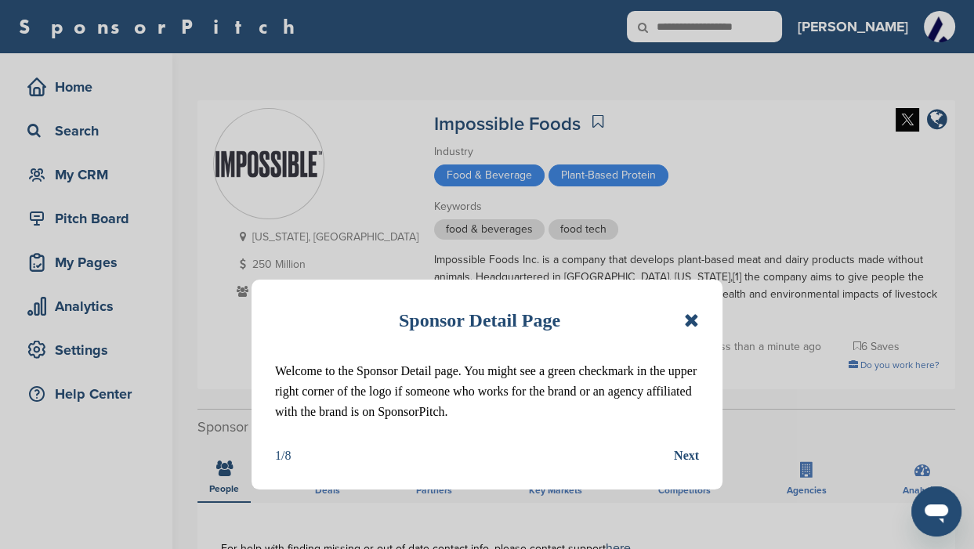
click at [685, 326] on icon at bounding box center [691, 320] width 15 height 19
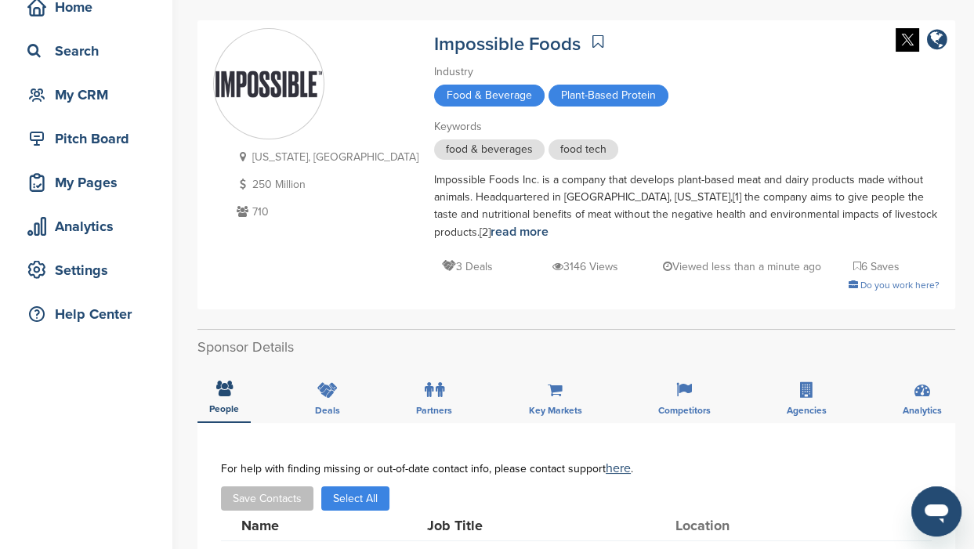
scroll to position [97, 0]
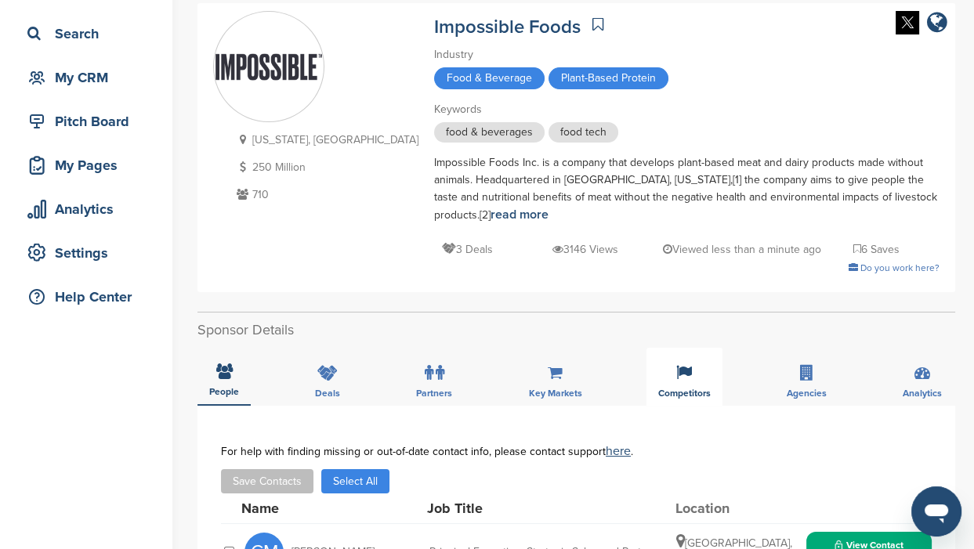
click at [685, 367] on div "Competitors" at bounding box center [684, 377] width 76 height 58
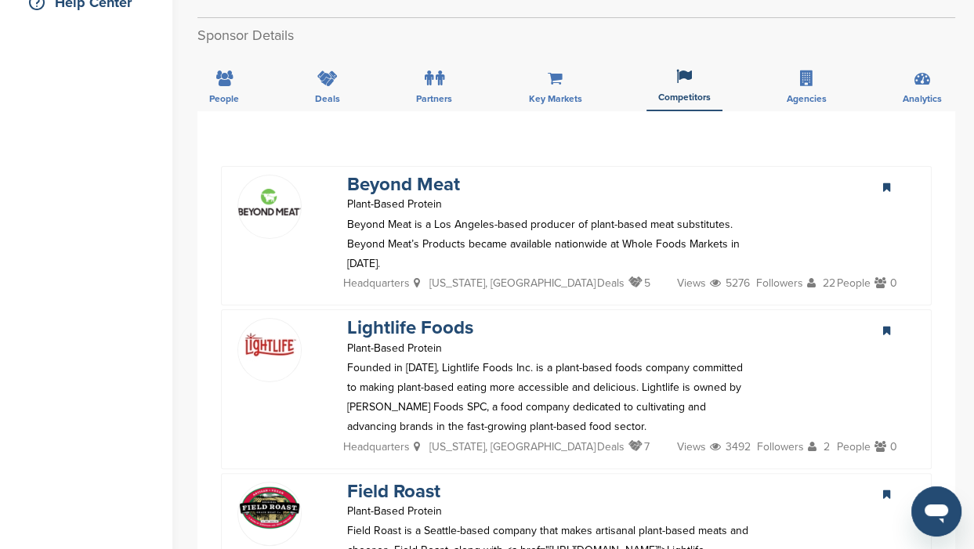
scroll to position [489, 0]
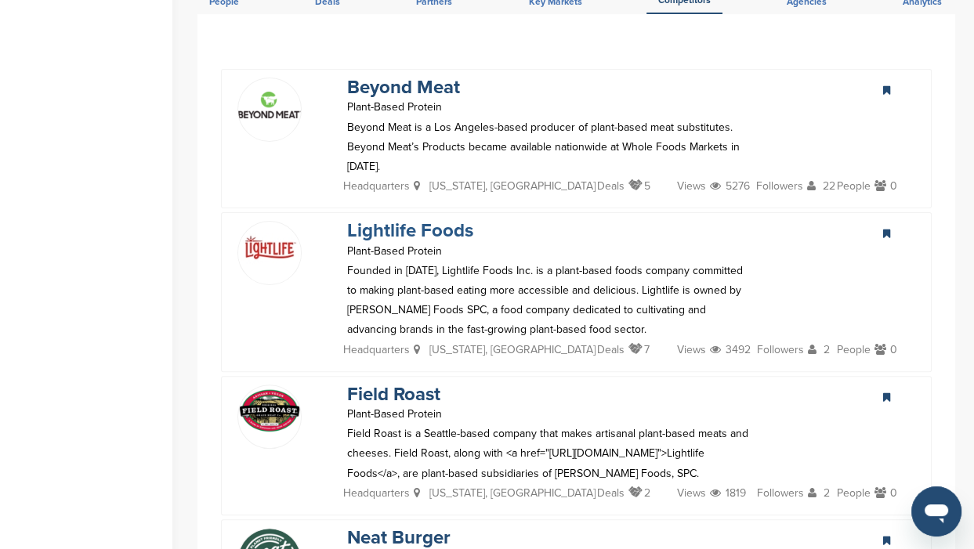
click at [378, 219] on link "Lightlife Foods" at bounding box center [410, 230] width 126 height 23
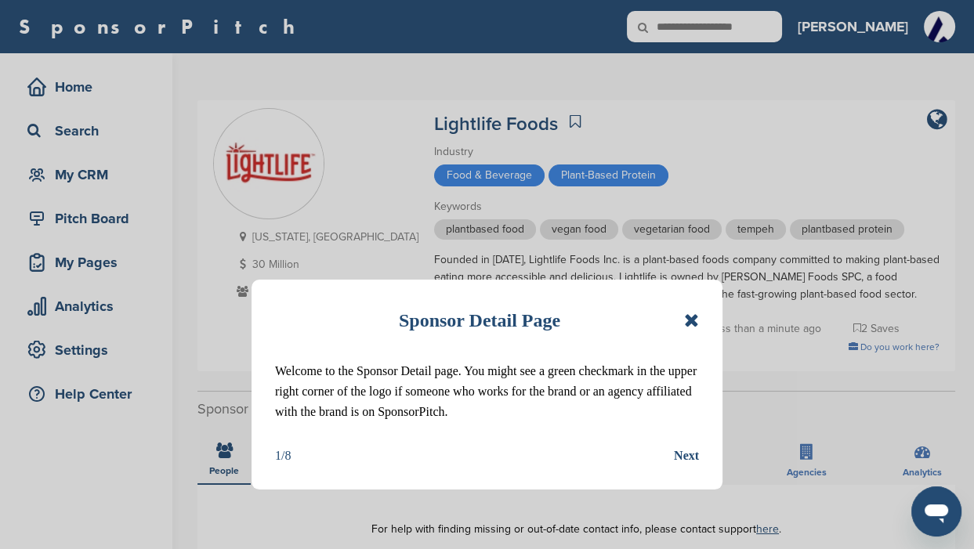
click at [688, 316] on icon at bounding box center [691, 320] width 15 height 19
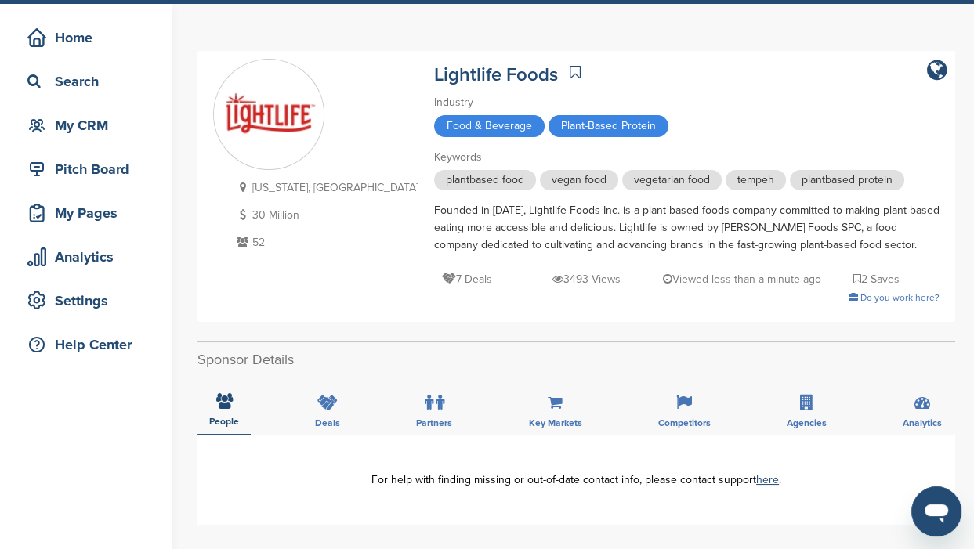
scroll to position [97, 0]
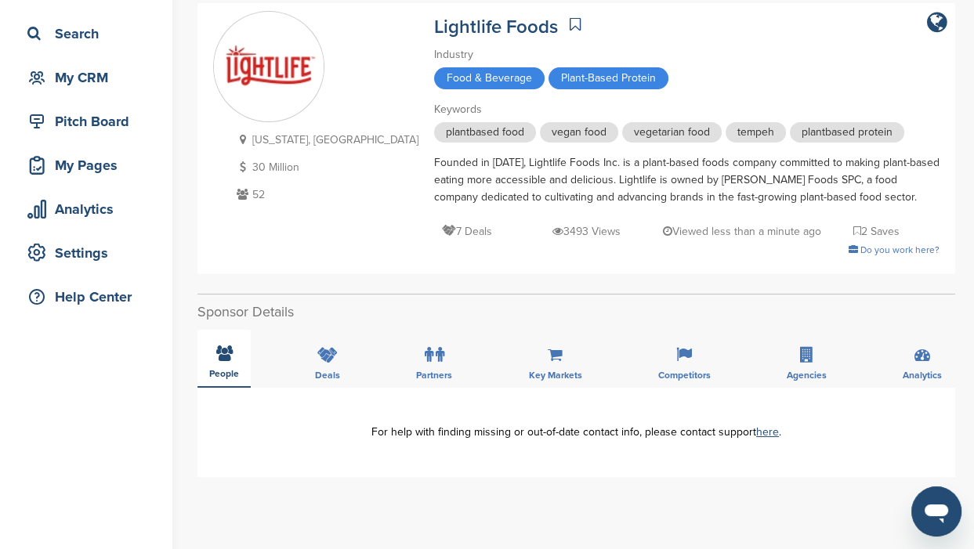
click at [228, 349] on icon at bounding box center [224, 353] width 16 height 16
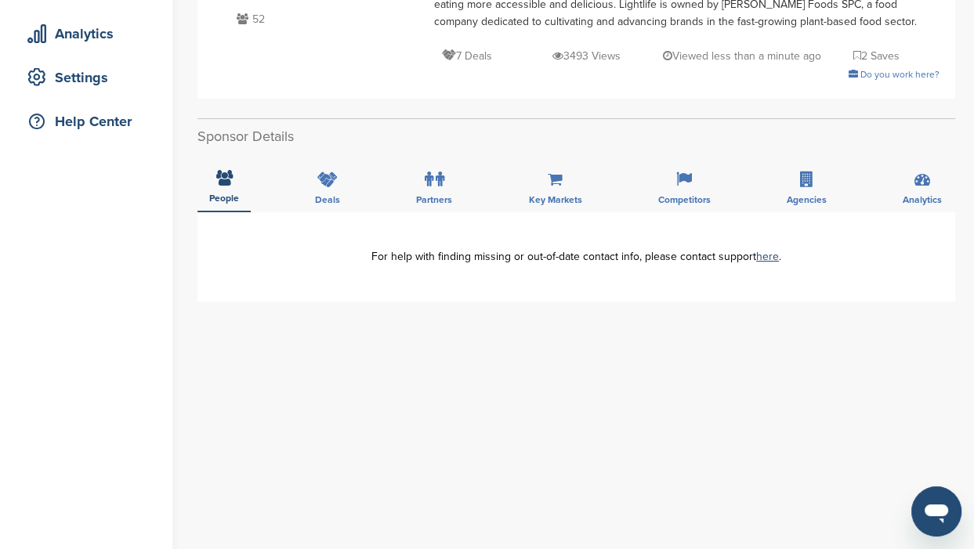
scroll to position [294, 0]
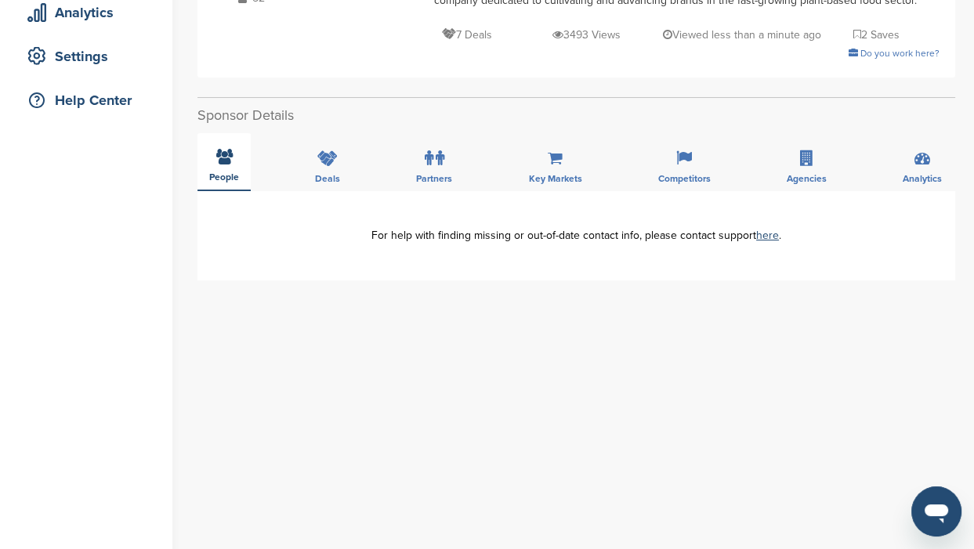
click at [226, 167] on div "People" at bounding box center [223, 162] width 53 height 58
click at [227, 167] on div "People" at bounding box center [223, 162] width 53 height 58
click at [328, 168] on div "Deals" at bounding box center [327, 162] width 49 height 58
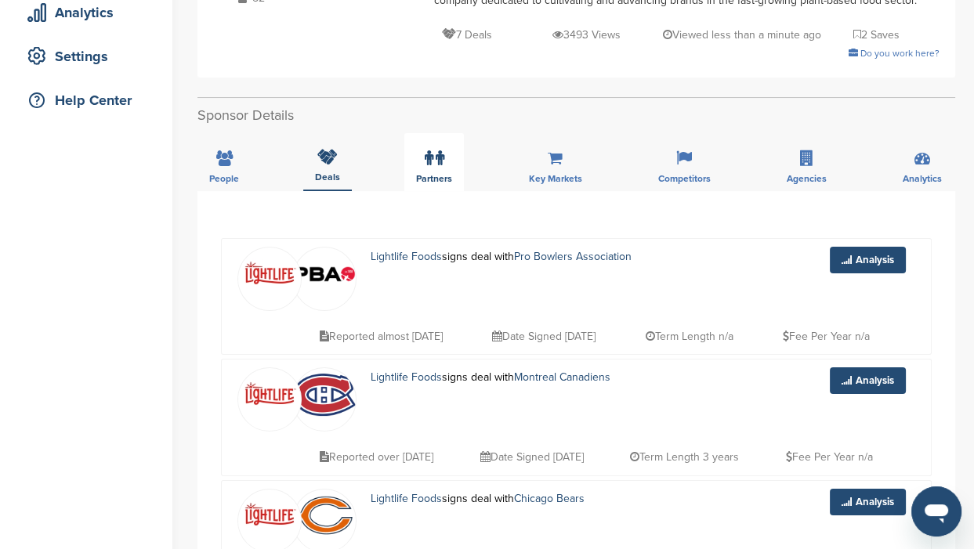
click at [239, 178] on span "Partners" at bounding box center [224, 178] width 30 height 9
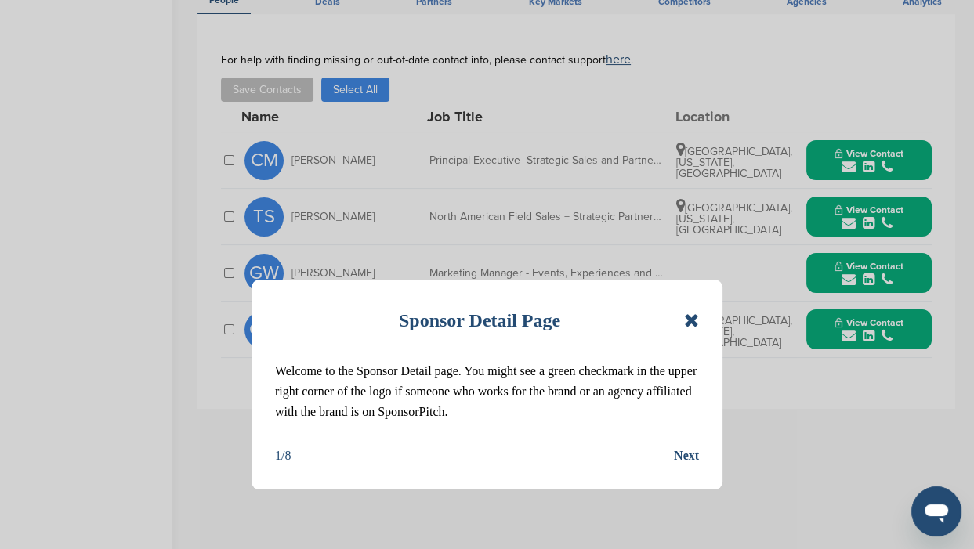
click at [691, 320] on icon at bounding box center [691, 320] width 15 height 19
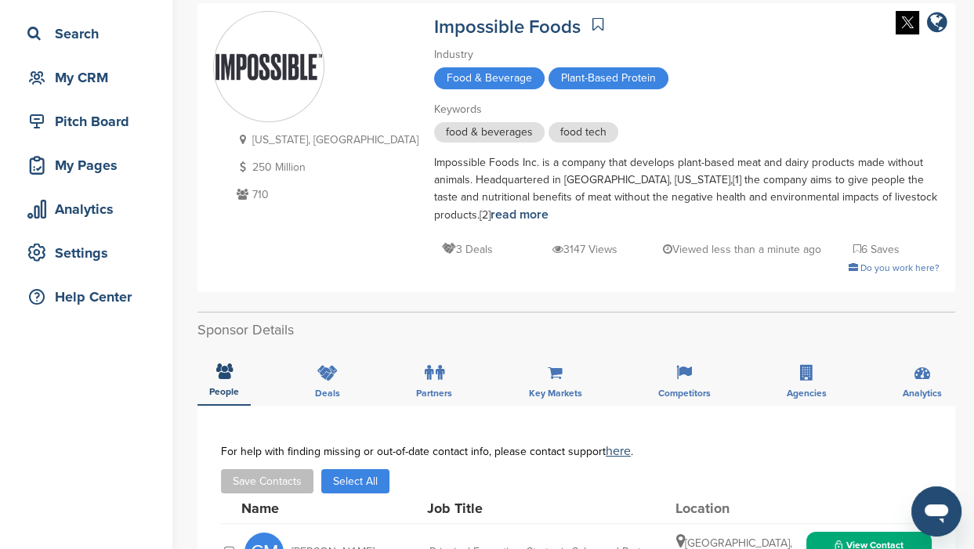
scroll to position [195, 0]
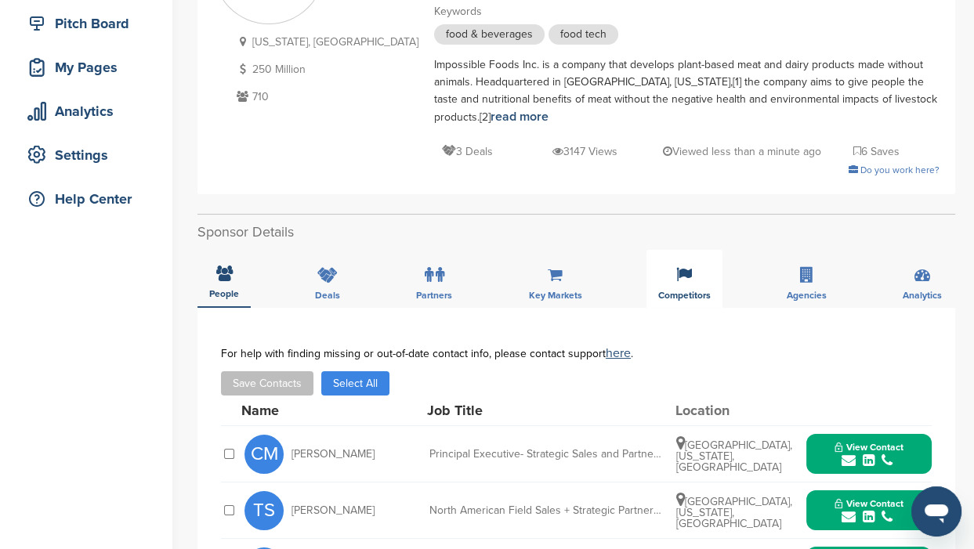
click at [239, 289] on span "Competitors" at bounding box center [224, 293] width 30 height 9
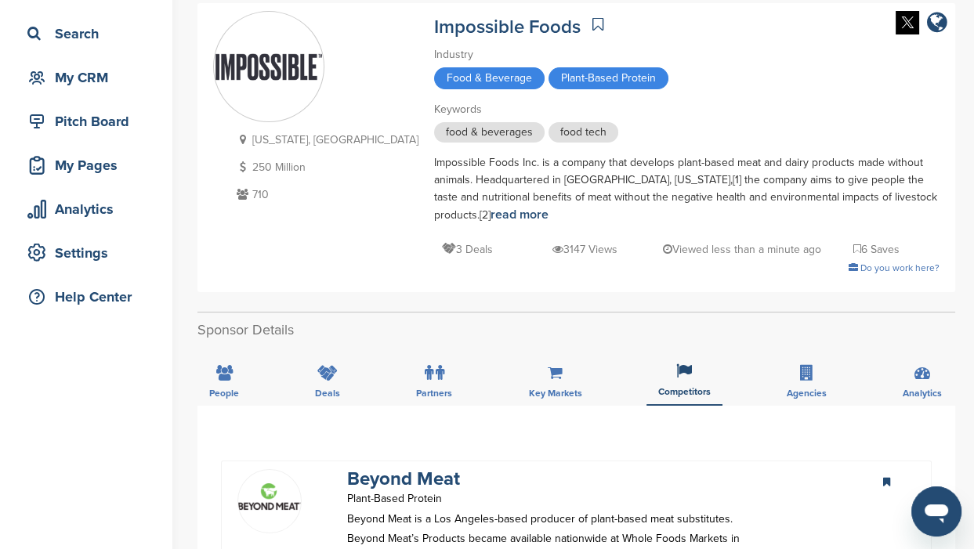
scroll to position [0, 0]
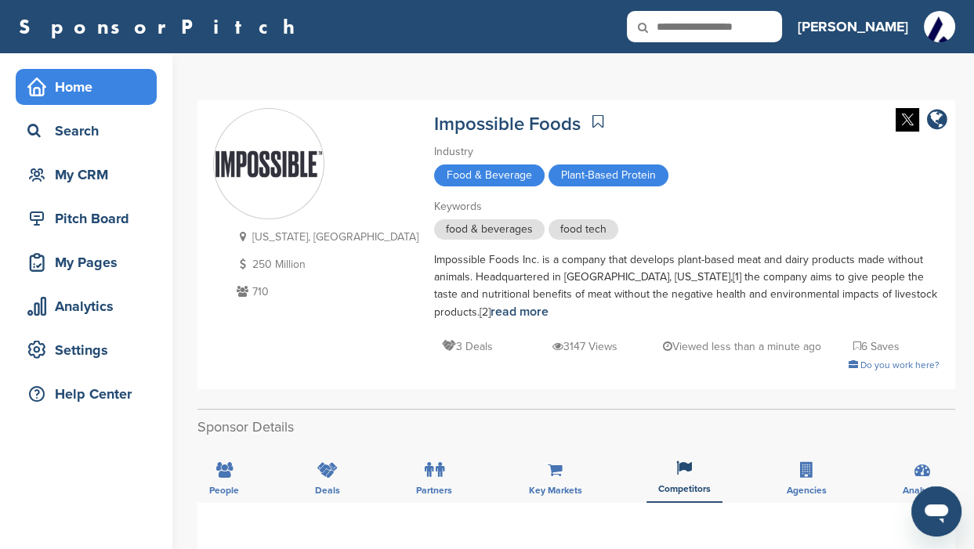
click at [60, 85] on div "Home" at bounding box center [89, 87] width 133 height 28
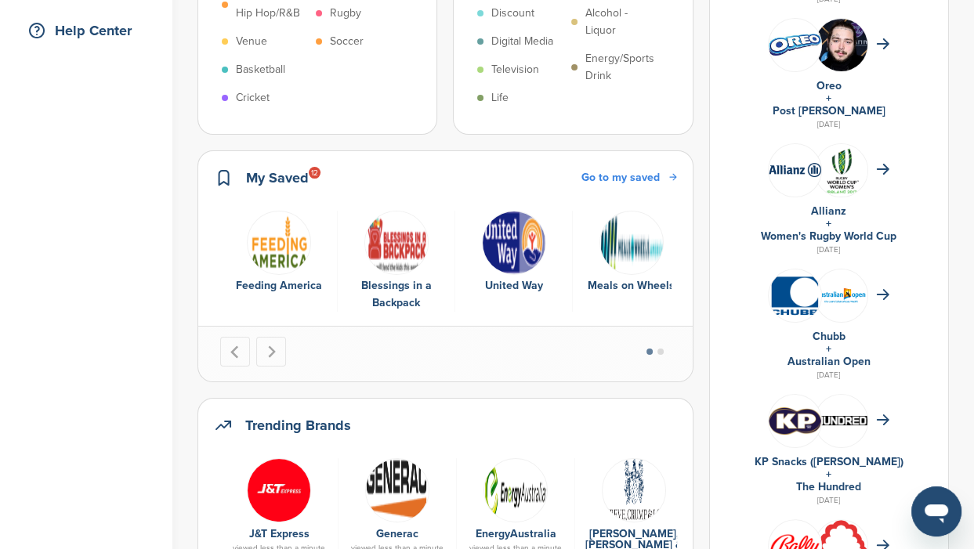
scroll to position [392, 0]
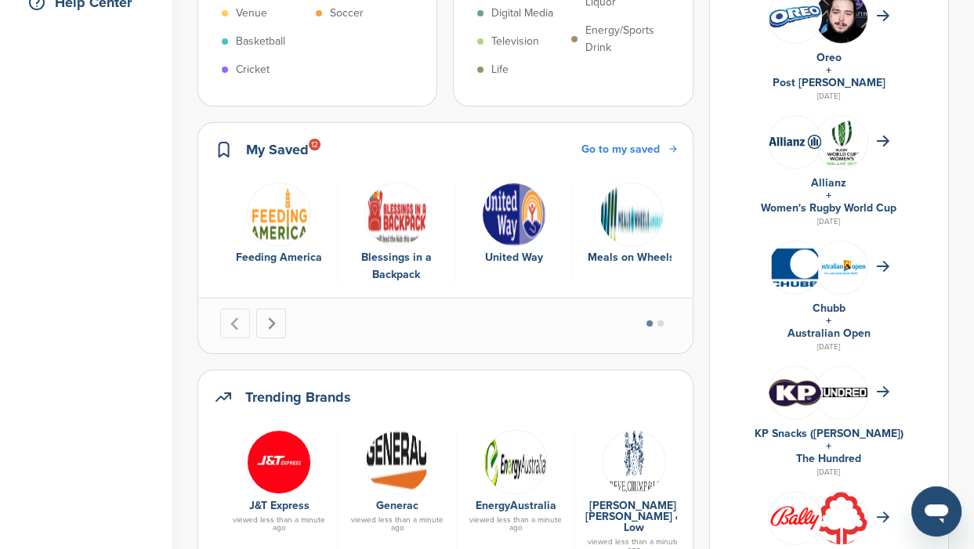
click at [267, 323] on icon "Next slide" at bounding box center [271, 323] width 13 height 13
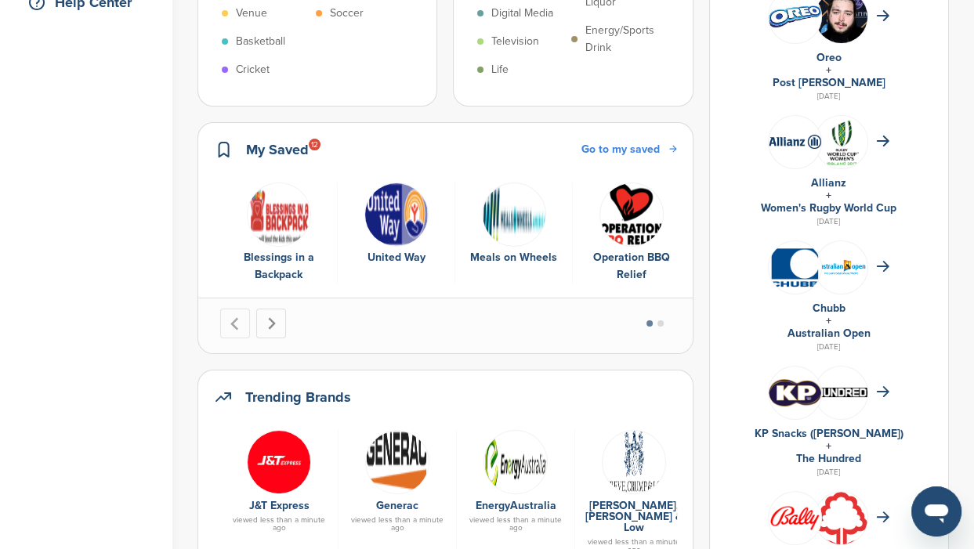
click at [267, 323] on icon "Next slide" at bounding box center [271, 323] width 13 height 13
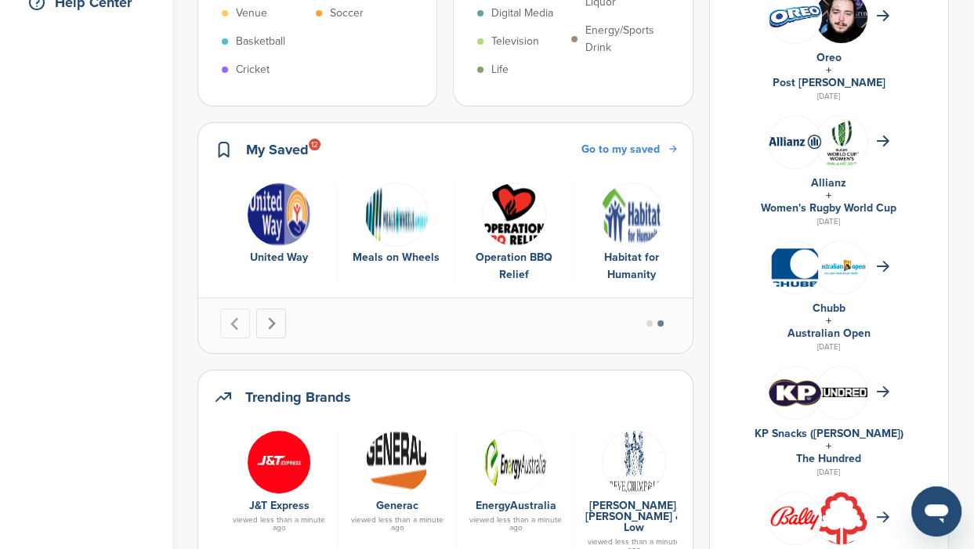
click at [267, 323] on icon "Go to first slide" at bounding box center [271, 323] width 13 height 13
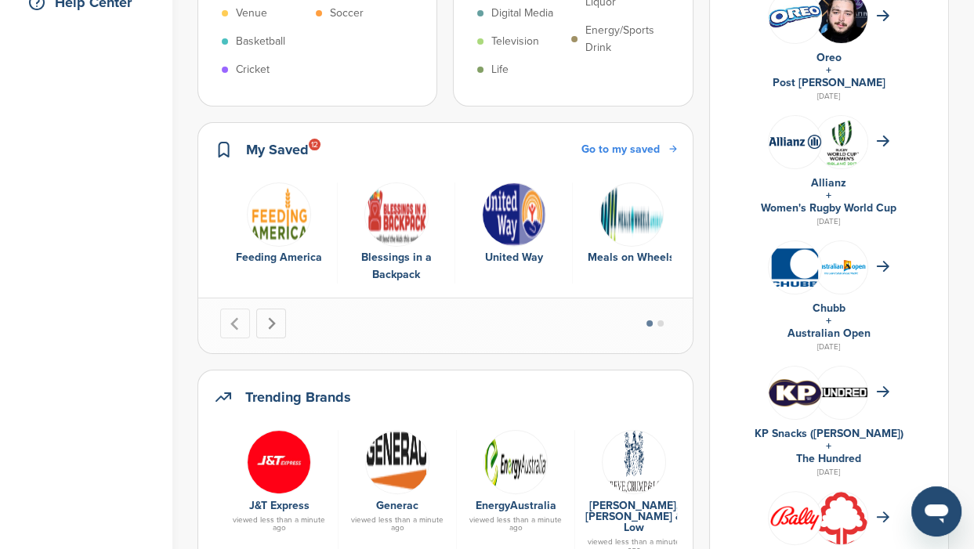
click at [267, 323] on icon "Go to first slide" at bounding box center [271, 323] width 13 height 13
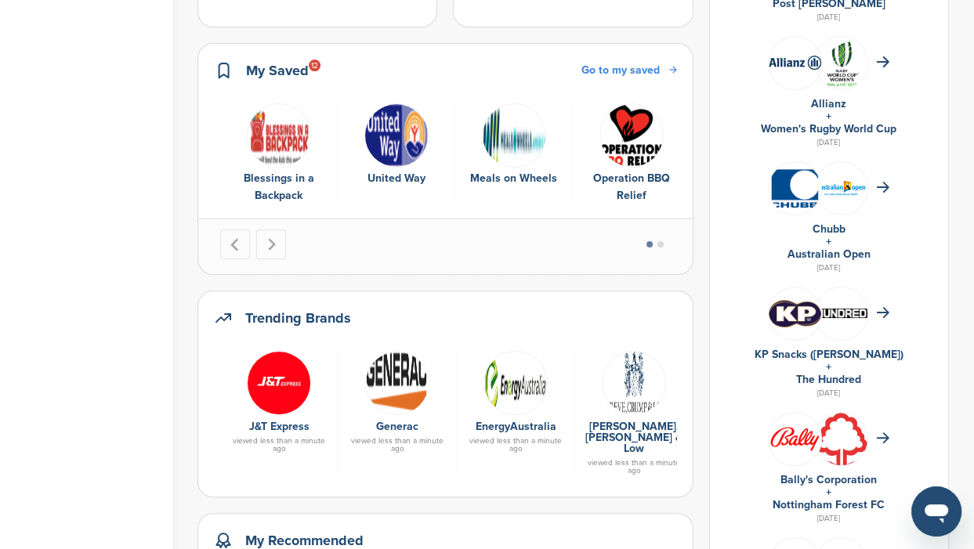
scroll to position [489, 0]
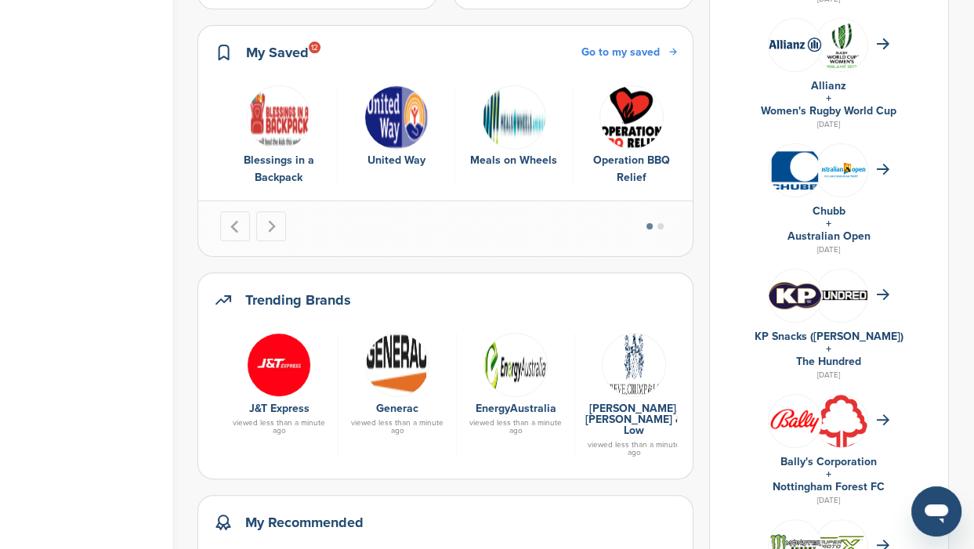
click at [322, 321] on div "Trending Brands" at bounding box center [445, 308] width 463 height 38
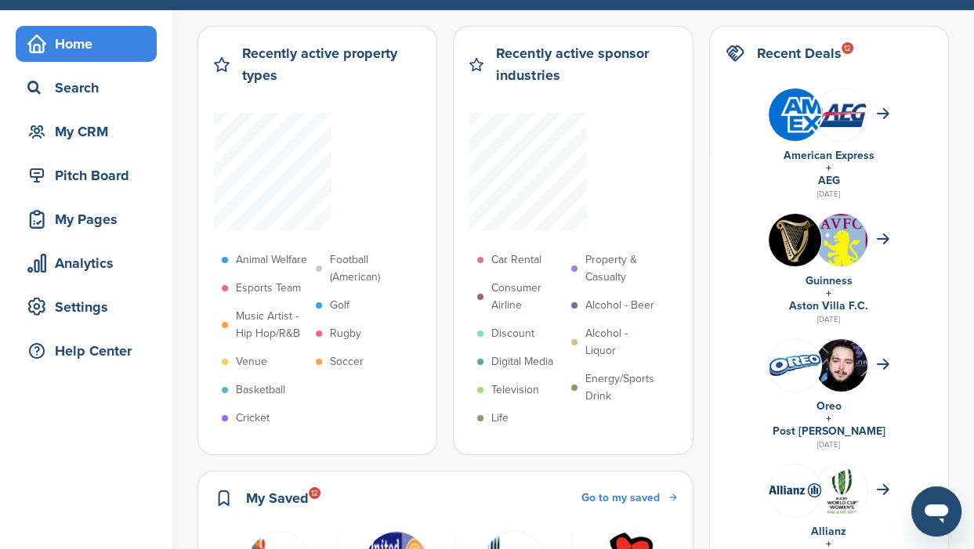
scroll to position [0, 0]
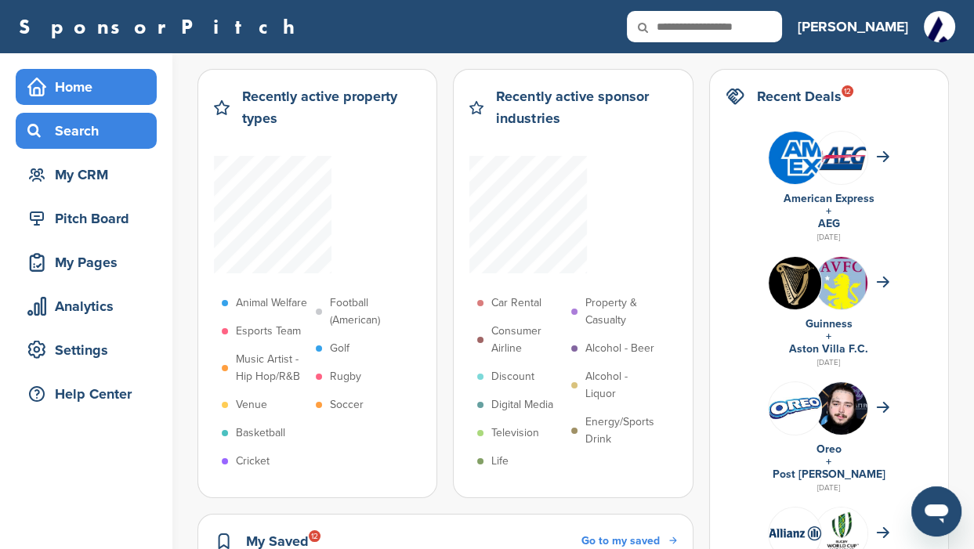
click at [77, 140] on div "Search" at bounding box center [89, 131] width 133 height 28
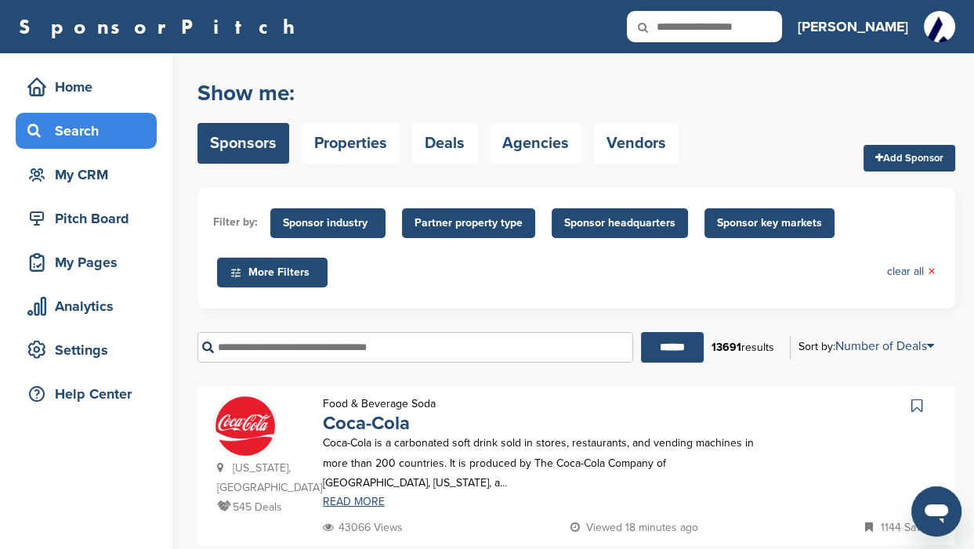
click at [275, 274] on span "More Filters" at bounding box center [274, 272] width 90 height 17
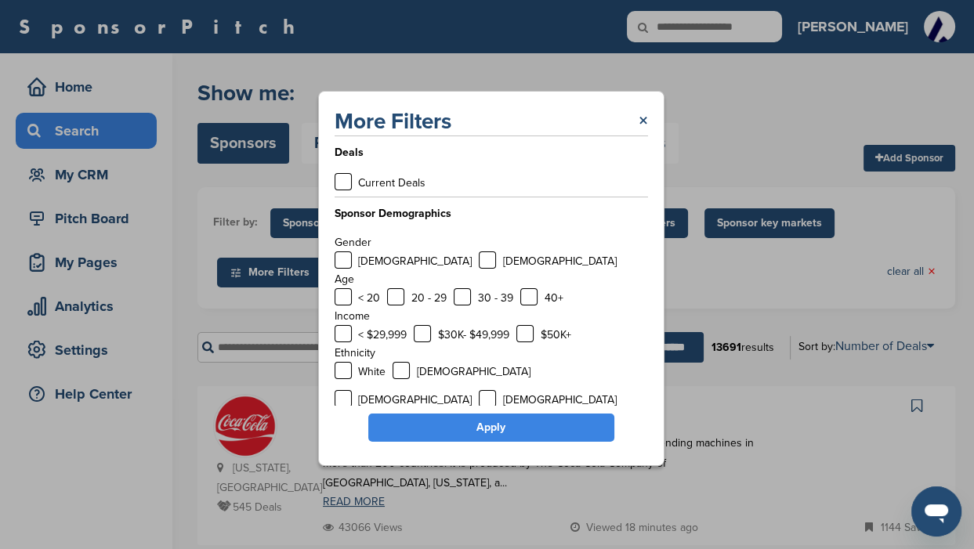
click at [266, 301] on div "More Filters × Deals Current Deals Sponsor Demographics Gender Male Female Age …" at bounding box center [490, 278] width 981 height 557
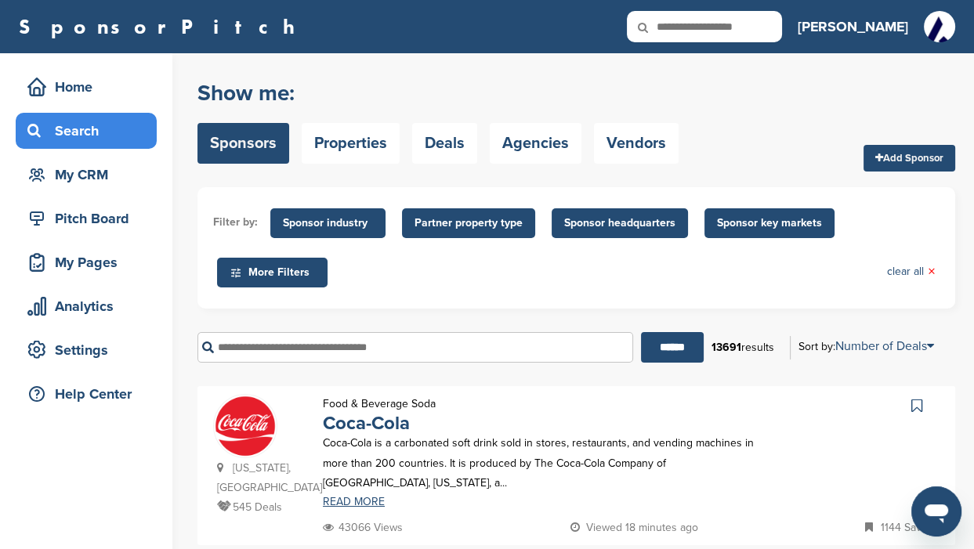
click at [261, 149] on link "Sponsors" at bounding box center [243, 143] width 92 height 41
click at [343, 219] on span "Sponsor industry" at bounding box center [328, 223] width 90 height 17
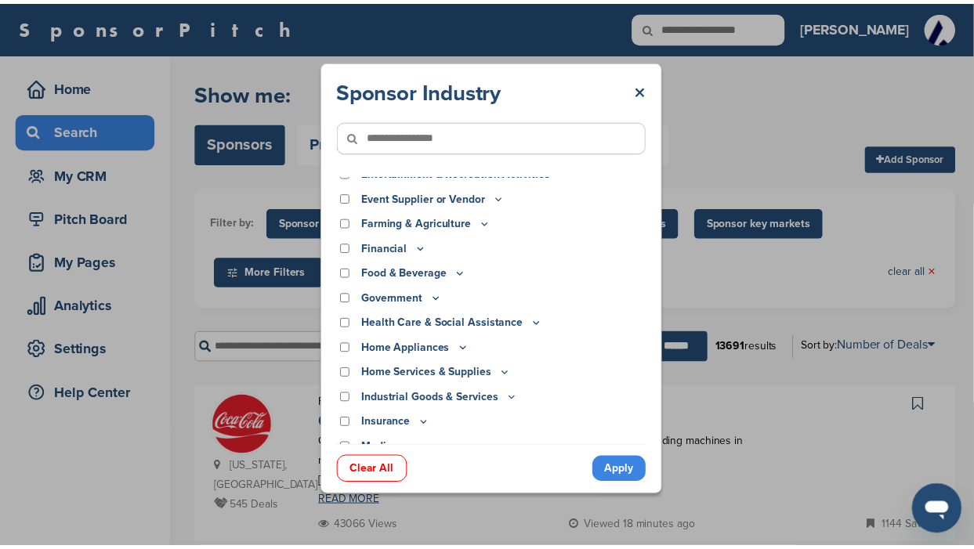
scroll to position [196, 0]
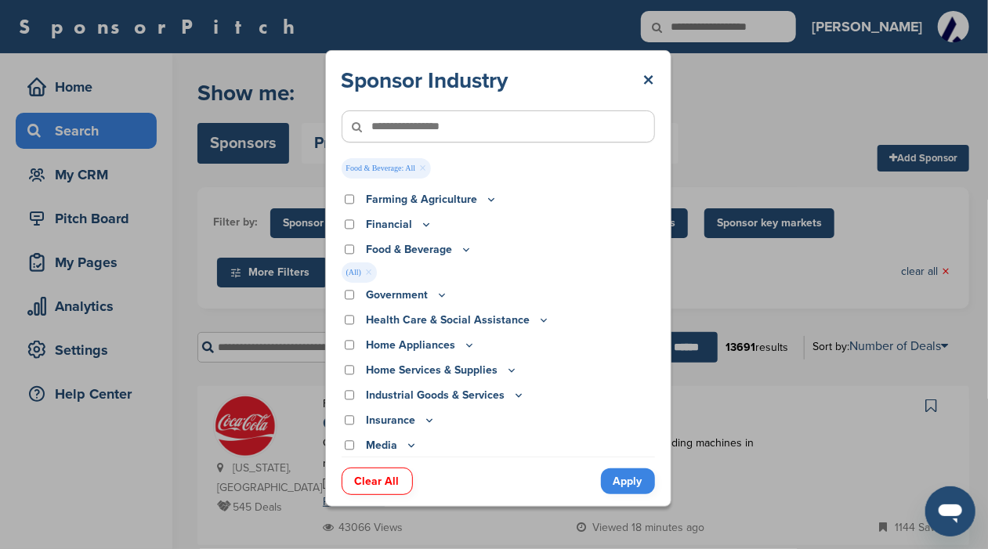
click at [632, 482] on link "Apply" at bounding box center [628, 481] width 54 height 26
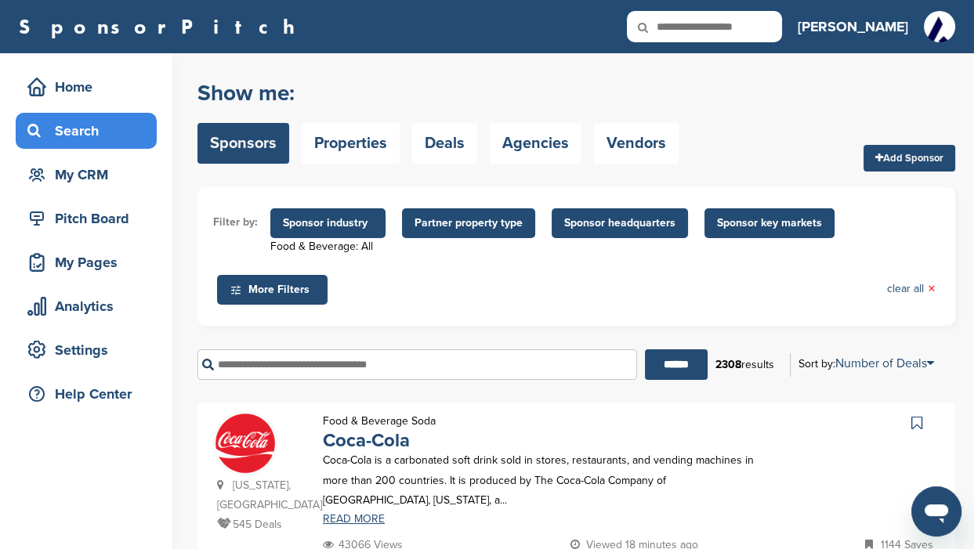
scroll to position [97, 0]
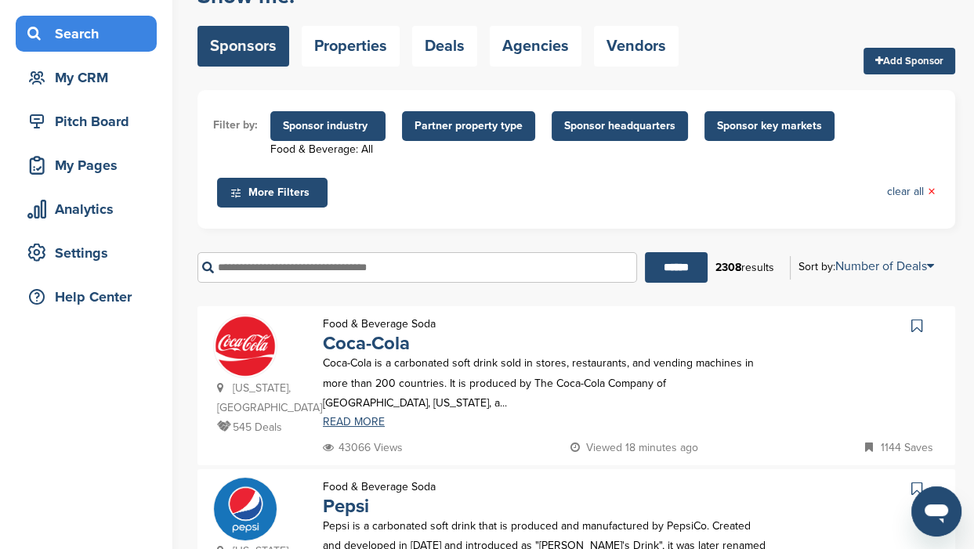
click at [479, 123] on span "Partner property type" at bounding box center [468, 125] width 108 height 17
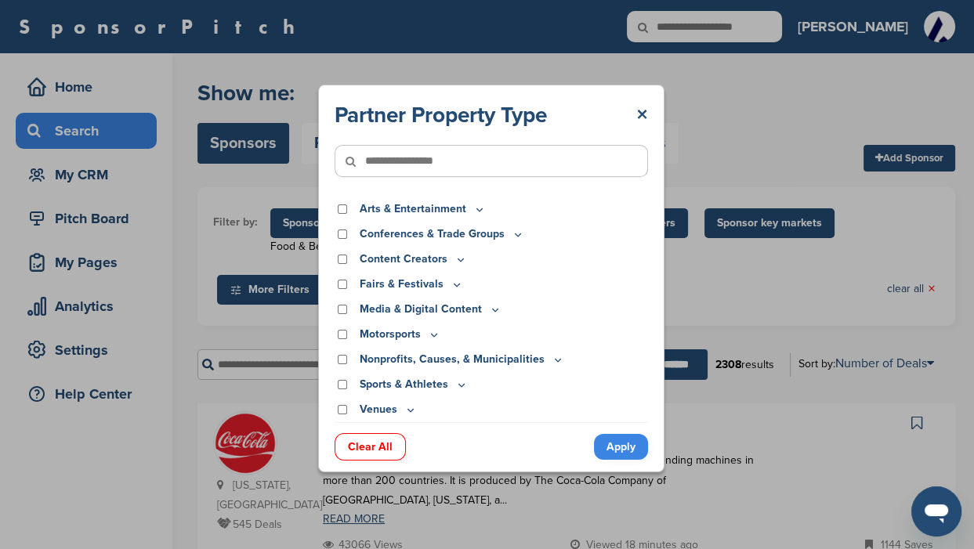
scroll to position [0, 0]
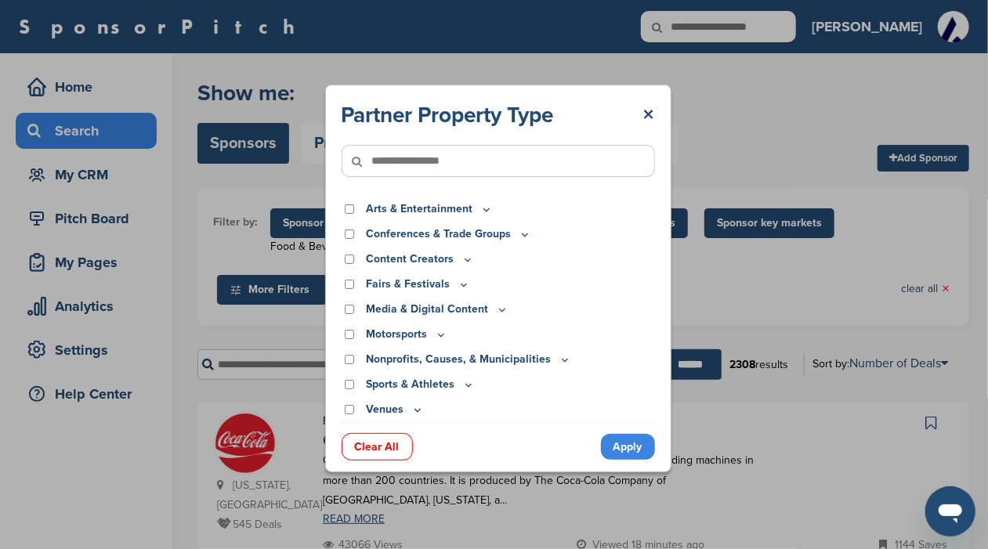
click at [410, 162] on input"] "text" at bounding box center [498, 161] width 313 height 32
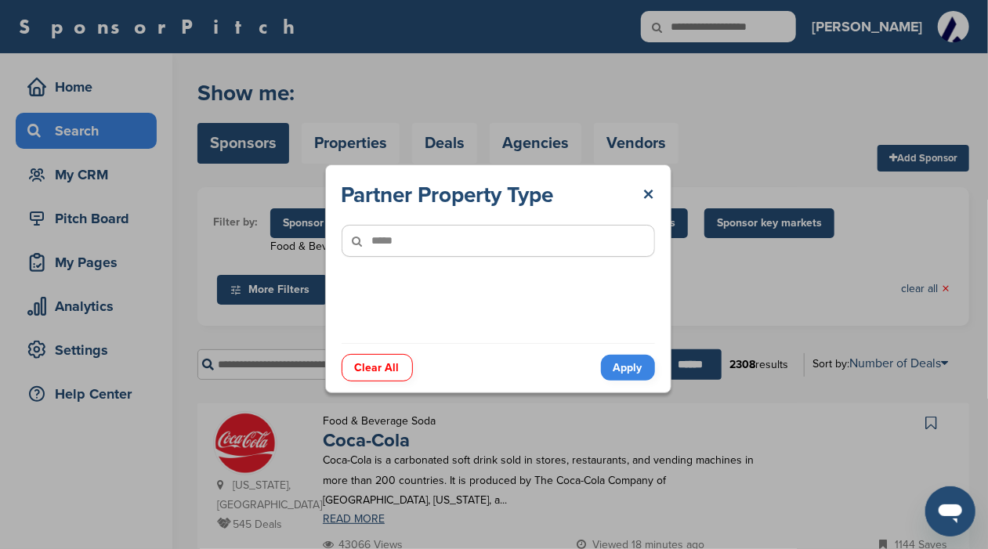
type input"] "*****"
click at [627, 368] on link "Apply" at bounding box center [628, 368] width 54 height 26
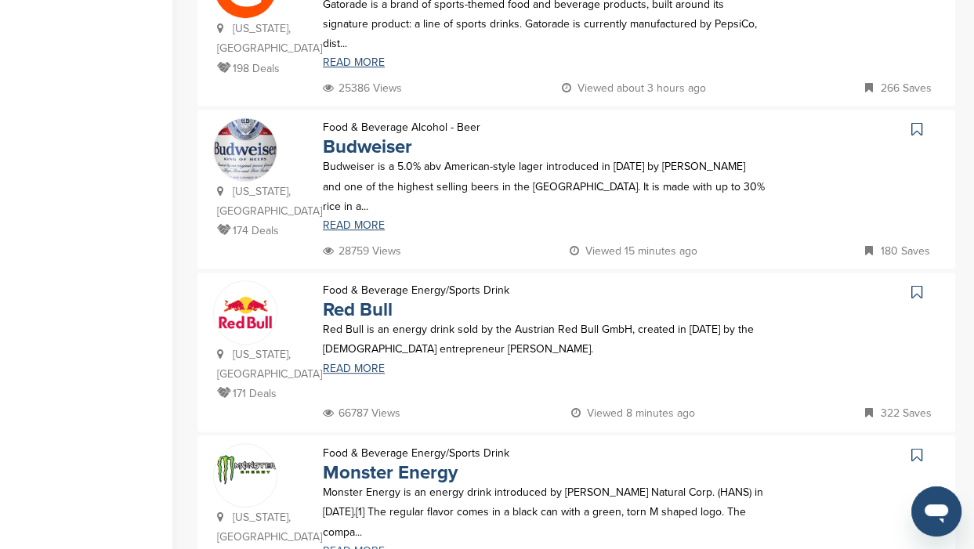
scroll to position [979, 0]
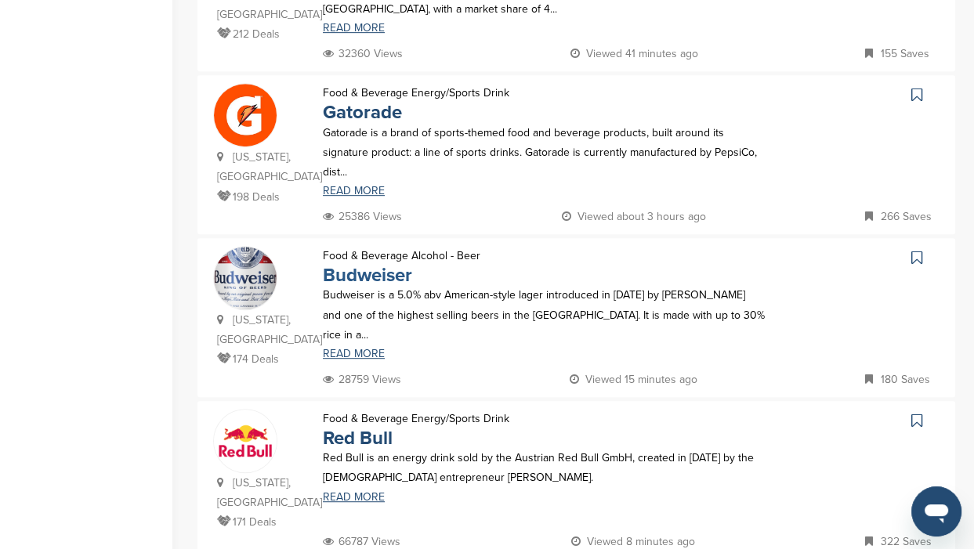
click at [356, 264] on link "Budweiser" at bounding box center [367, 275] width 89 height 23
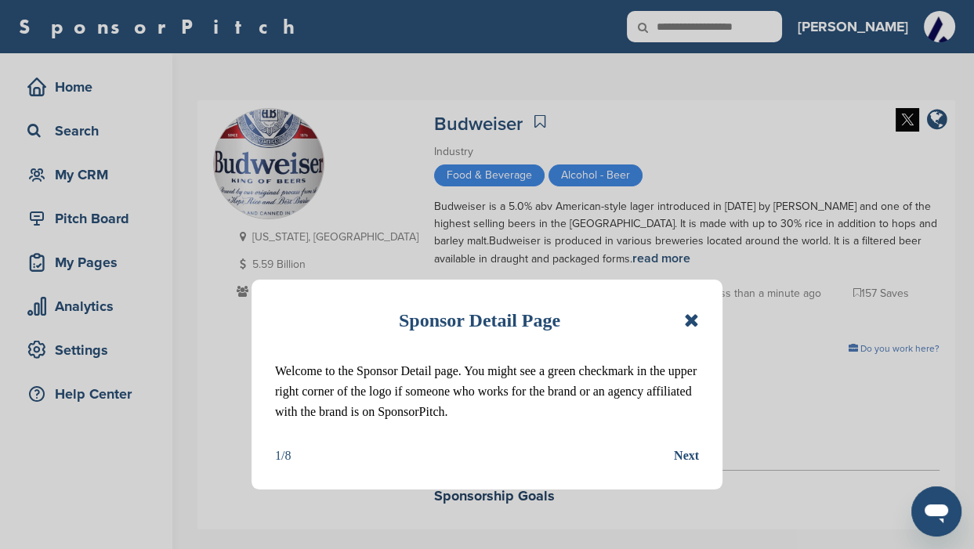
click at [687, 324] on icon at bounding box center [691, 320] width 15 height 19
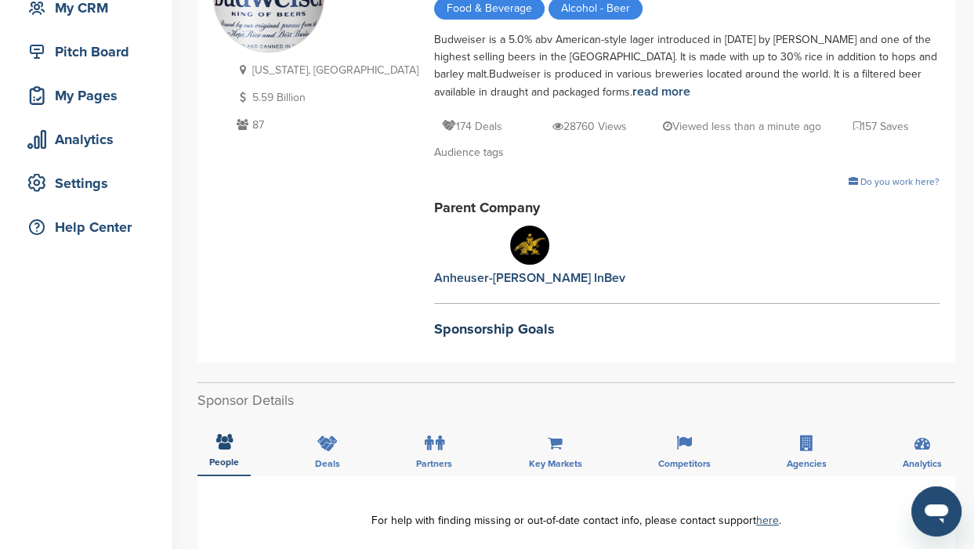
scroll to position [196, 0]
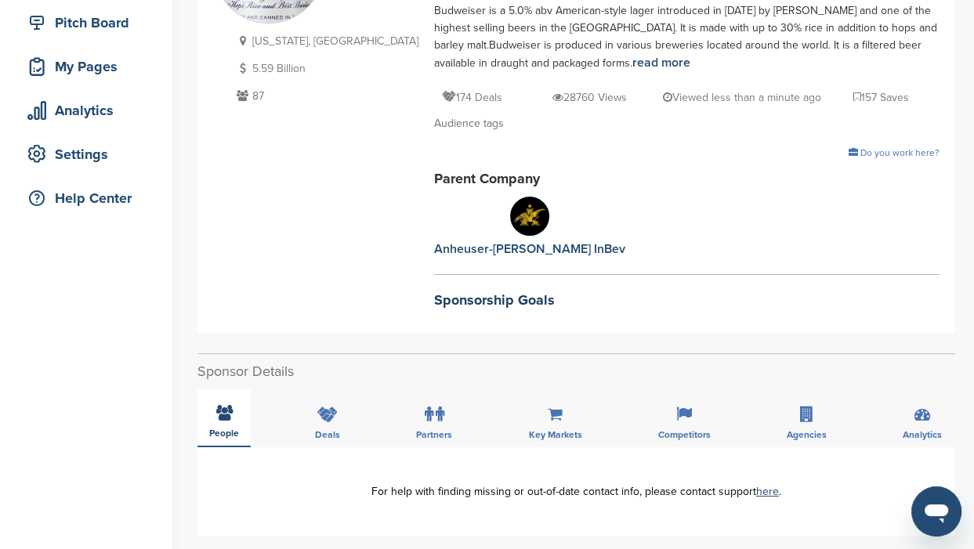
click at [226, 418] on icon at bounding box center [224, 413] width 16 height 16
click at [222, 407] on icon at bounding box center [224, 413] width 16 height 16
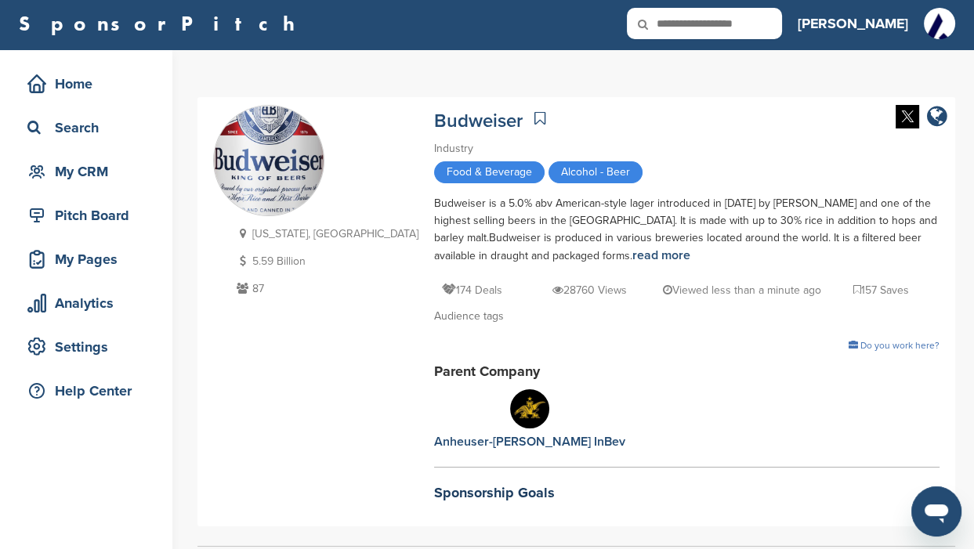
scroll to position [0, 0]
